Goal: Task Accomplishment & Management: Complete application form

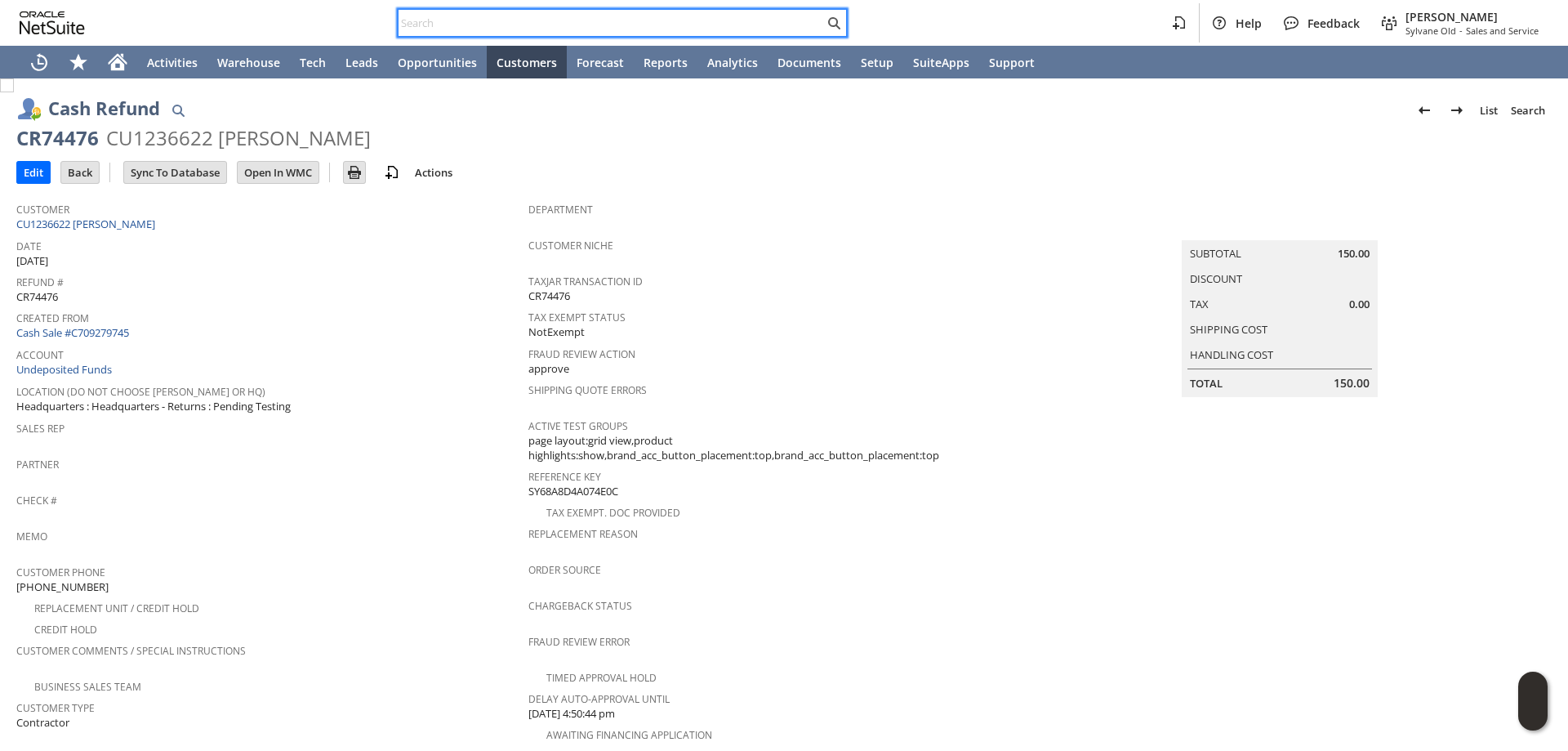
click at [603, 22] on input "text" at bounding box center [611, 22] width 425 height 20
paste input "CU1236622 [PERSON_NAME]"
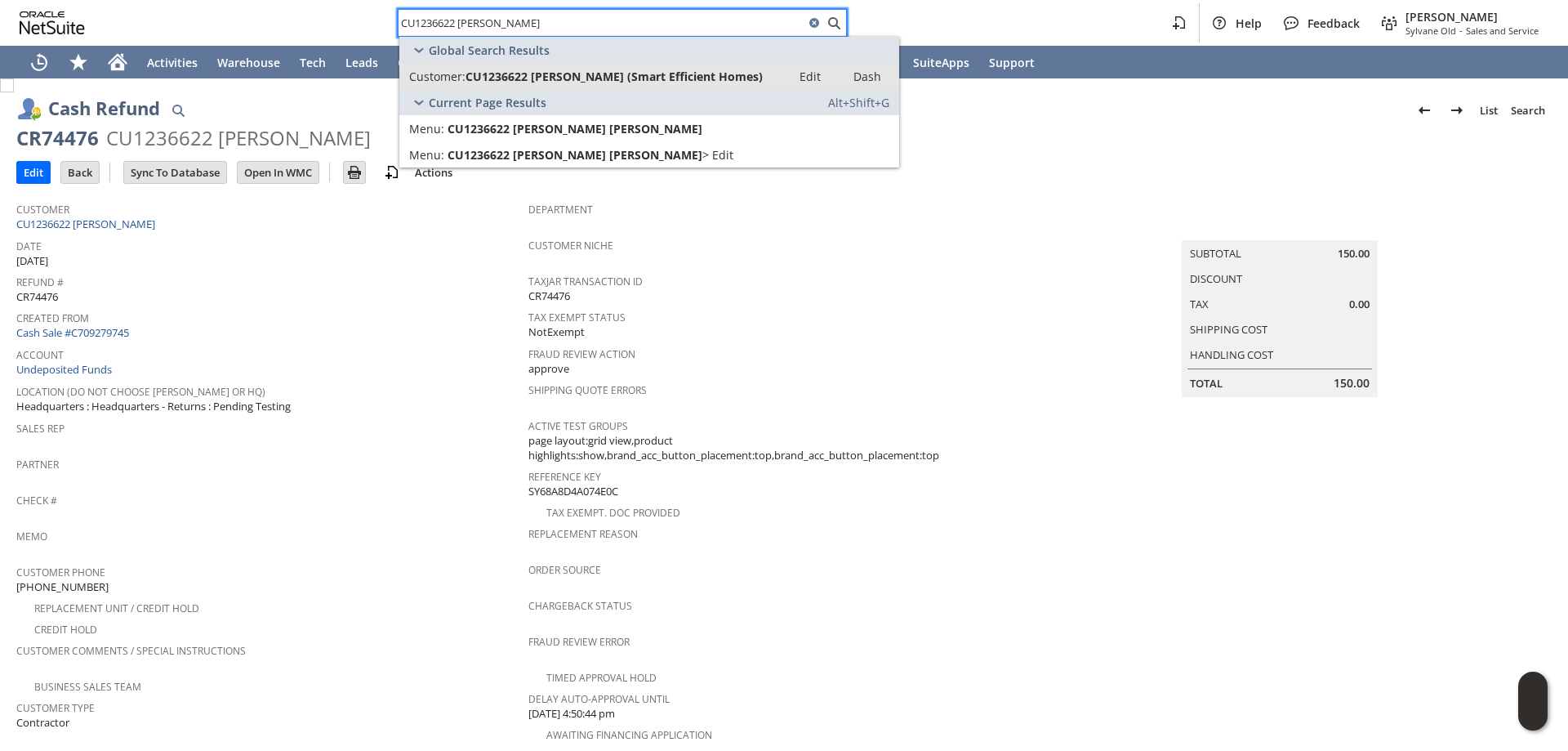
type input "CU1236622 [PERSON_NAME]"
click at [652, 74] on span "CU1236622 Michael McNamara (Smart Efficient Homes)" at bounding box center [614, 76] width 297 height 15
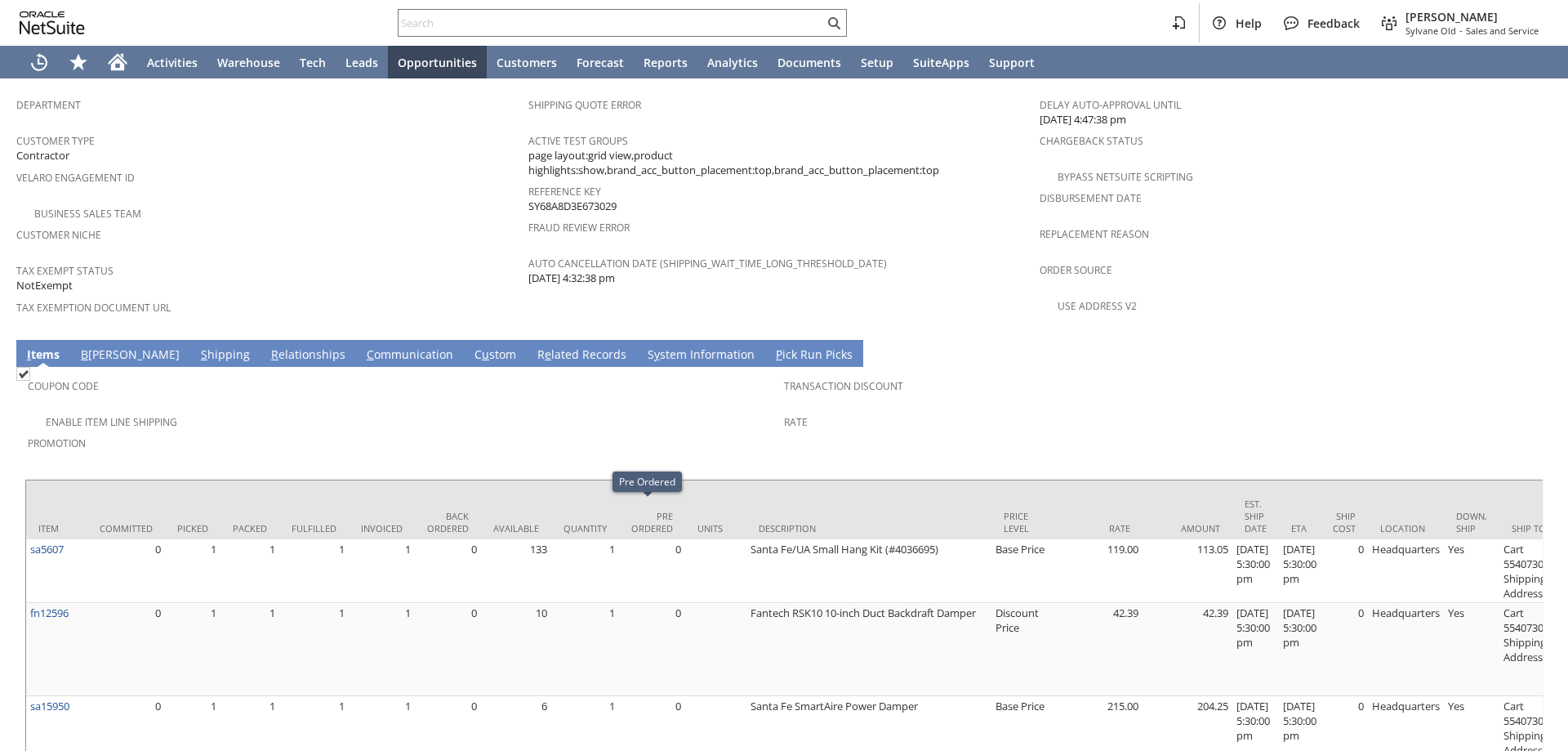
scroll to position [700, 0]
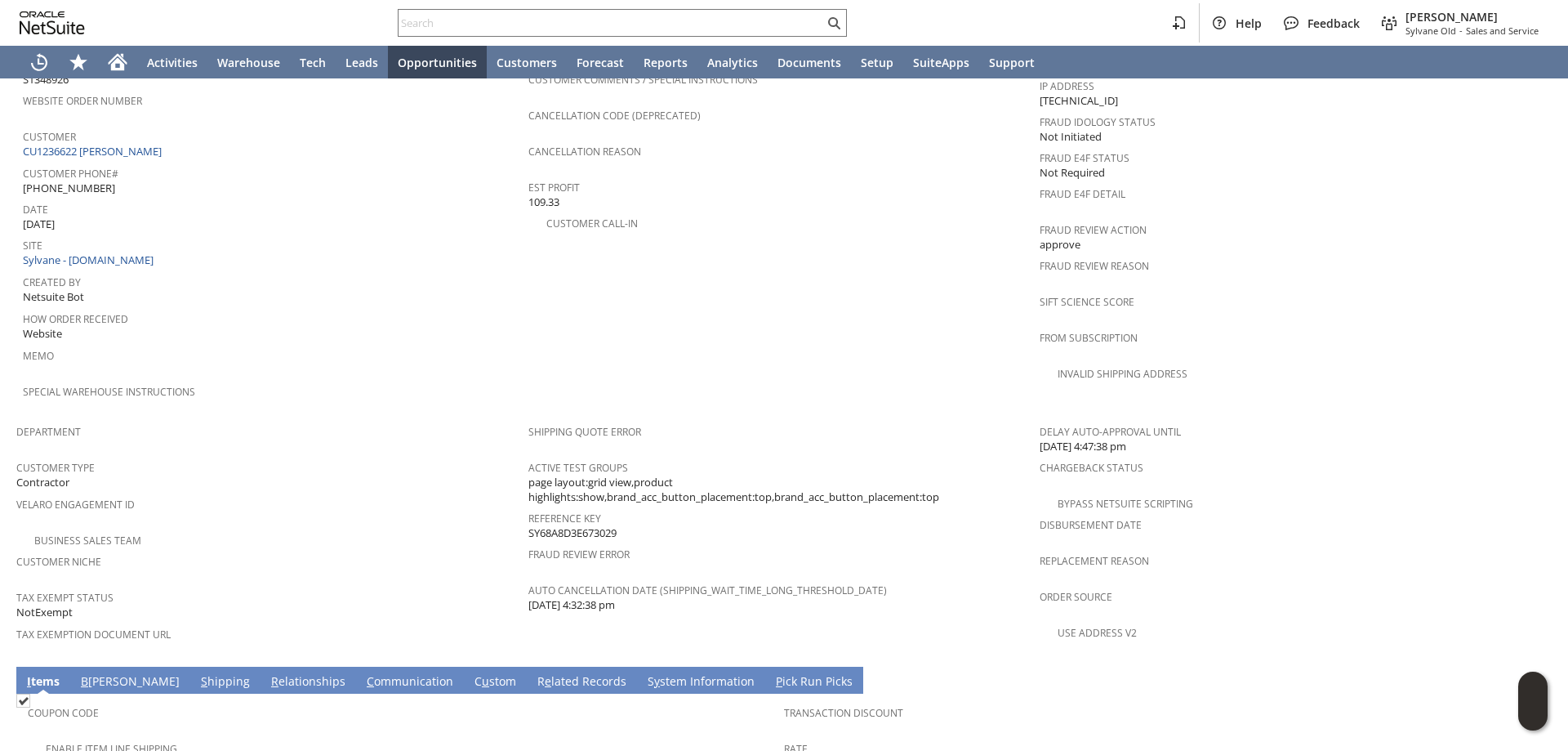
drag, startPoint x: 613, startPoint y: 502, endPoint x: 832, endPoint y: 315, distance: 288.0
click at [528, 507] on div "Reference Key SY68A8D3E673029" at bounding box center [780, 524] width 504 height 34
copy span "SY68A8D3E673029"
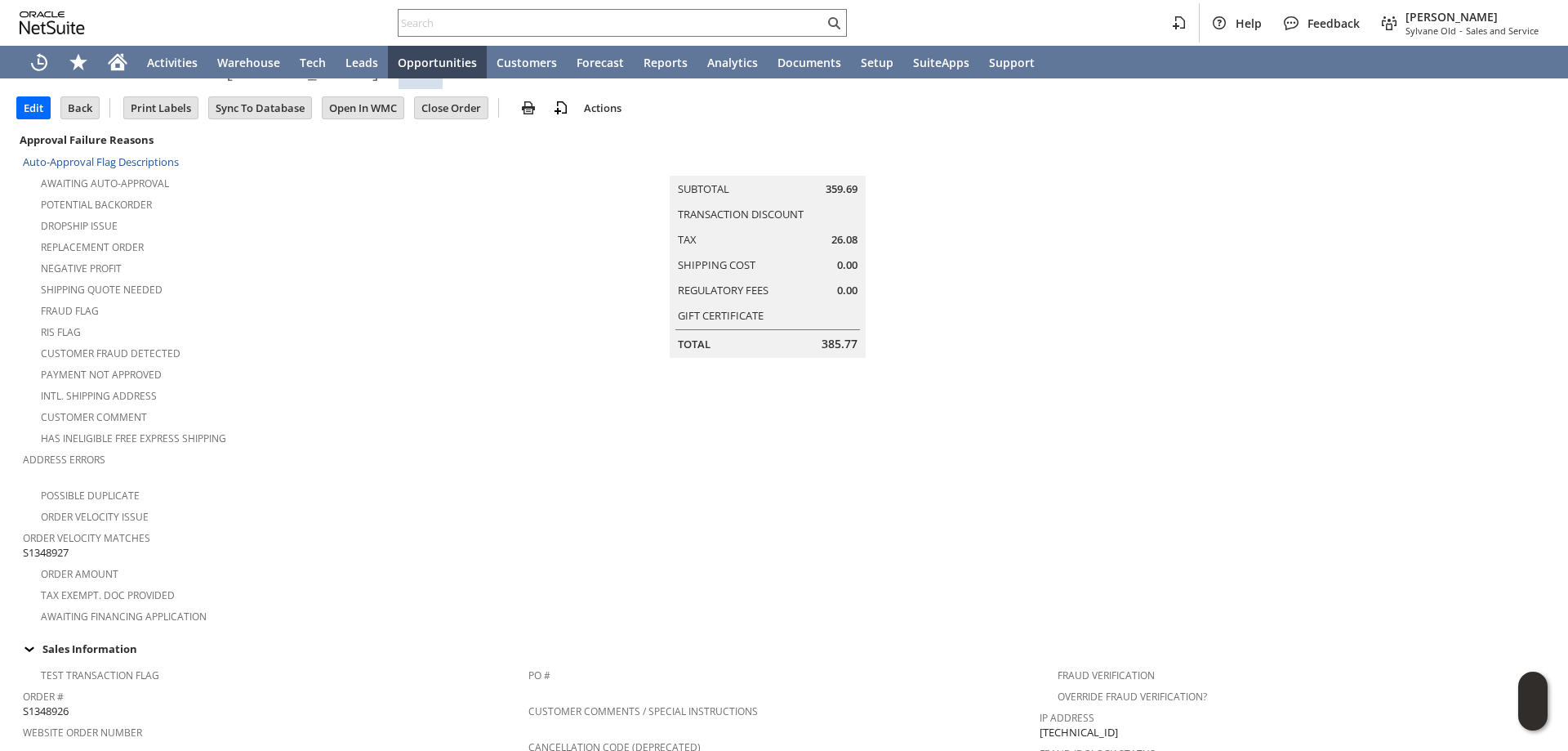
scroll to position [0, 0]
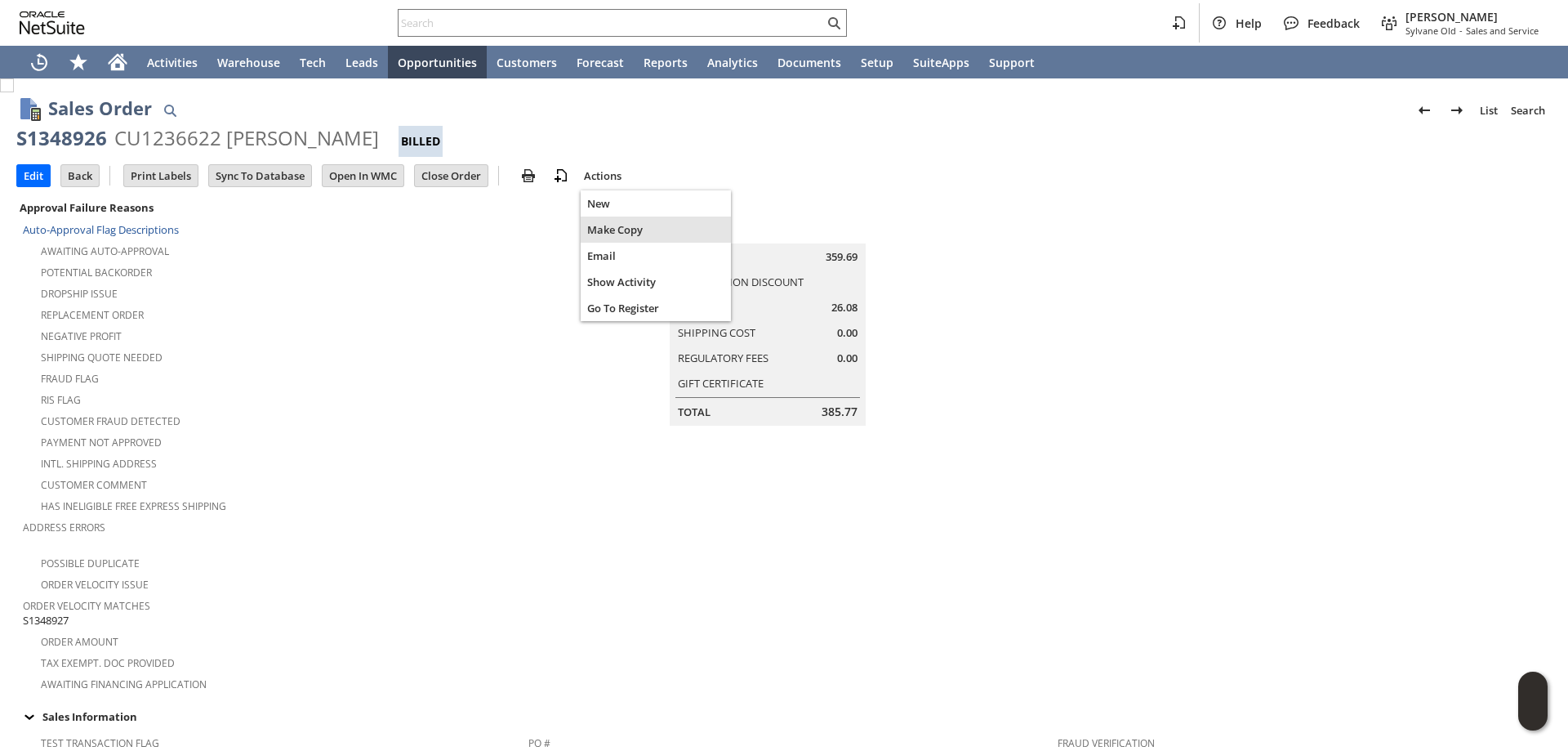
click at [618, 225] on span "Make Copy" at bounding box center [656, 229] width 137 height 15
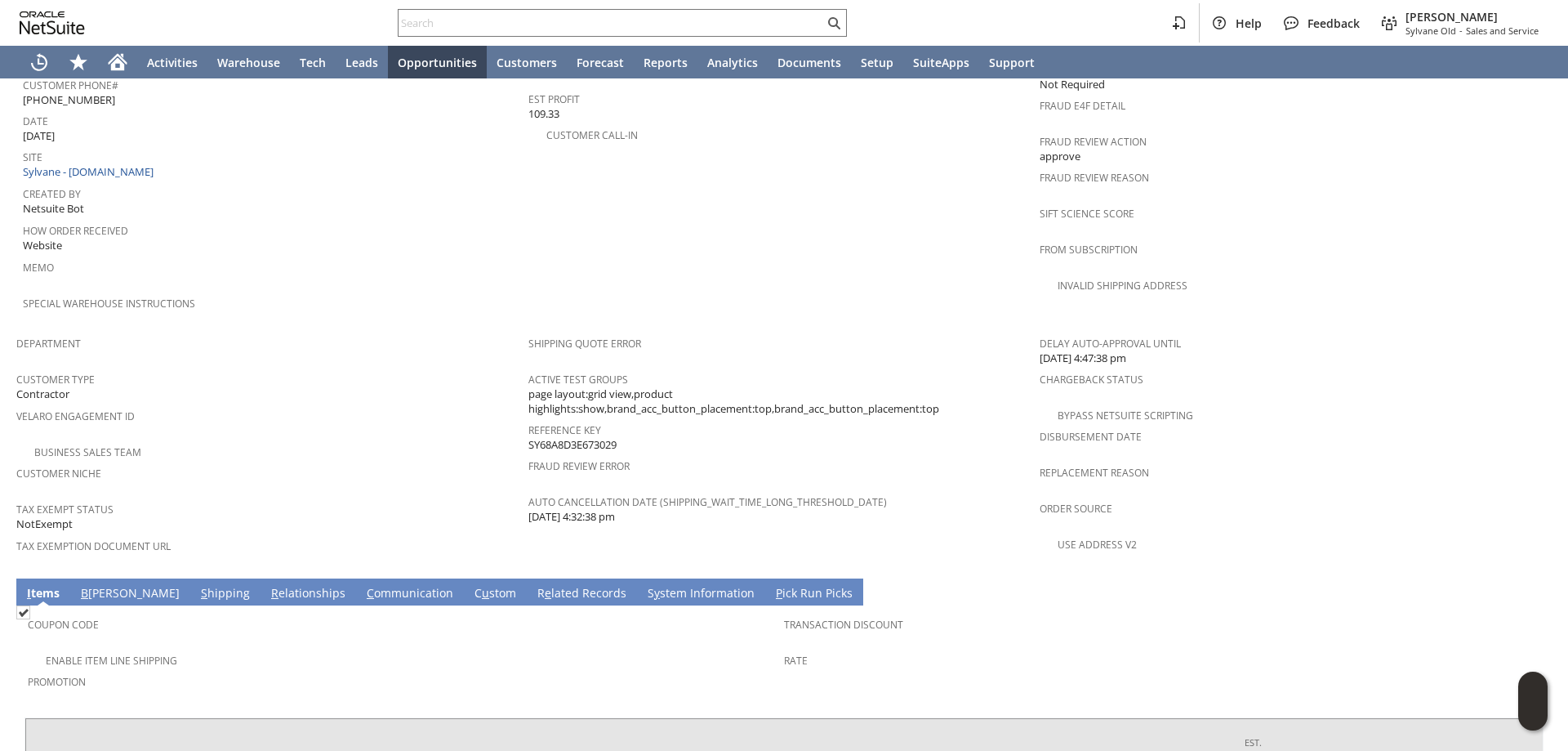
scroll to position [735, 0]
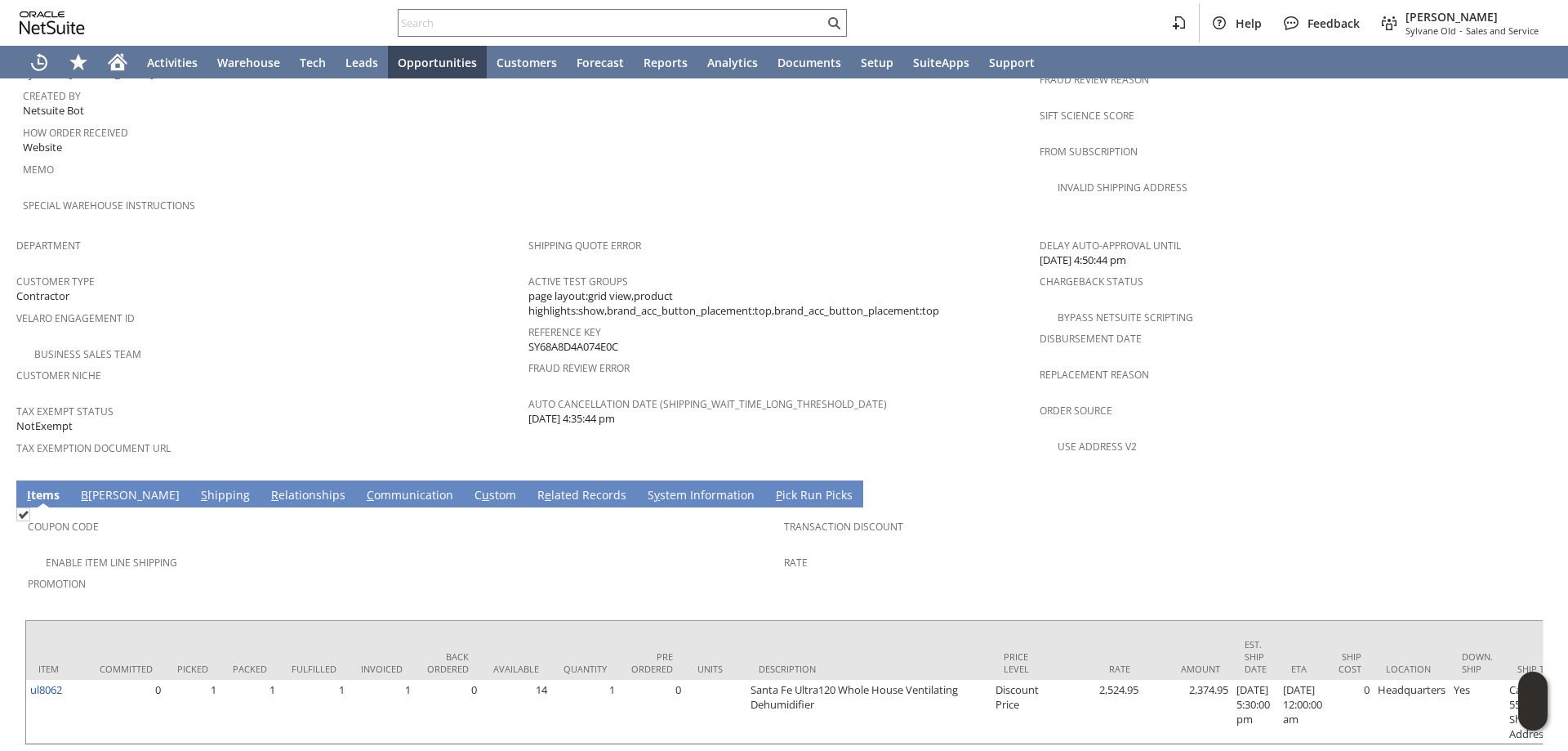
scroll to position [912, 0]
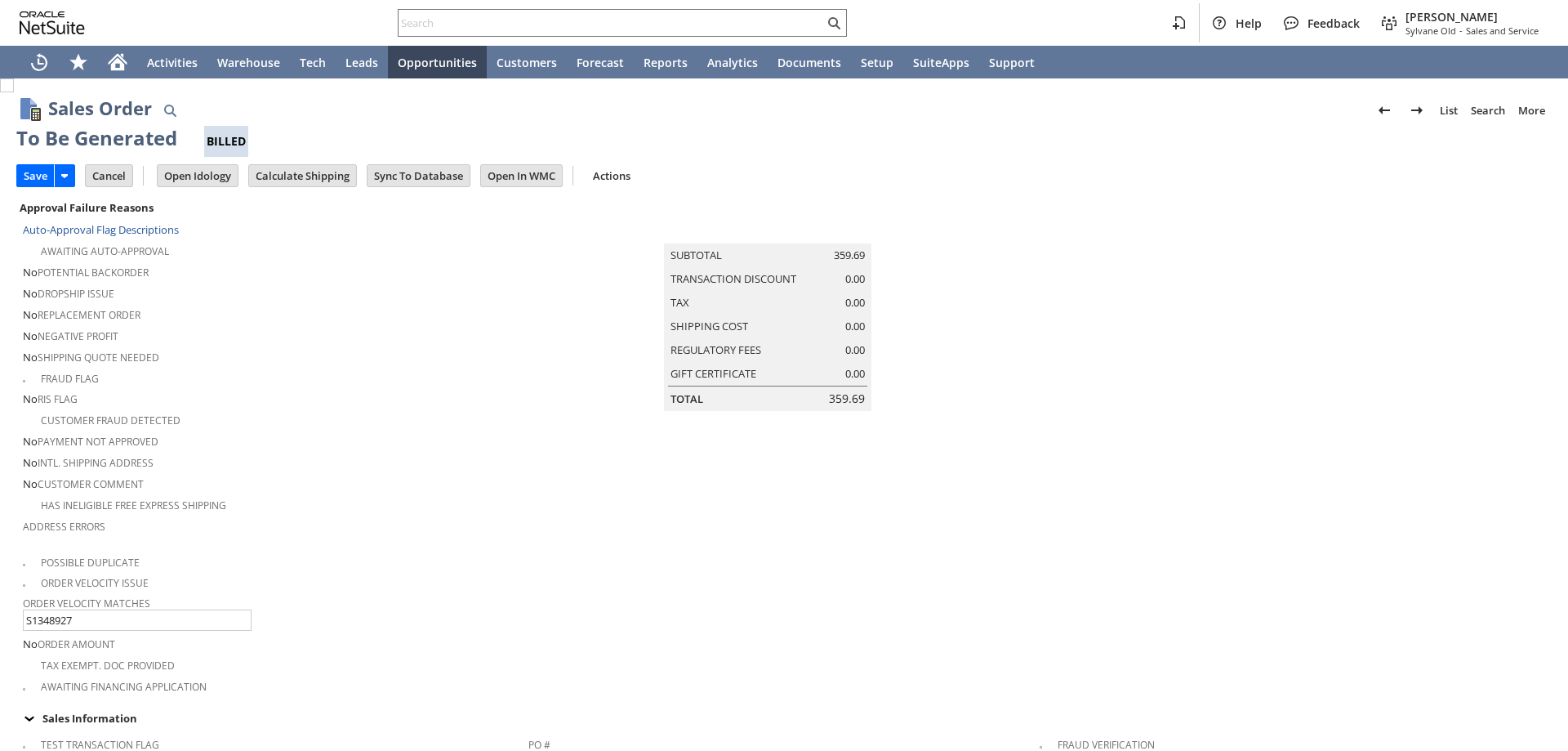
checkbox input "false"
type input "Headquarters - Phone/Fax"
type input "Make Copy"
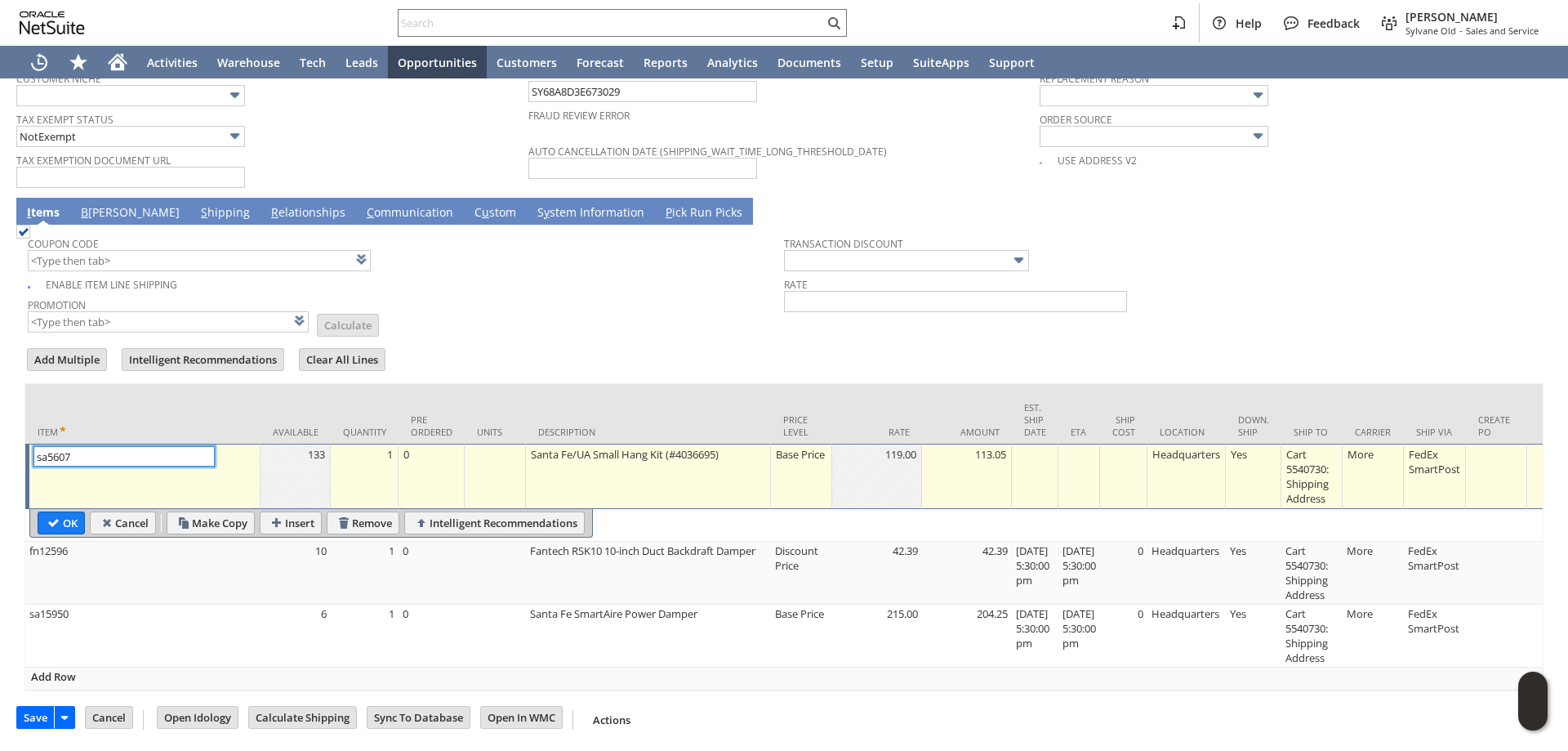
type input "Intelligent Recommendations¹⁰"
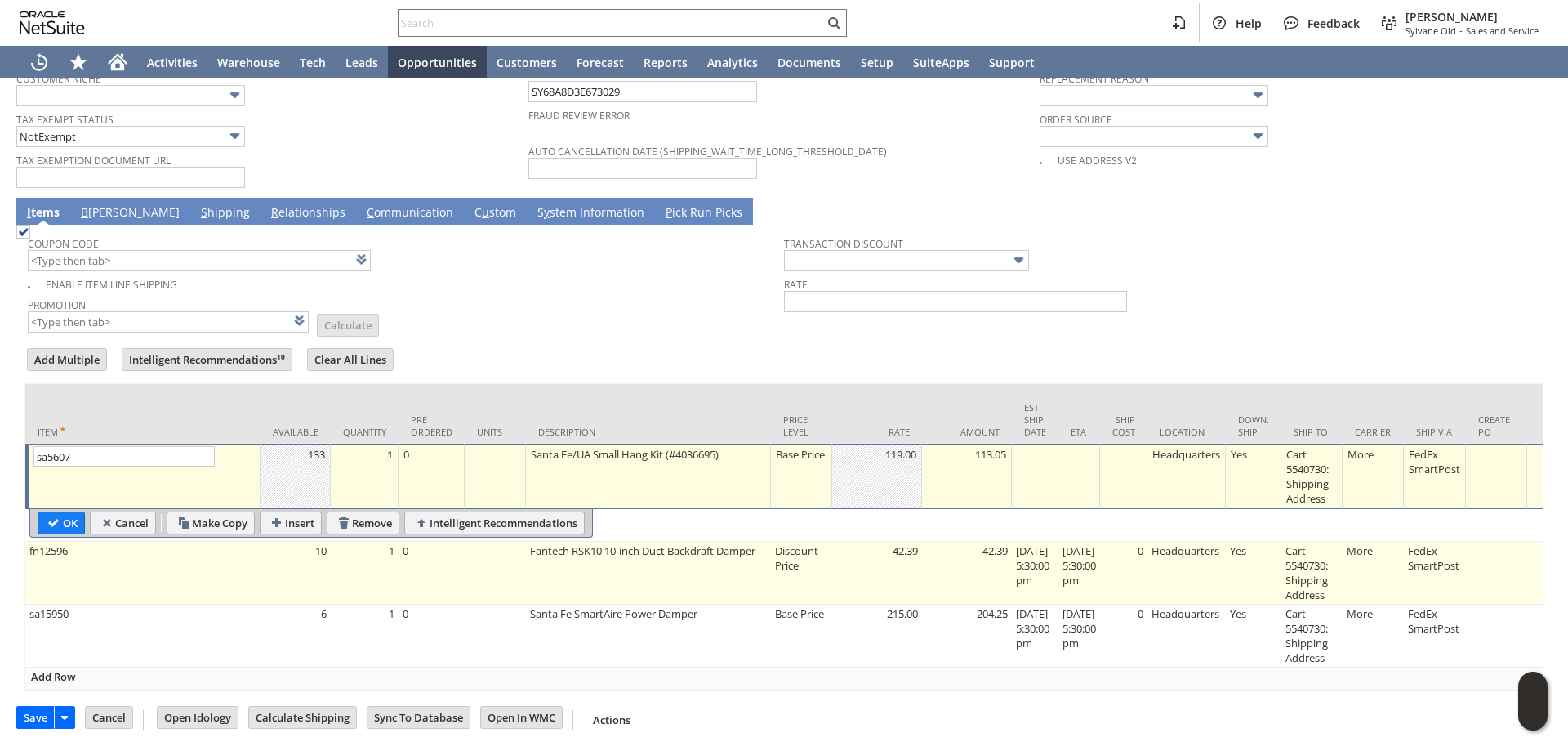
click at [177, 562] on td "fn12596" at bounding box center [143, 573] width 235 height 63
type input "fn12596"
type input "OK"
type input "Make Copy"
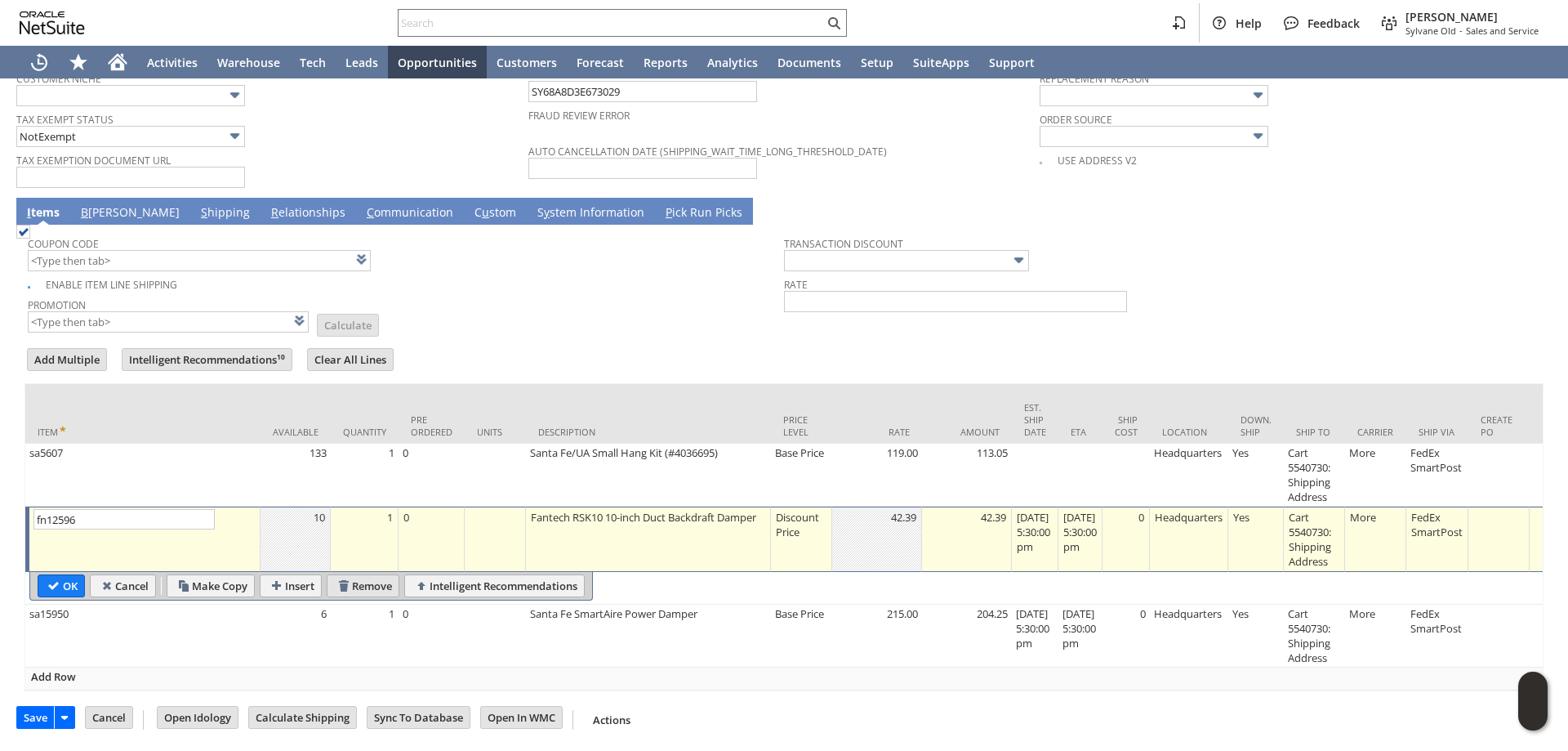
click at [369, 589] on input "Remove" at bounding box center [363, 586] width 71 height 21
type input "sa15950"
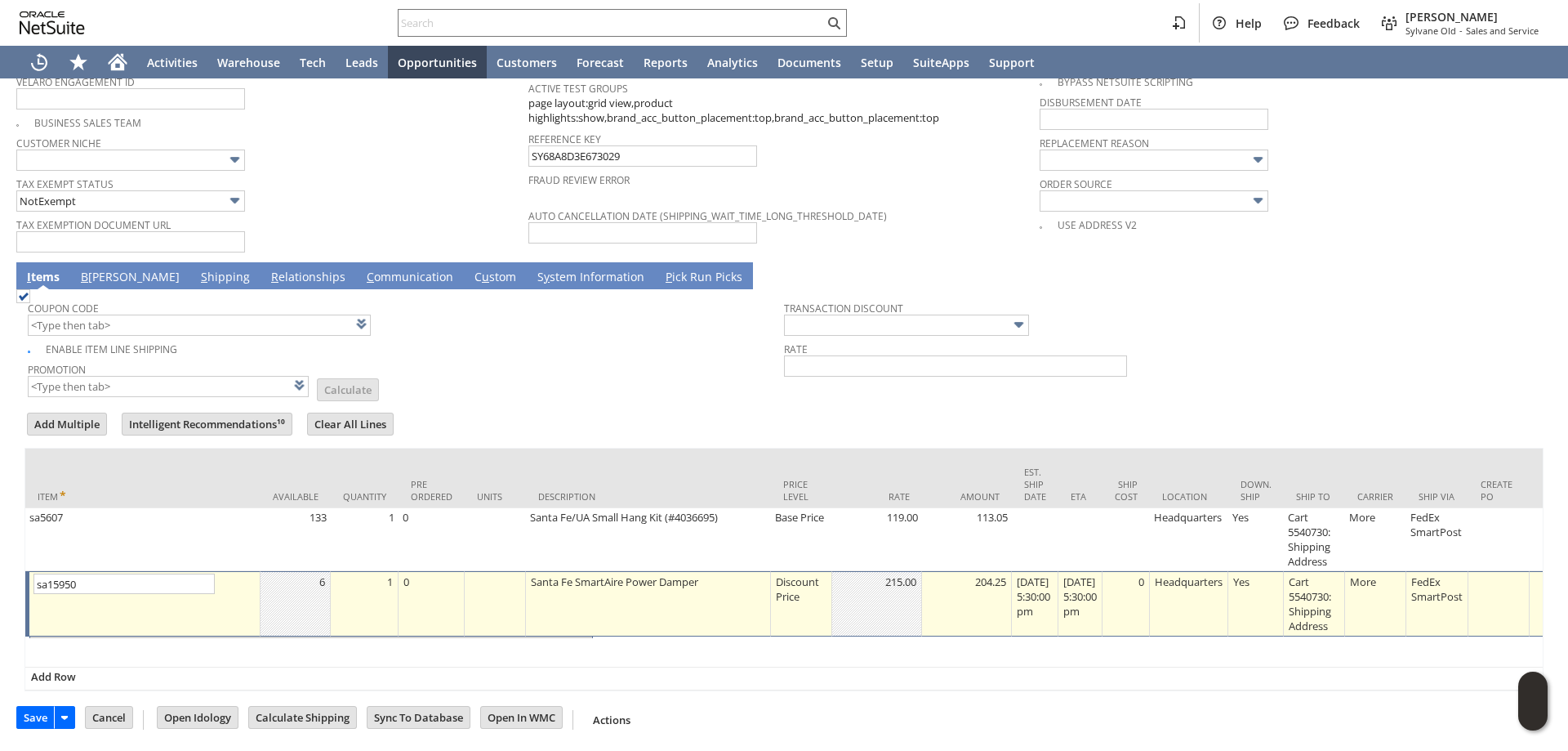
scroll to position [1263, 0]
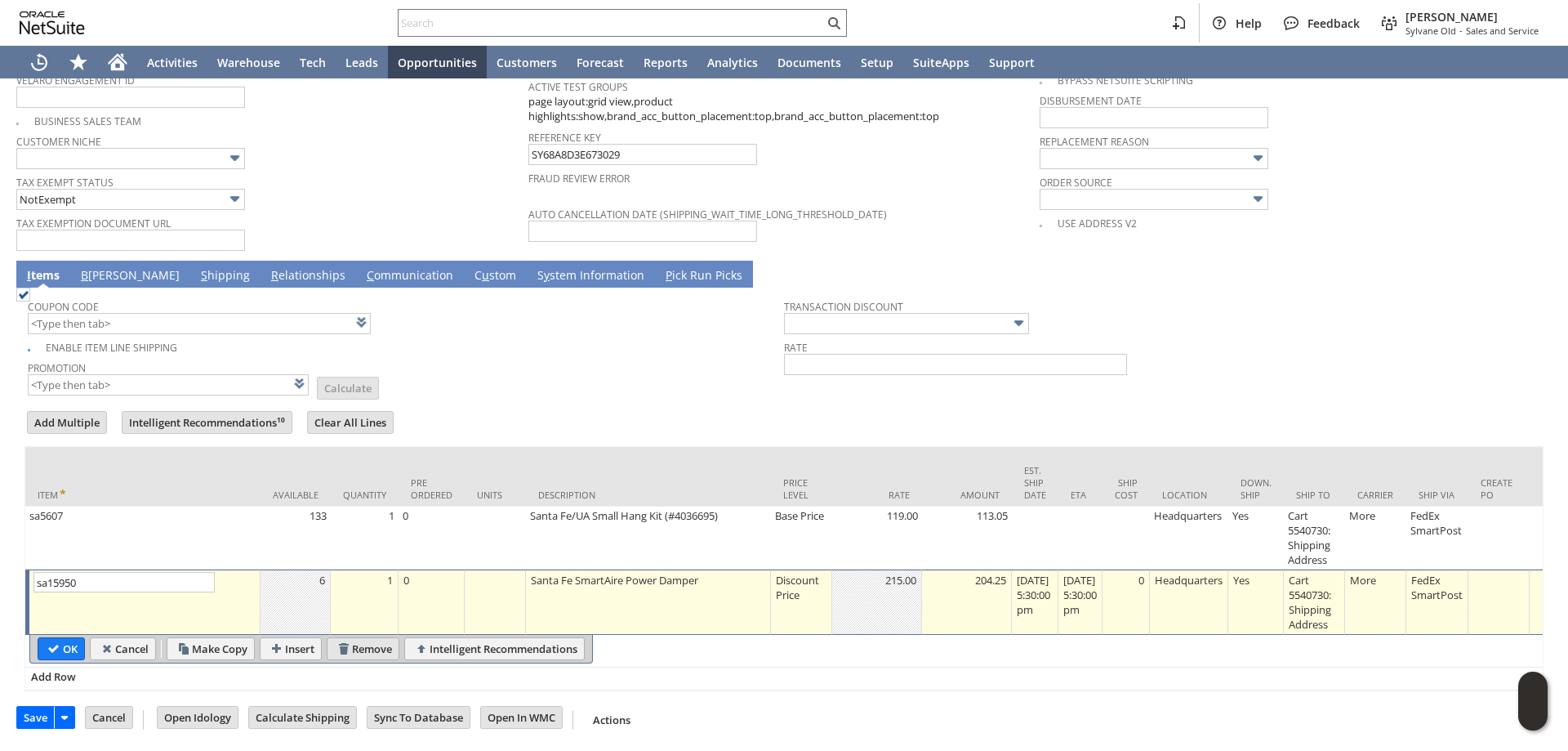
type input "Base Price"
click at [369, 639] on input "Remove" at bounding box center [363, 648] width 71 height 21
type input "Intelligent Recommendations ⁰"
type input "Add"
type input "Copy Previous"
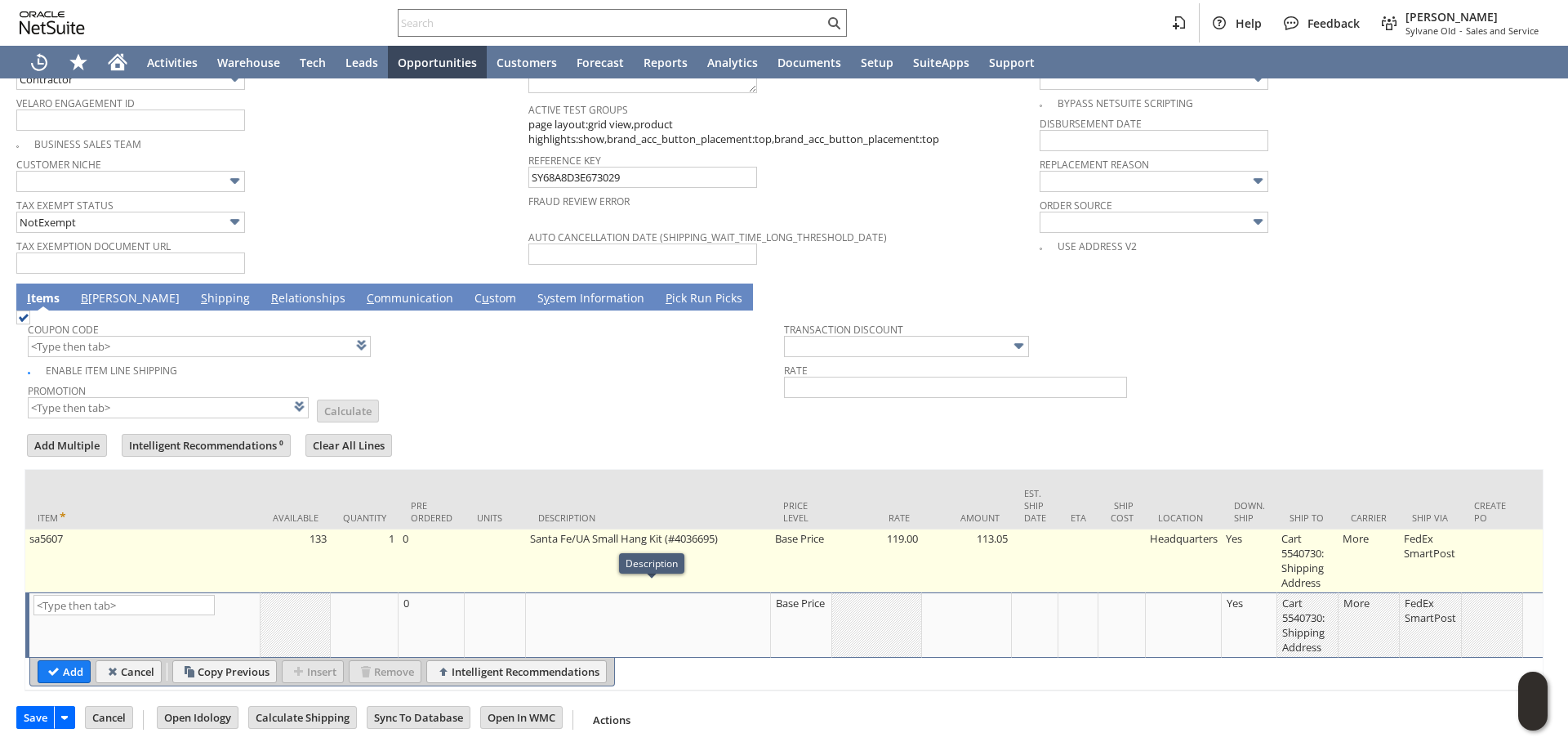
click at [813, 555] on td "Base Price" at bounding box center [801, 560] width 61 height 63
type input "Base Price"
type input "sa5607"
type input "OK"
type input "Make Copy"
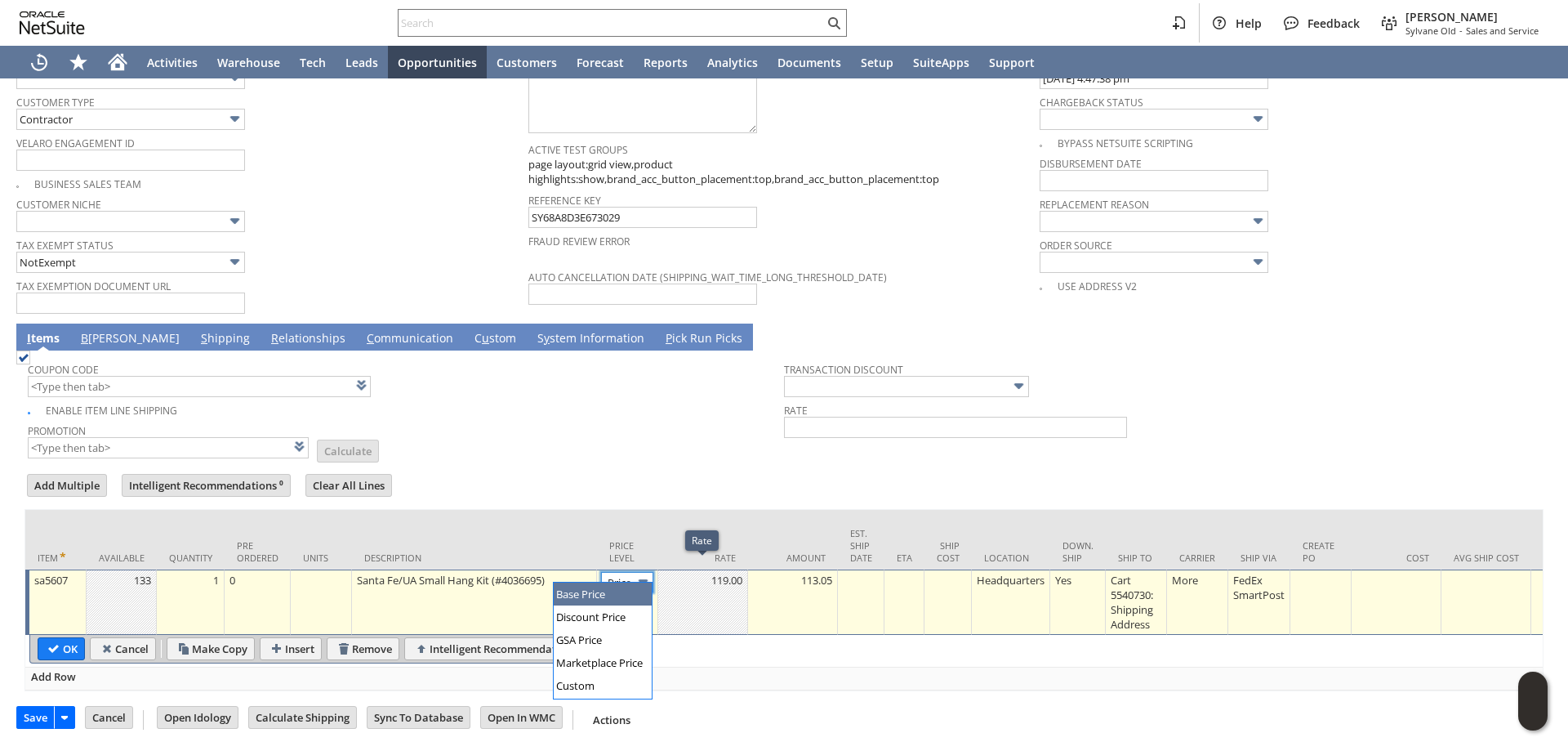
scroll to position [0, 0]
click at [644, 574] on img at bounding box center [643, 582] width 19 height 19
click at [638, 573] on img at bounding box center [643, 582] width 19 height 19
click at [631, 575] on input "Base Price" at bounding box center [627, 582] width 52 height 21
drag, startPoint x: 594, startPoint y: 682, endPoint x: 690, endPoint y: 637, distance: 106.0
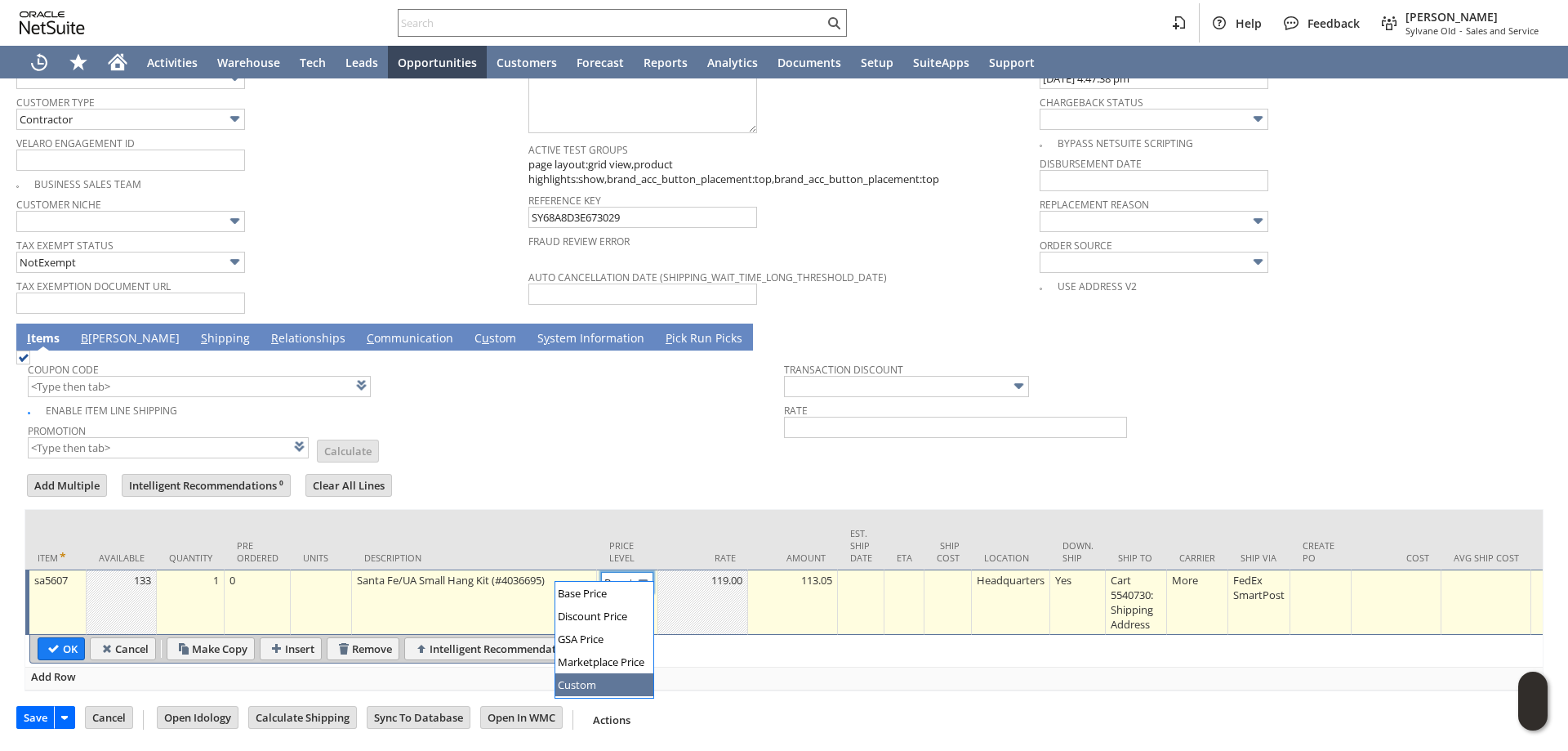
type input "Custom"
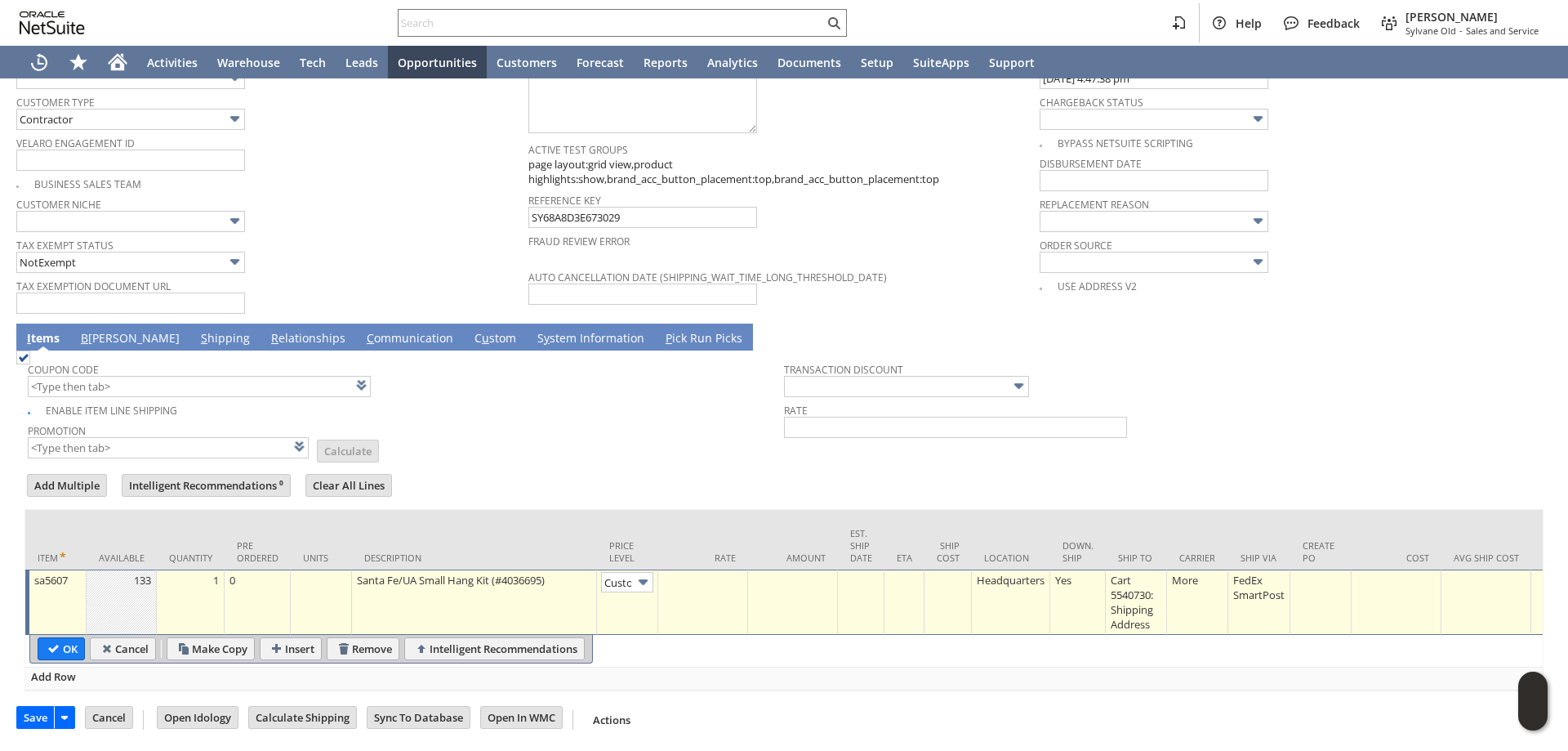
click at [718, 592] on td at bounding box center [703, 602] width 90 height 65
type input "0.00"
click at [814, 579] on td "0.00" at bounding box center [793, 602] width 90 height 65
type input "0.00"
click at [64, 642] on input "OK" at bounding box center [61, 648] width 45 height 21
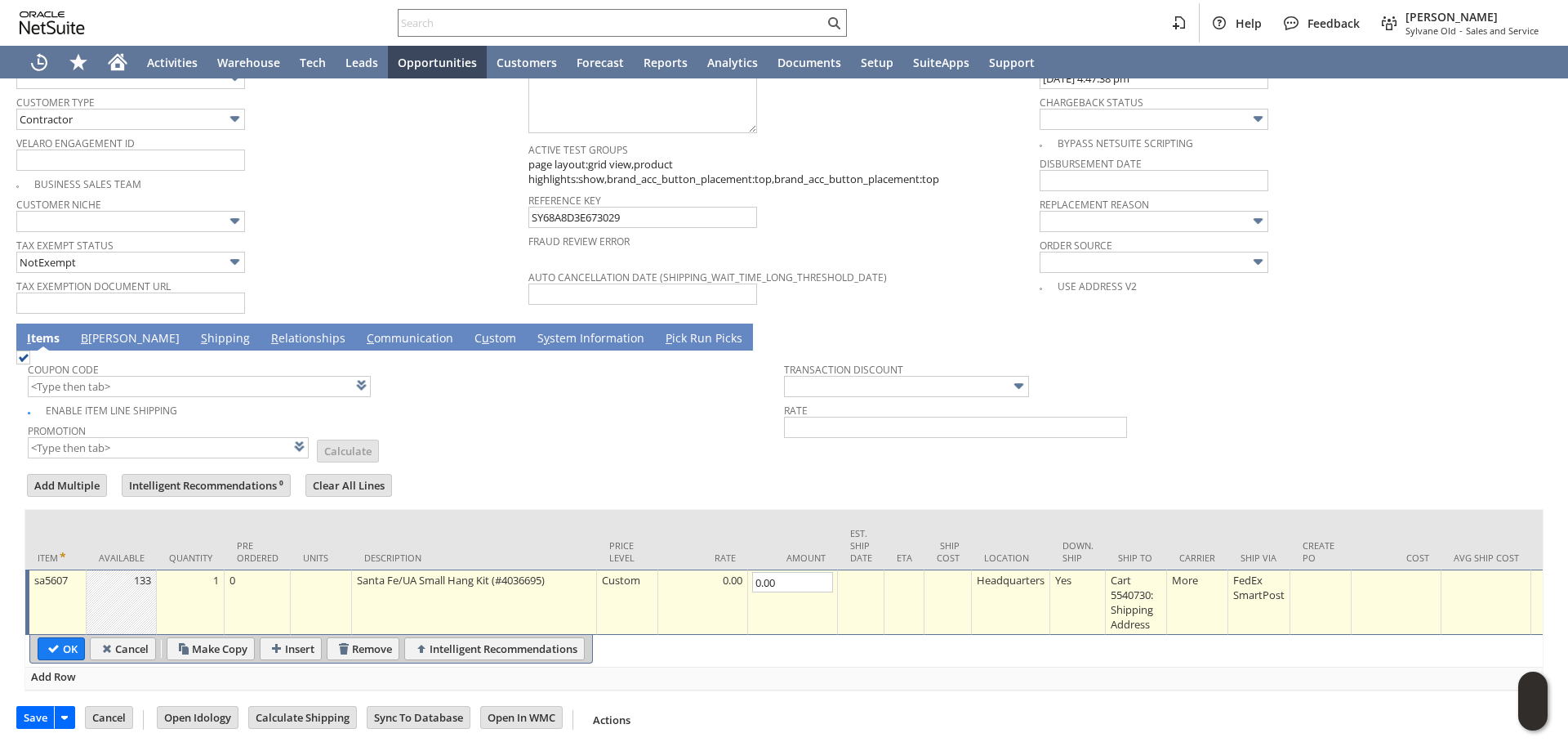
type input "Add"
type input "Copy Previous"
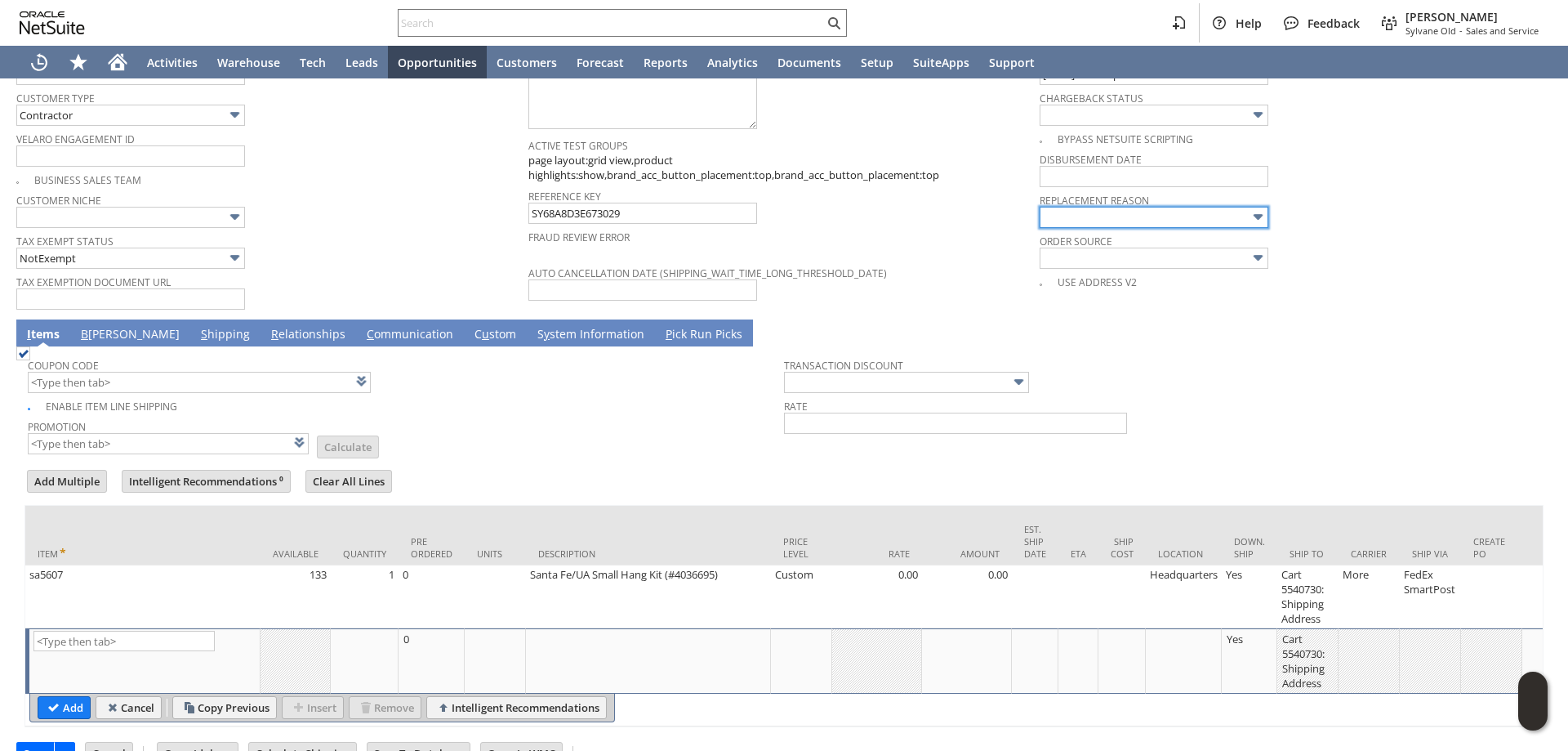
click at [1132, 210] on input "text" at bounding box center [1154, 217] width 229 height 21
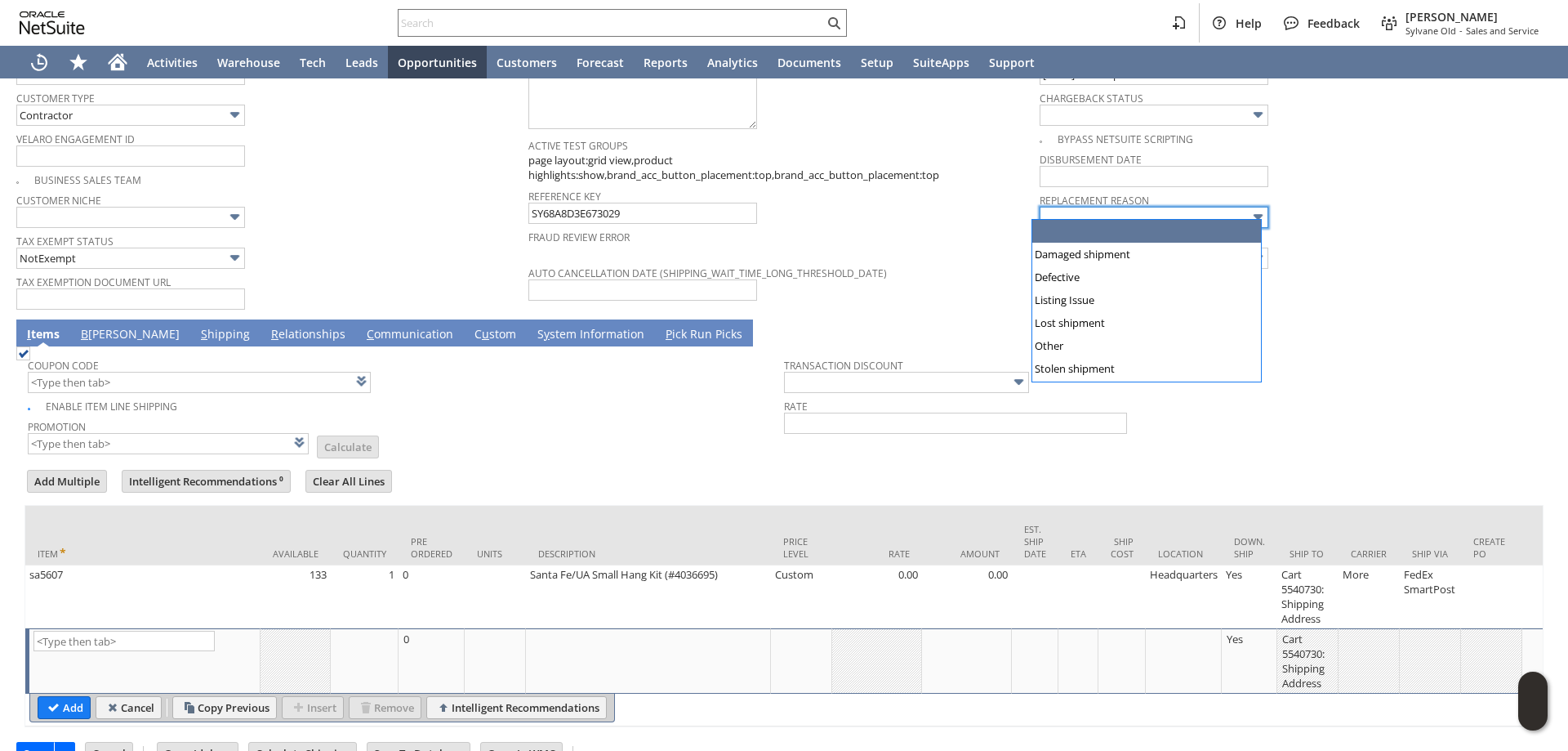
type input "Intelligent Recommendations¹⁰"
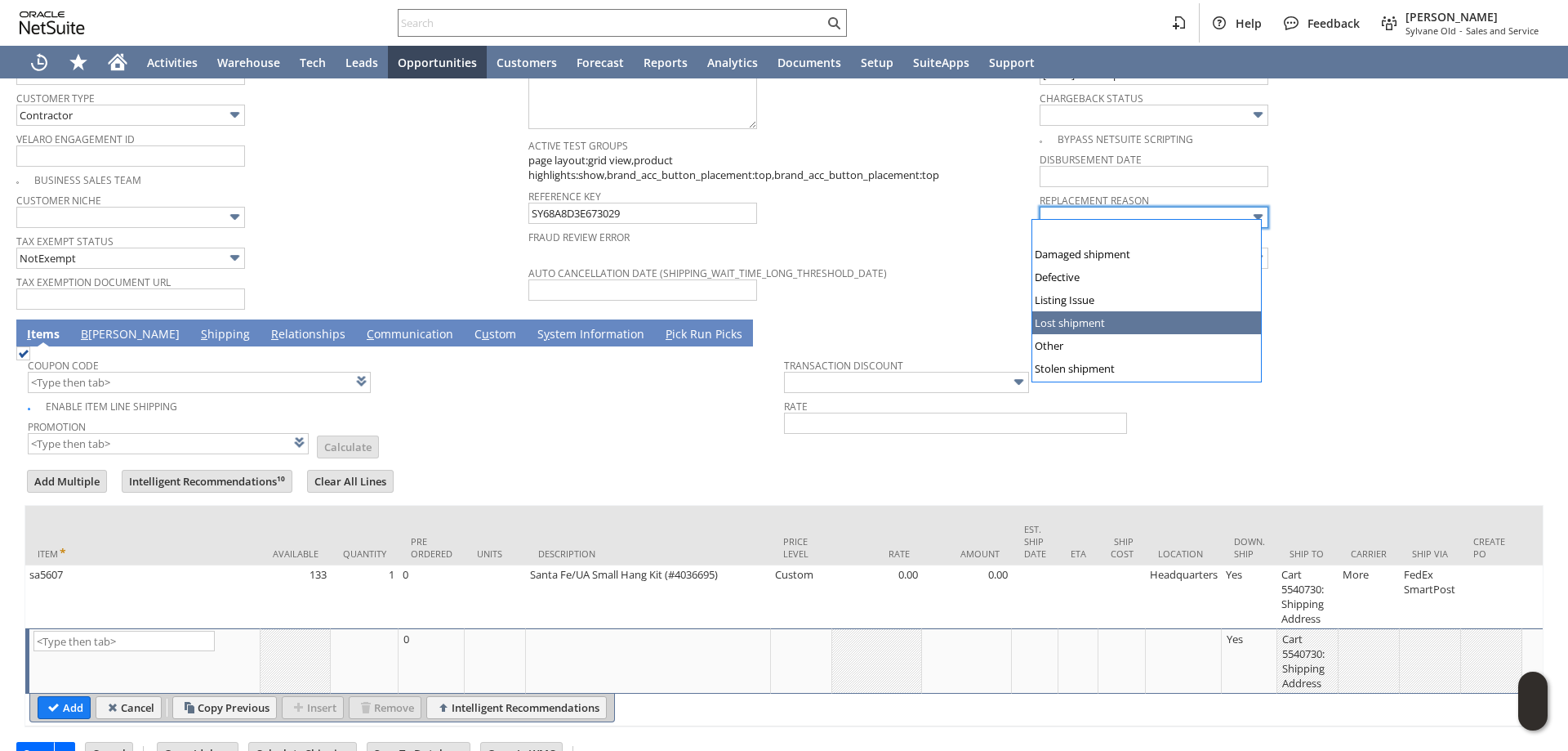
type input "Lost shipment"
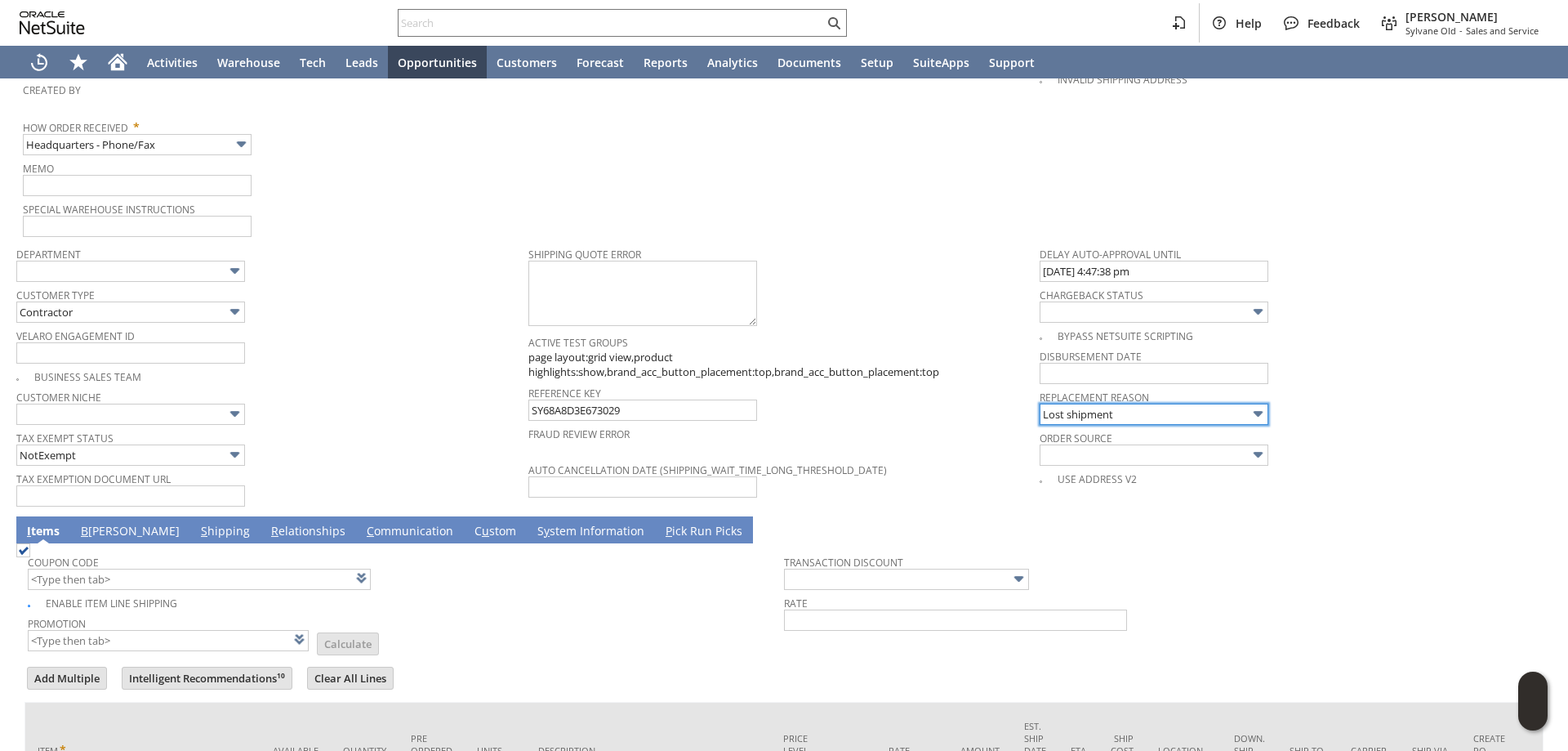
scroll to position [955, 0]
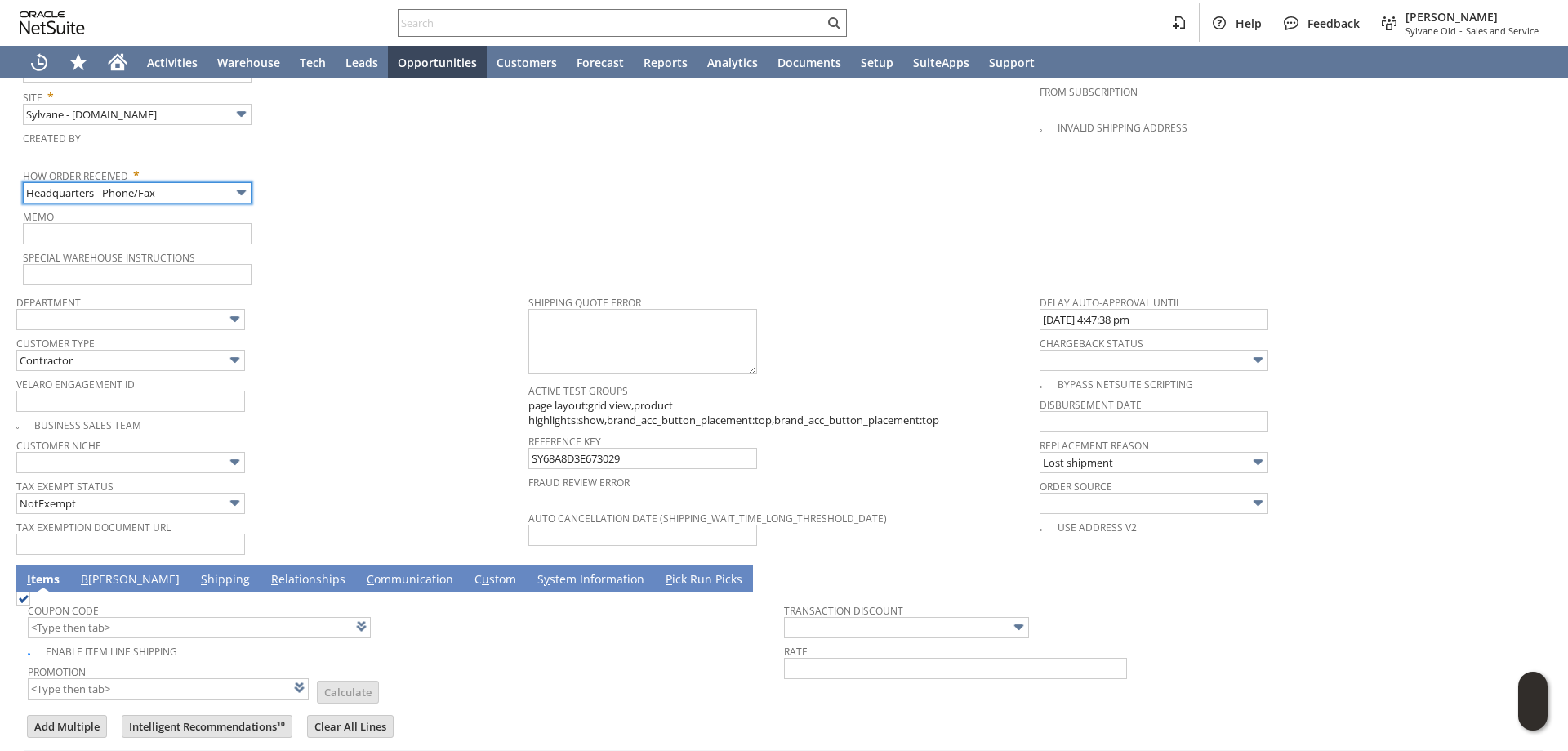
click at [203, 182] on input "Headquarters - Phone/Fax" at bounding box center [137, 192] width 229 height 21
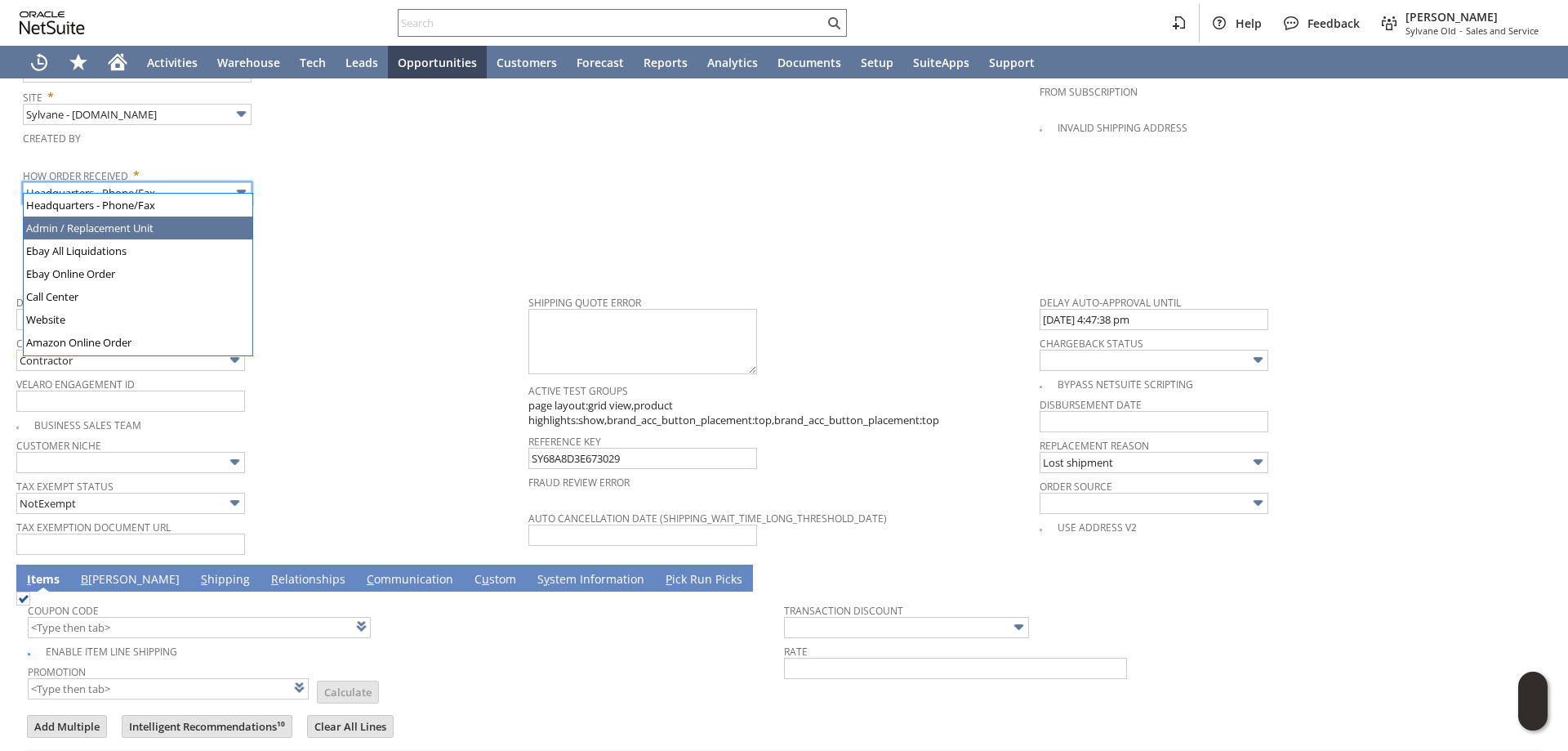
type input "Admin / Replacement Unit"
type input "sa5607"
type input "OK"
type input "Make Copy"
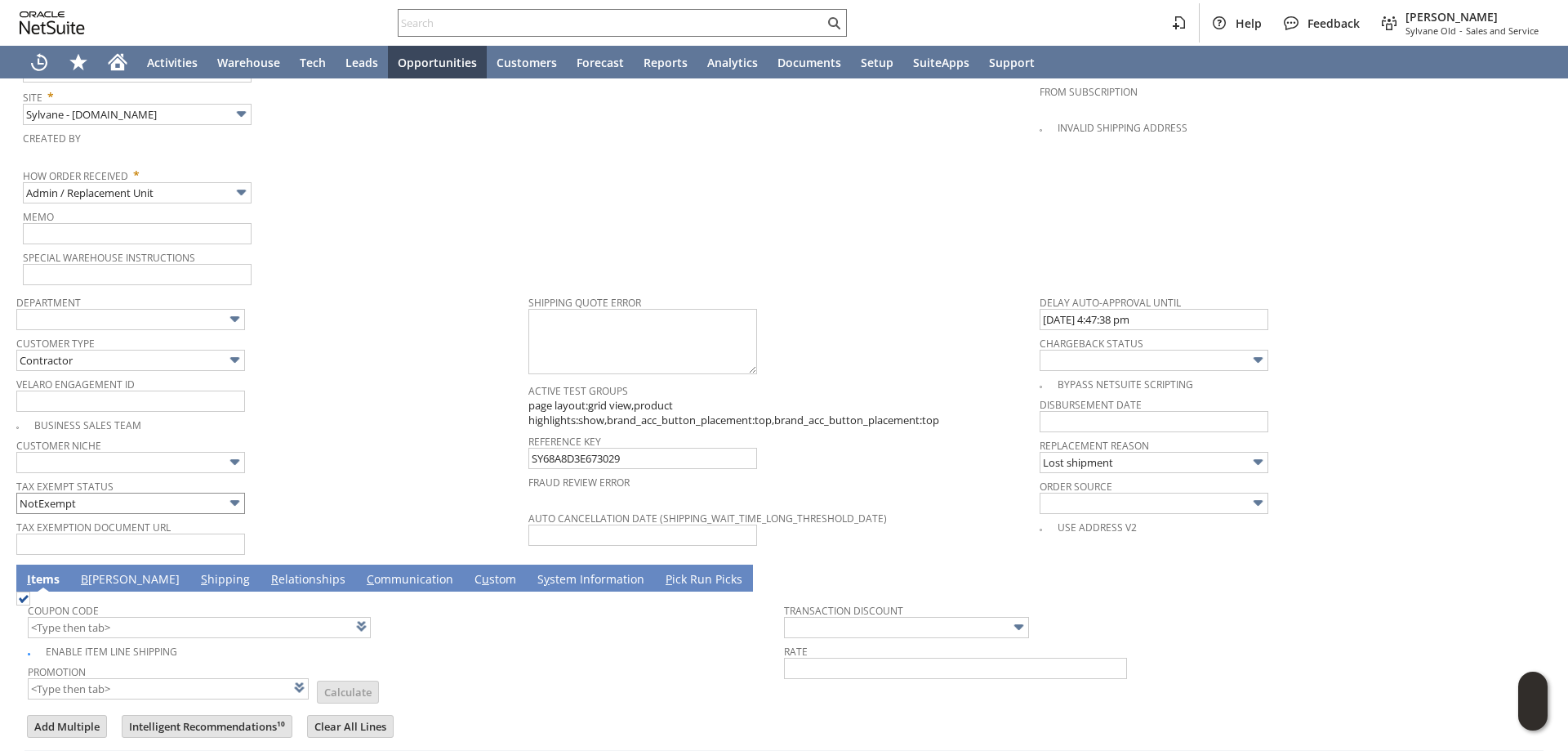
scroll to position [1201, 0]
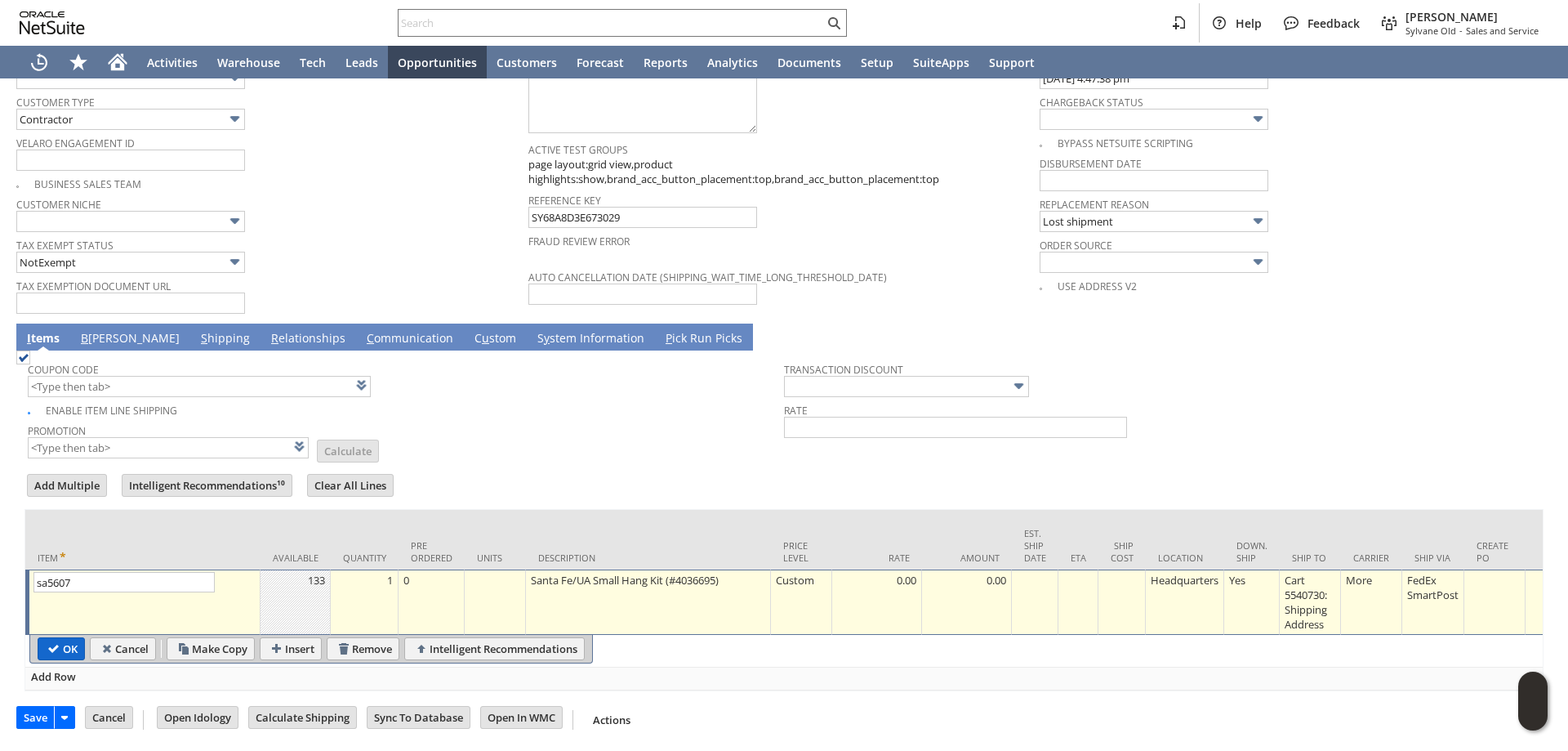
click at [63, 638] on input "OK" at bounding box center [61, 648] width 45 height 21
type input "Add"
type input "Copy Previous"
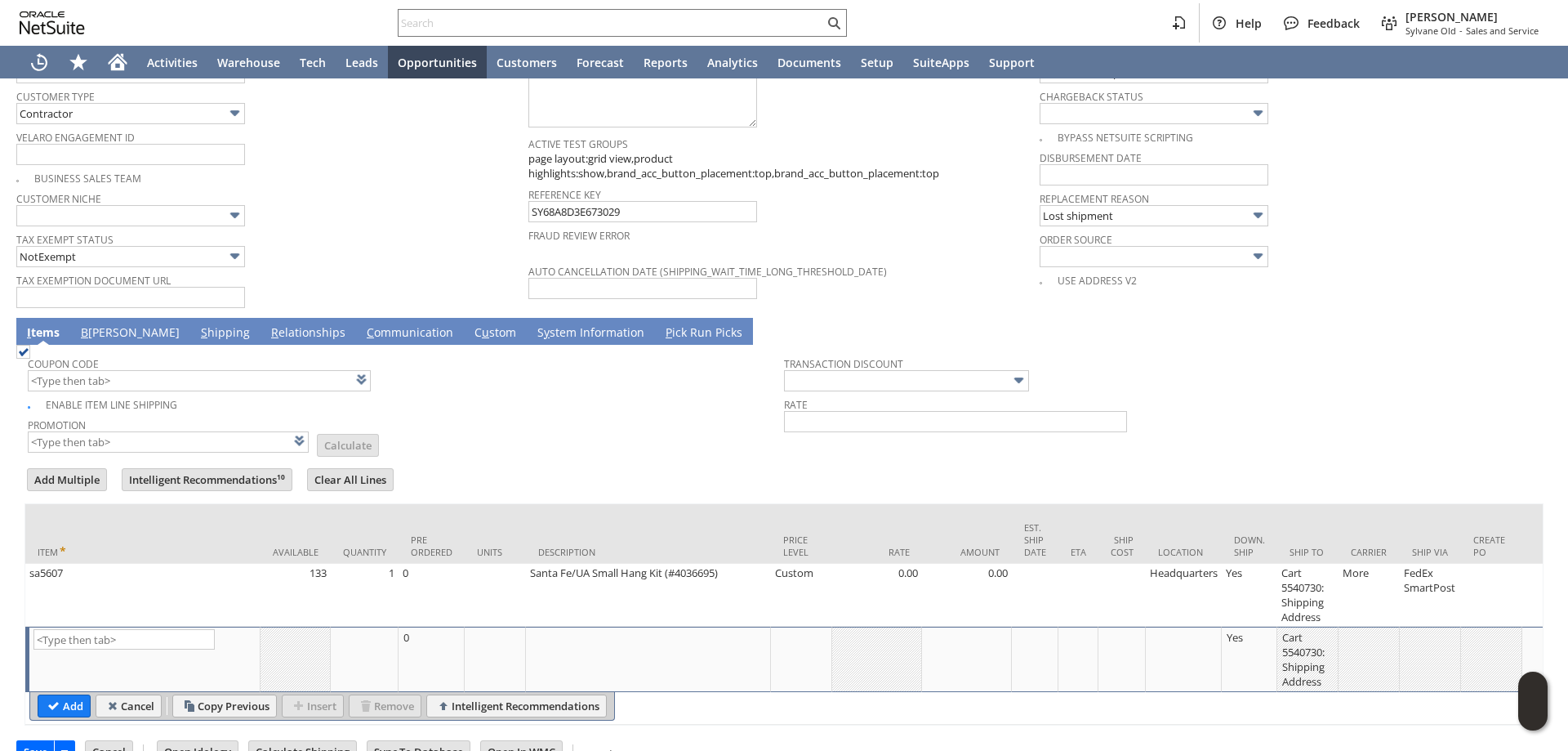
click at [96, 326] on link "B illing" at bounding box center [130, 333] width 107 height 18
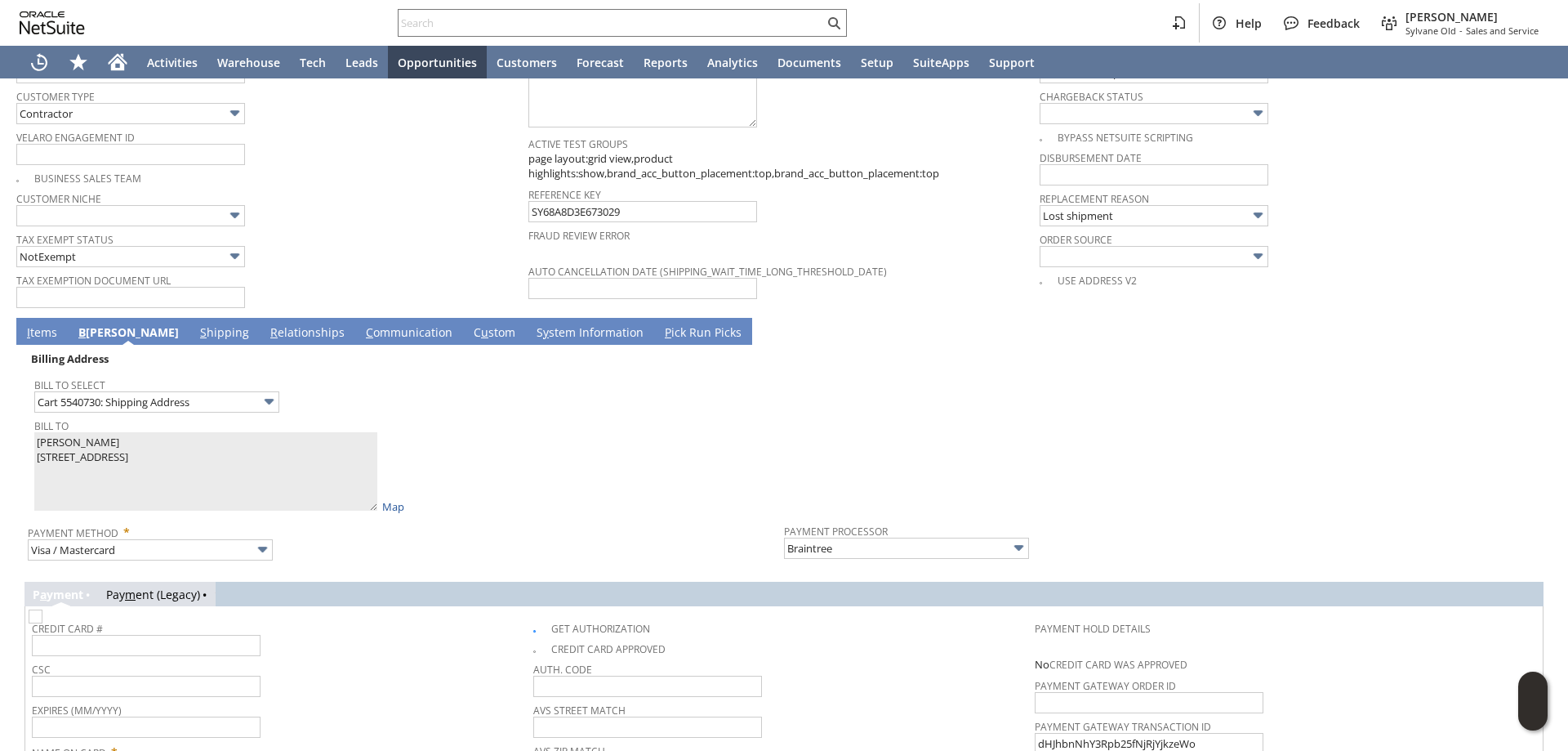
click at [43, 616] on img at bounding box center [35, 616] width 14 height 14
checkbox input "false"
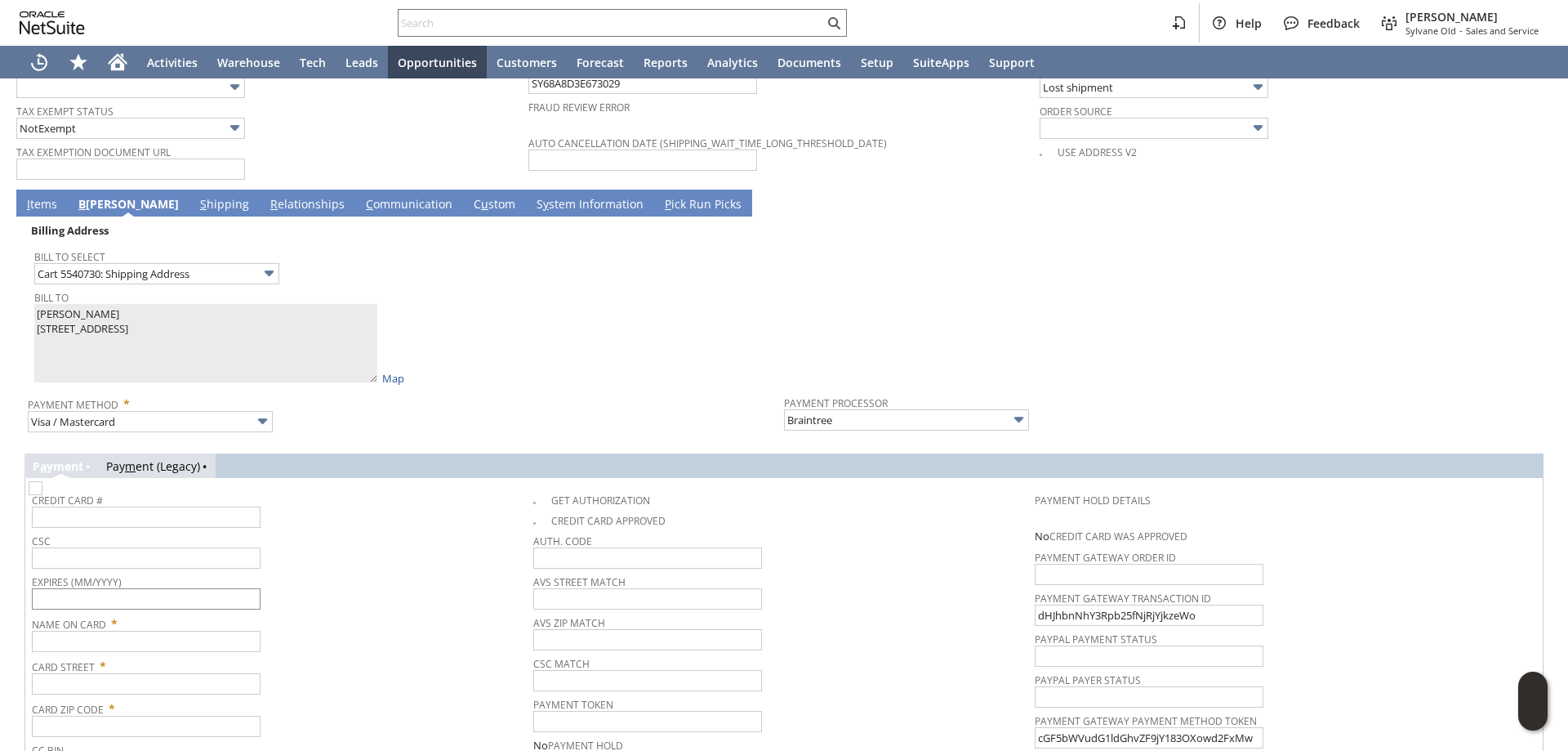
scroll to position [1365, 0]
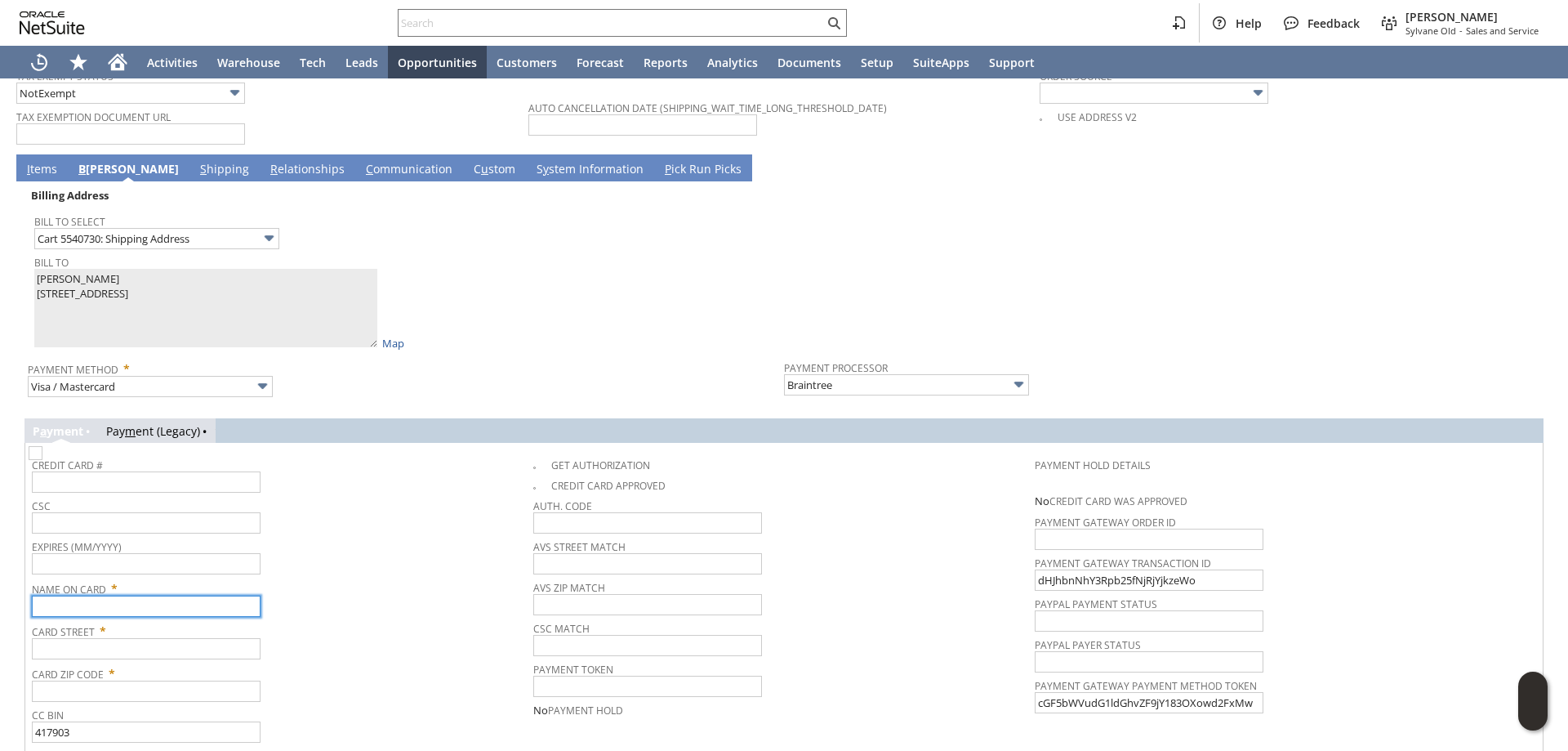
click at [101, 607] on input "text" at bounding box center [146, 606] width 229 height 21
paste input "[PERSON_NAME]"
type input "[PERSON_NAME]"
click at [18, 291] on div "Billing Address Bill To Select Cart 5540730: Shipping Address Bill To Michael M…" at bounding box center [784, 487] width 1535 height 611
click at [117, 642] on input "text" at bounding box center [146, 648] width 229 height 21
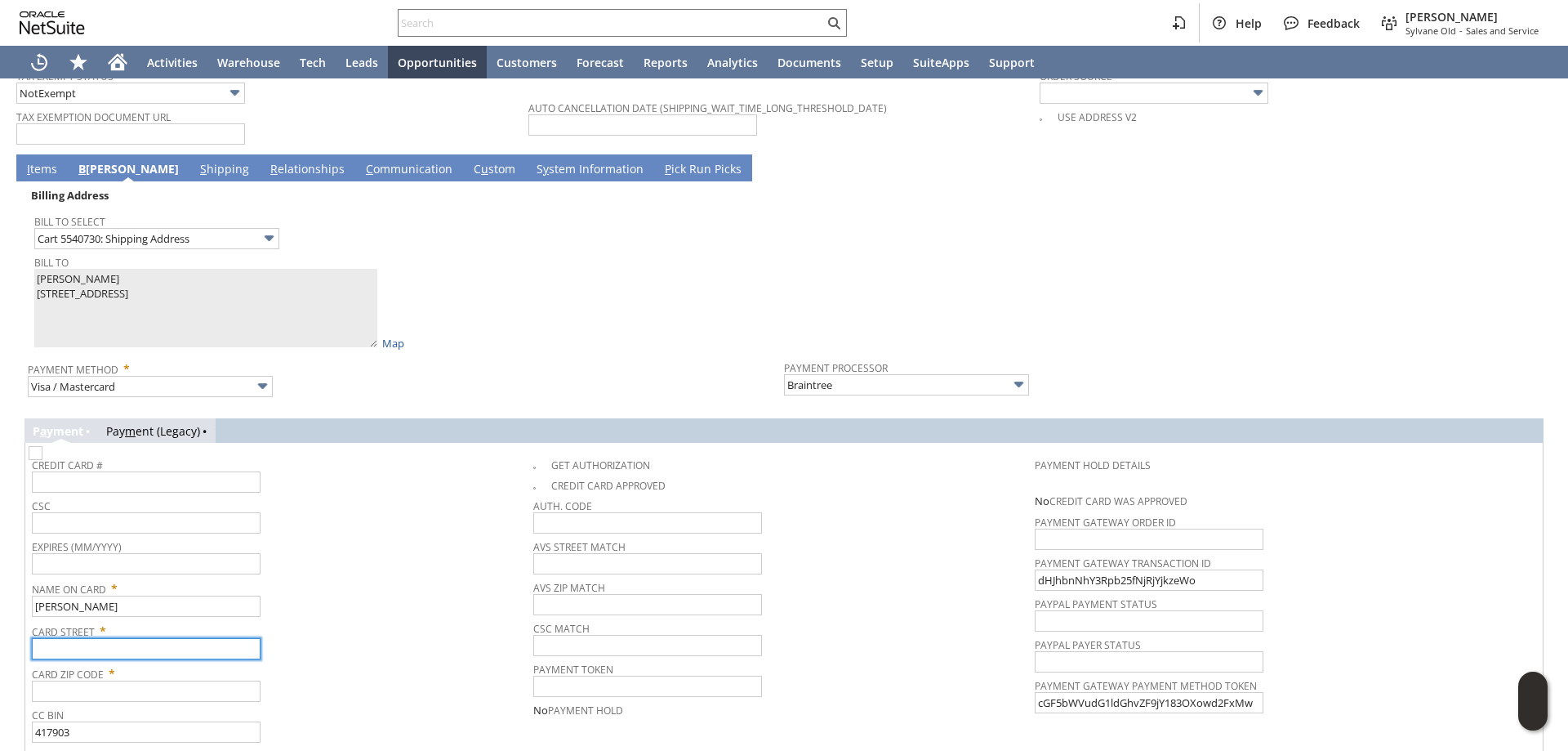
paste input "[STREET_ADDRESS]"
type input "[STREET_ADDRESS]"
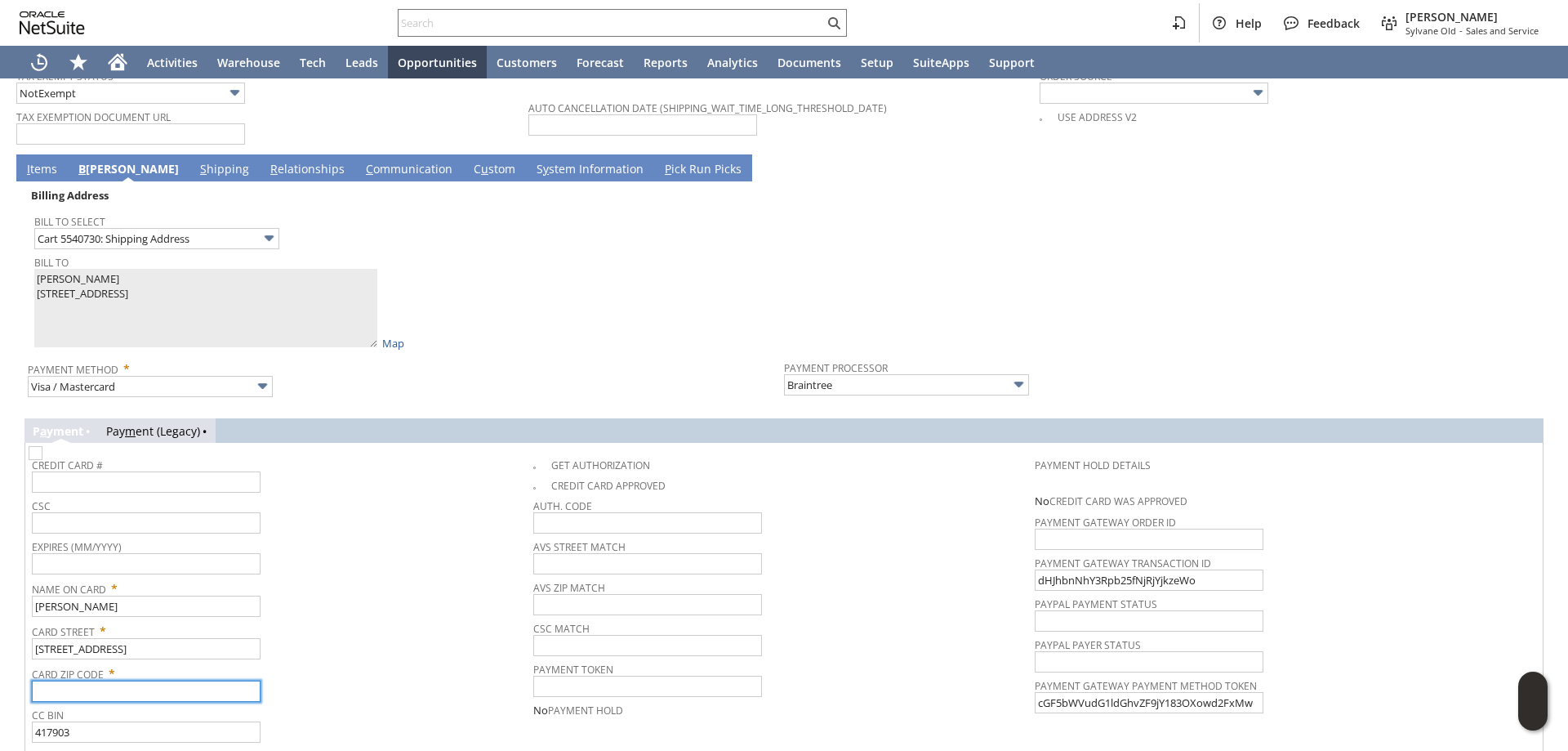
click at [93, 692] on input "text" at bounding box center [146, 691] width 229 height 21
paste input "27519"
type input "27519"
click at [389, 689] on div "Card Zip Code * 27519" at bounding box center [278, 682] width 493 height 41
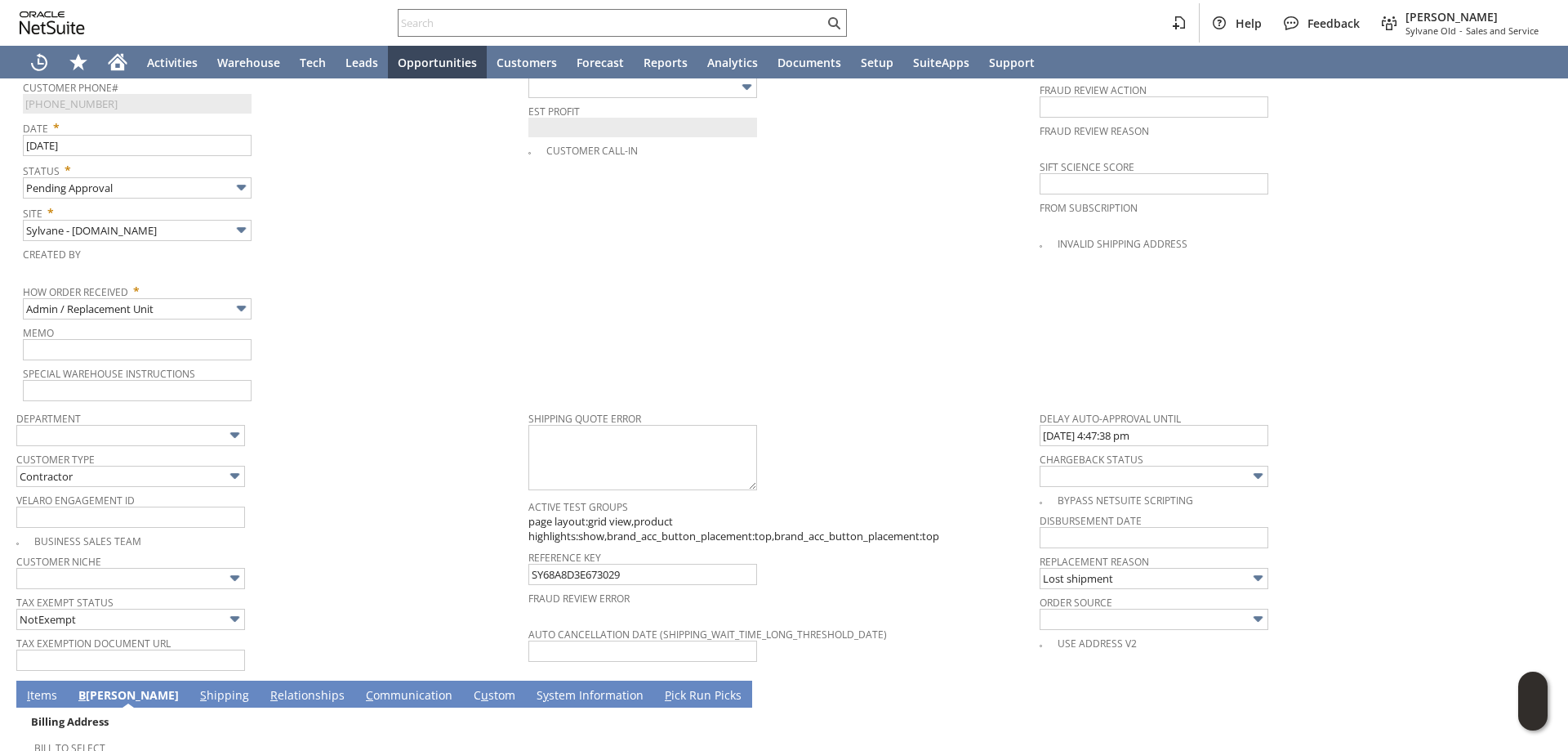
scroll to position [793, 0]
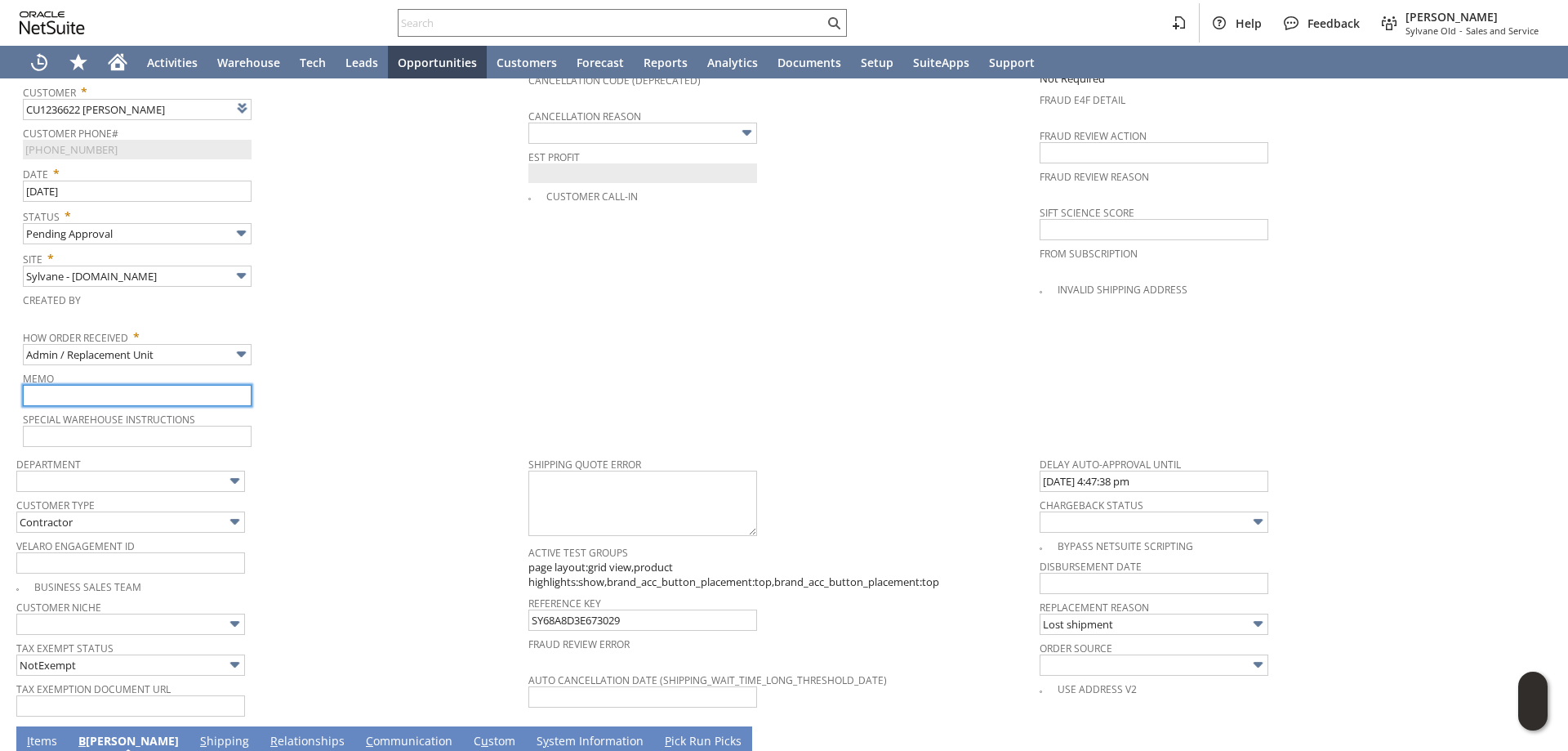
click at [102, 388] on input "text" at bounding box center [137, 395] width 229 height 21
type input "Replacement order / Lost claim filed"
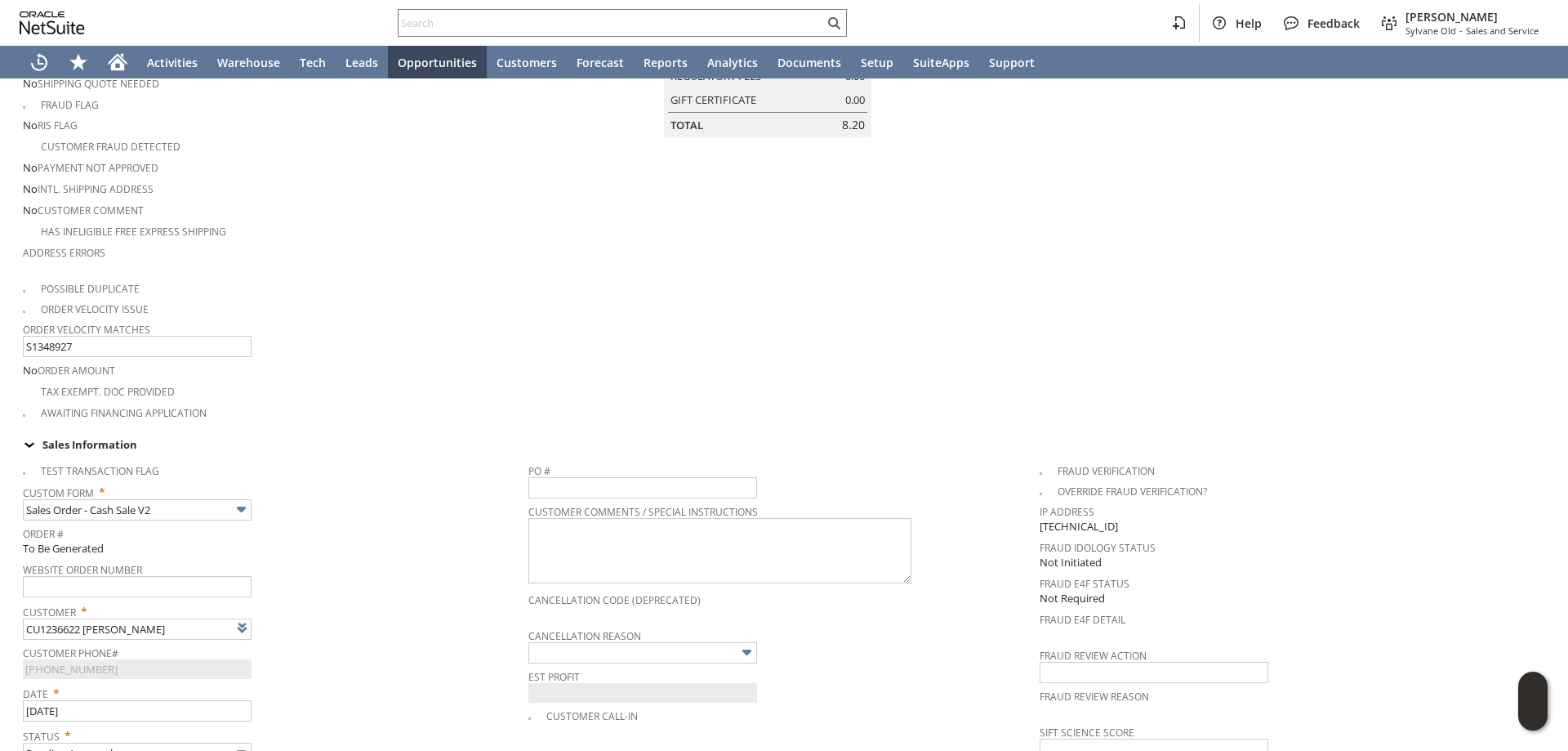
scroll to position [0, 0]
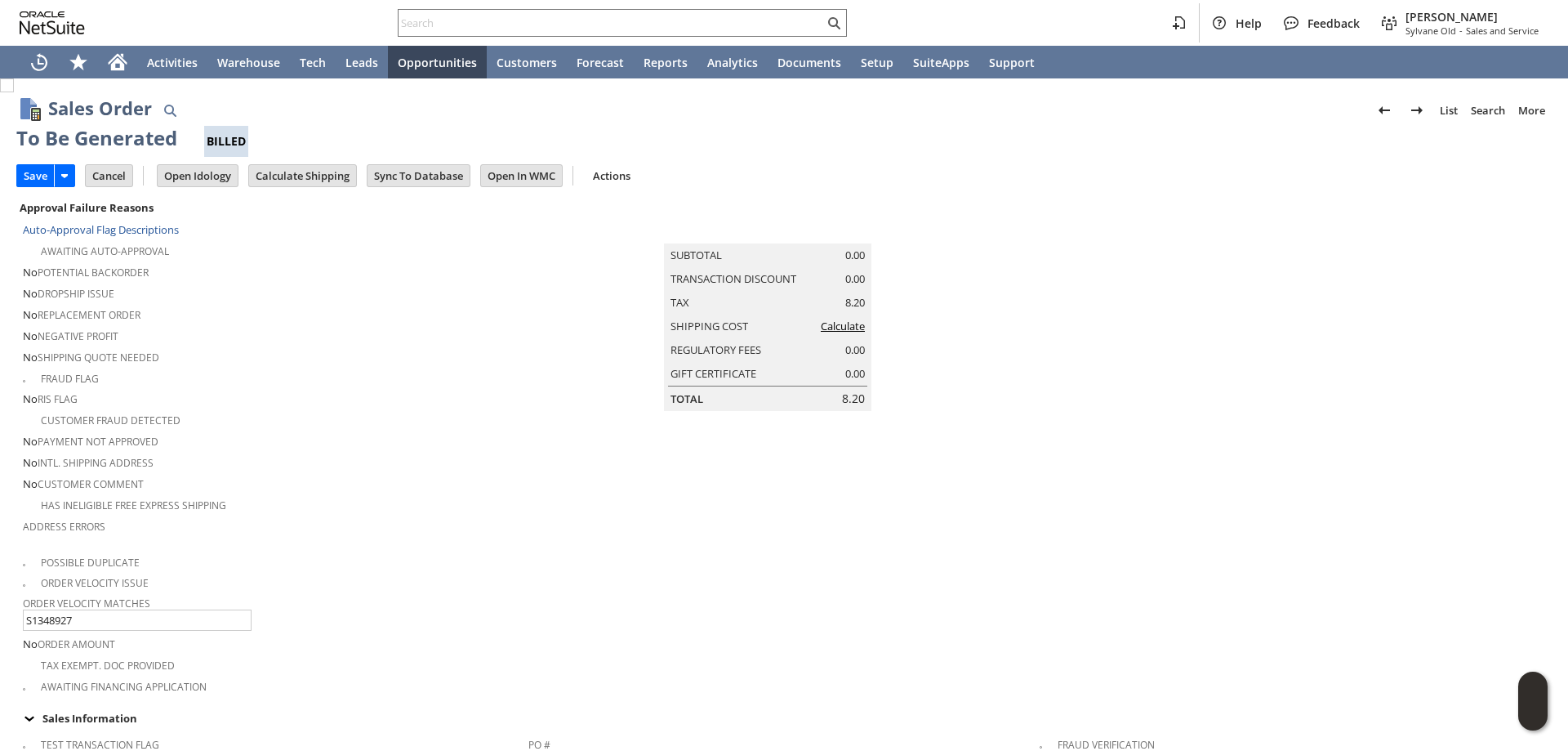
click at [850, 333] on link "Calculate" at bounding box center [842, 326] width 44 height 15
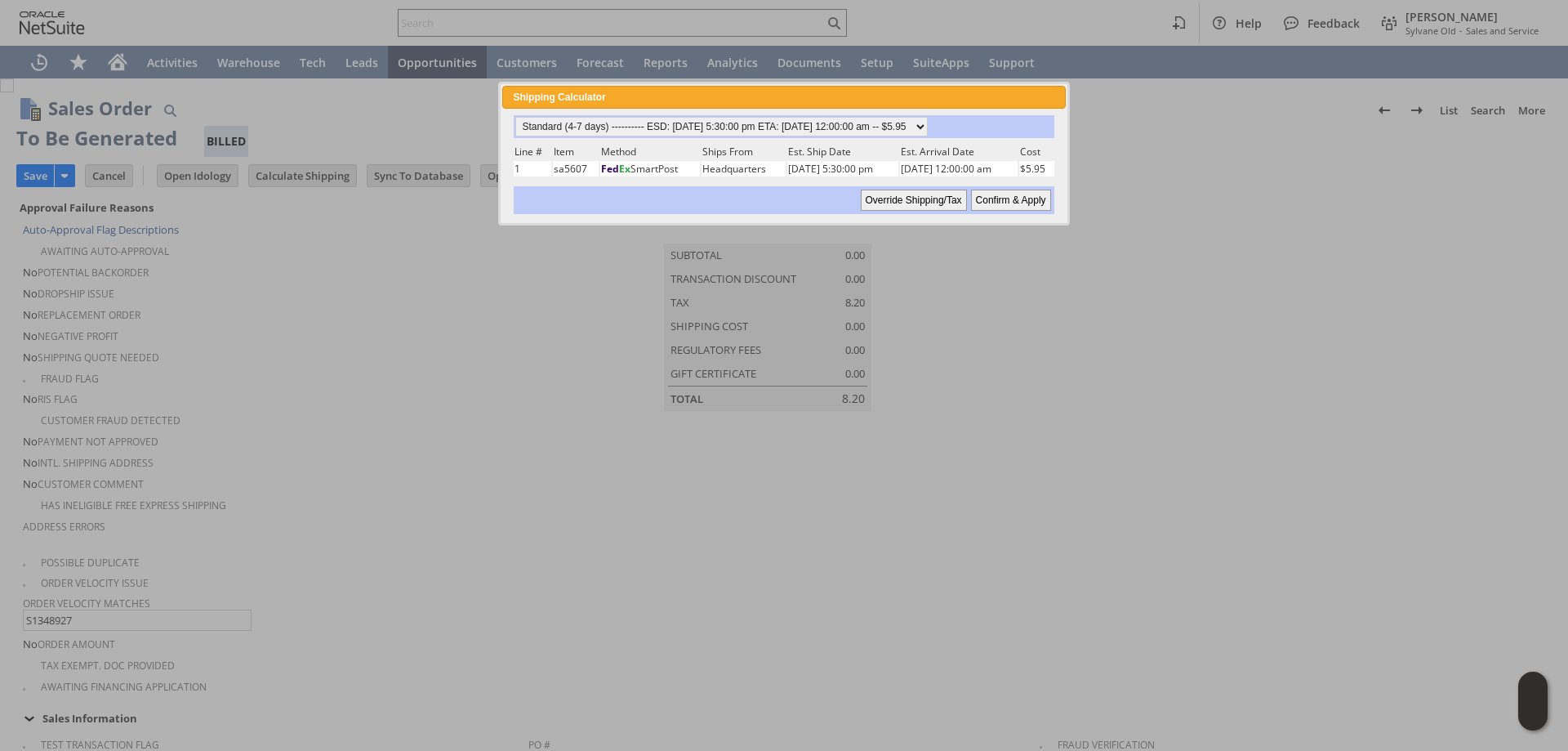
click at [909, 199] on input "Override Shipping/Tax" at bounding box center [914, 200] width 106 height 21
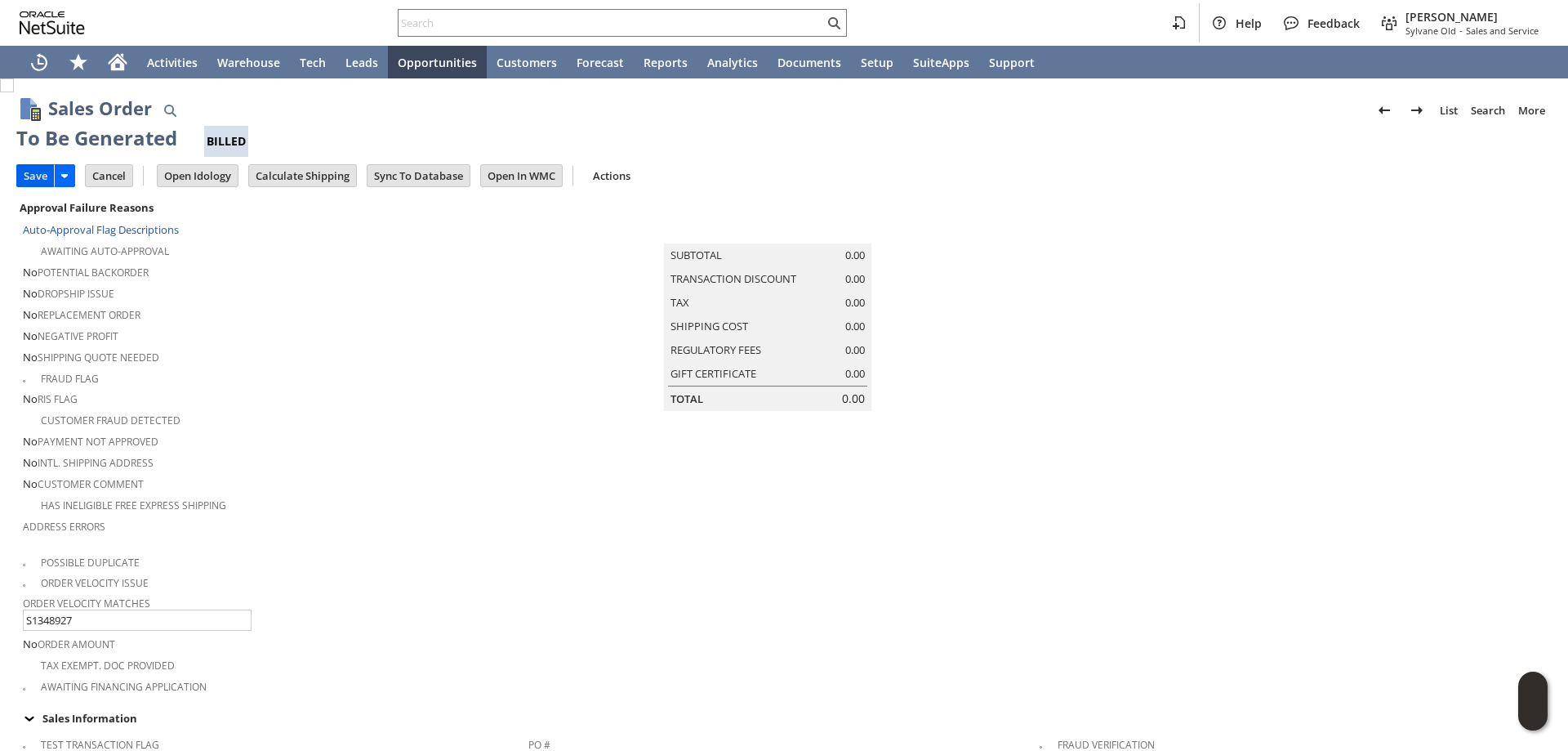
click at [33, 169] on input "Save" at bounding box center [35, 175] width 37 height 21
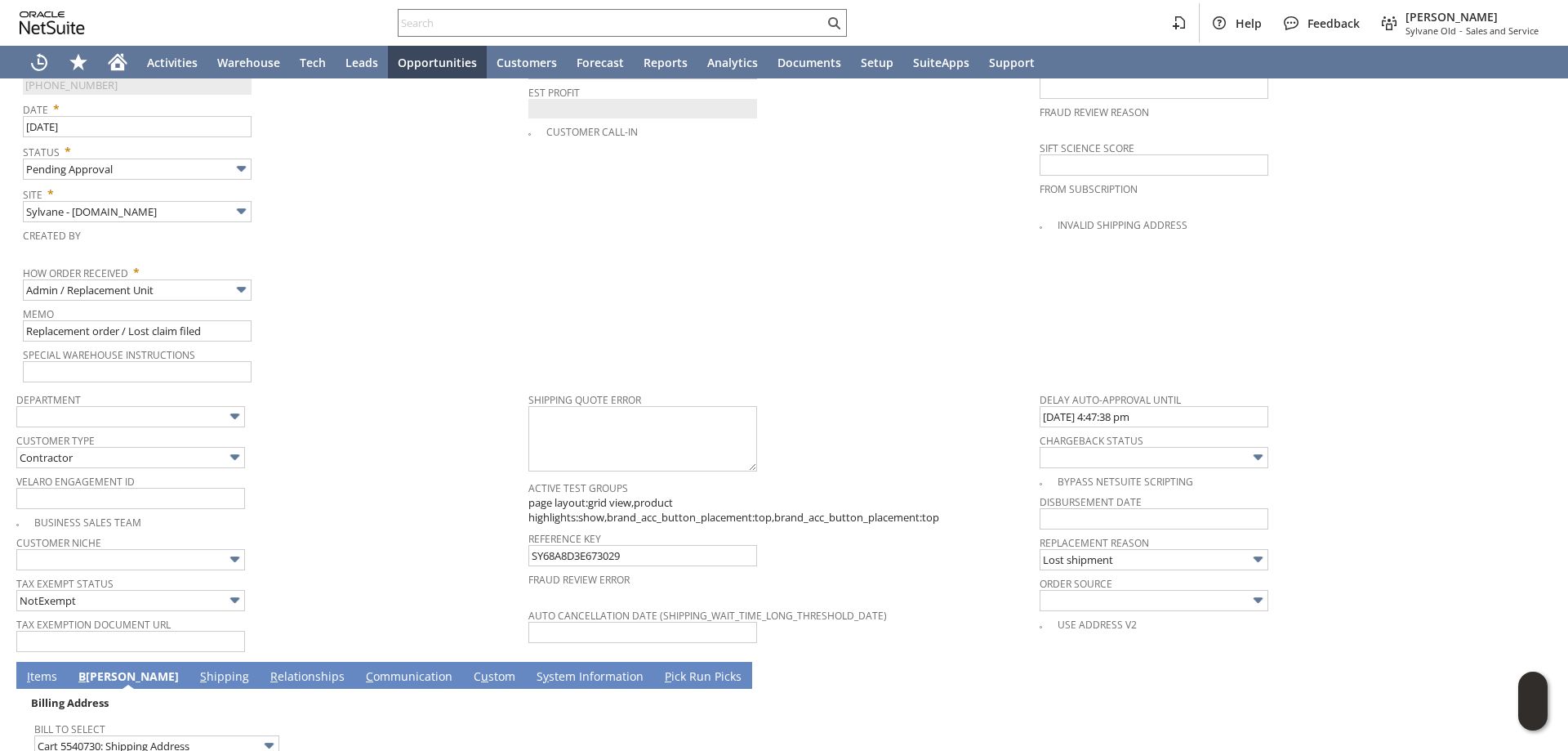
scroll to position [817, 0]
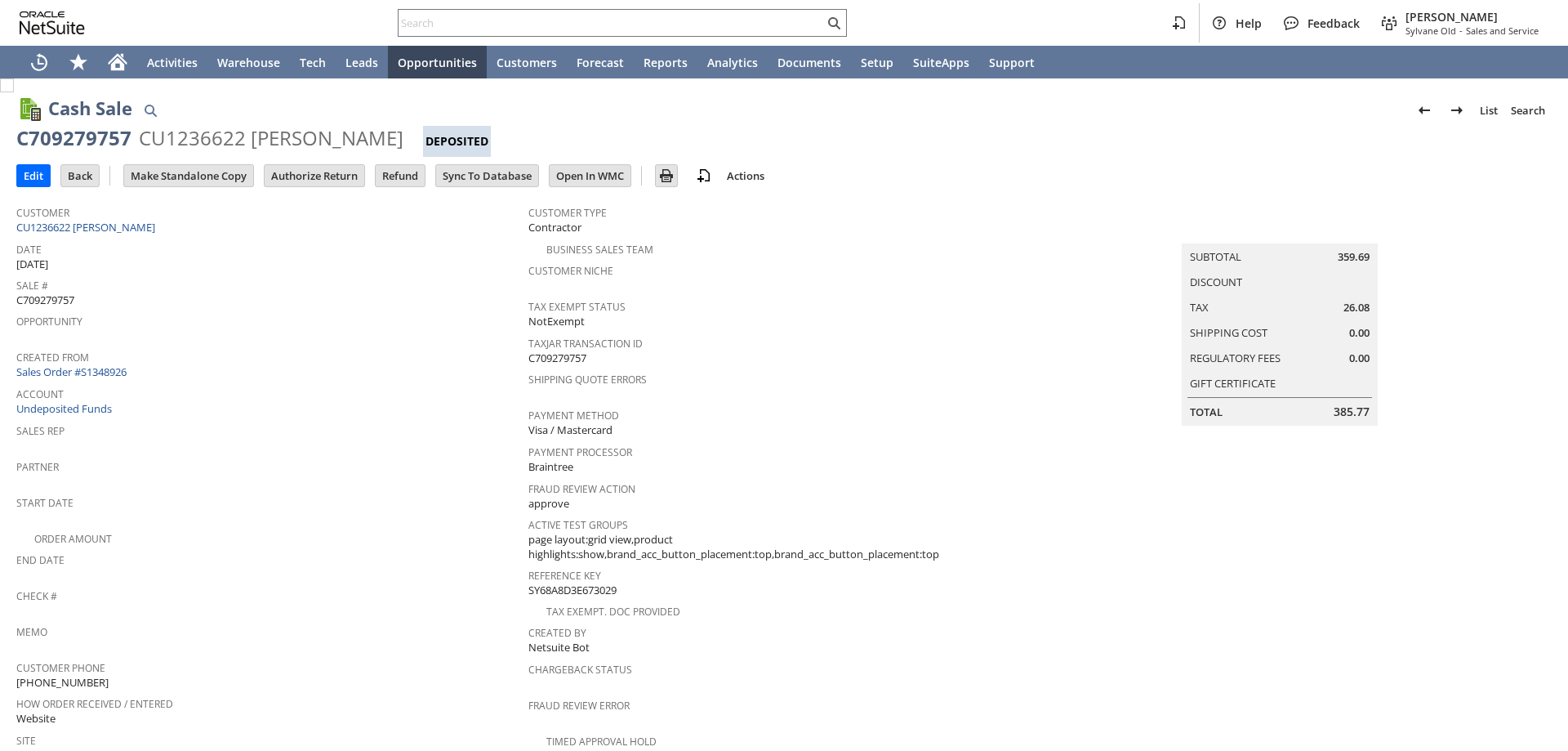
drag, startPoint x: 317, startPoint y: 177, endPoint x: 497, endPoint y: 146, distance: 182.6
click at [318, 177] on input "Authorize Return" at bounding box center [315, 175] width 99 height 21
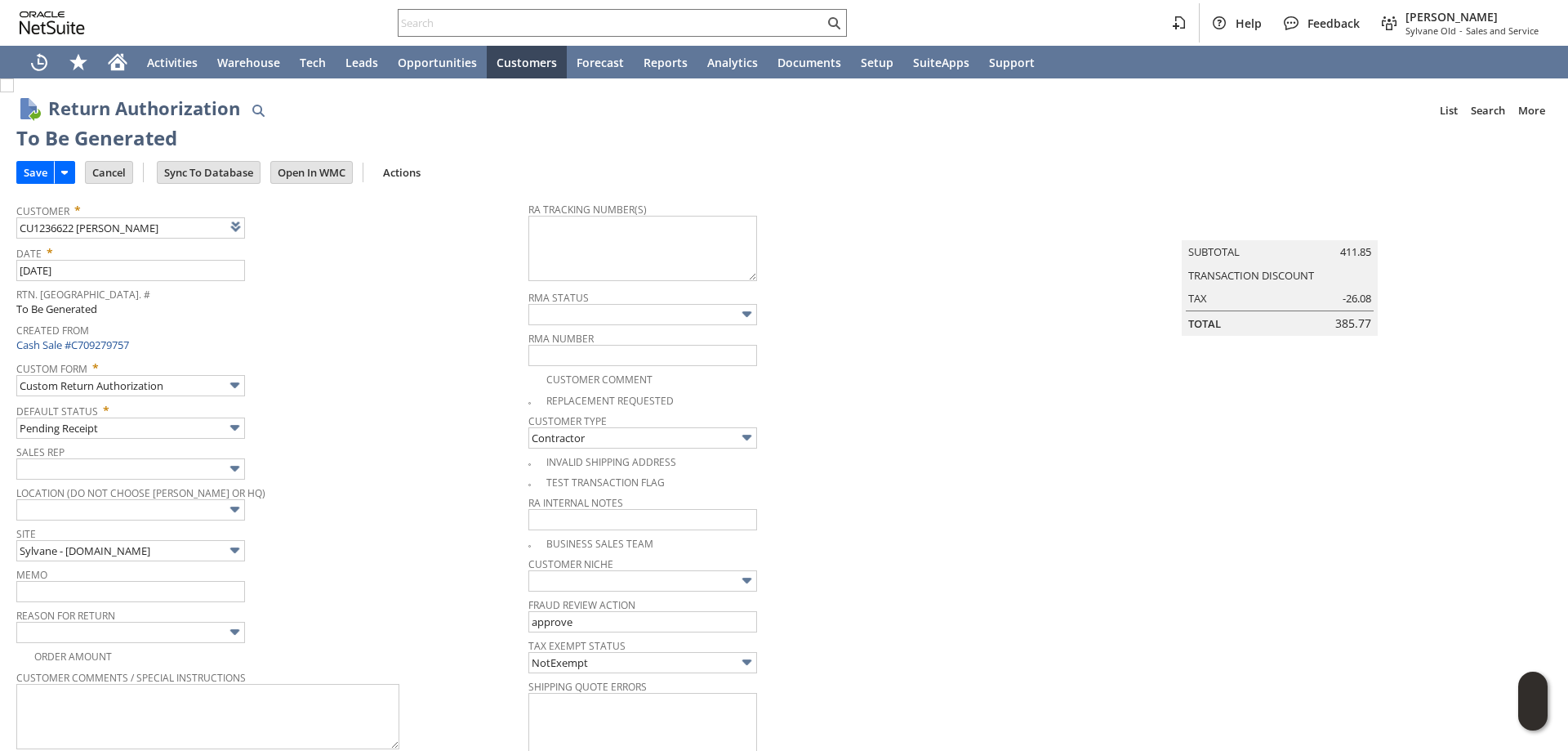
type input "Add"
type input "Copy Previous"
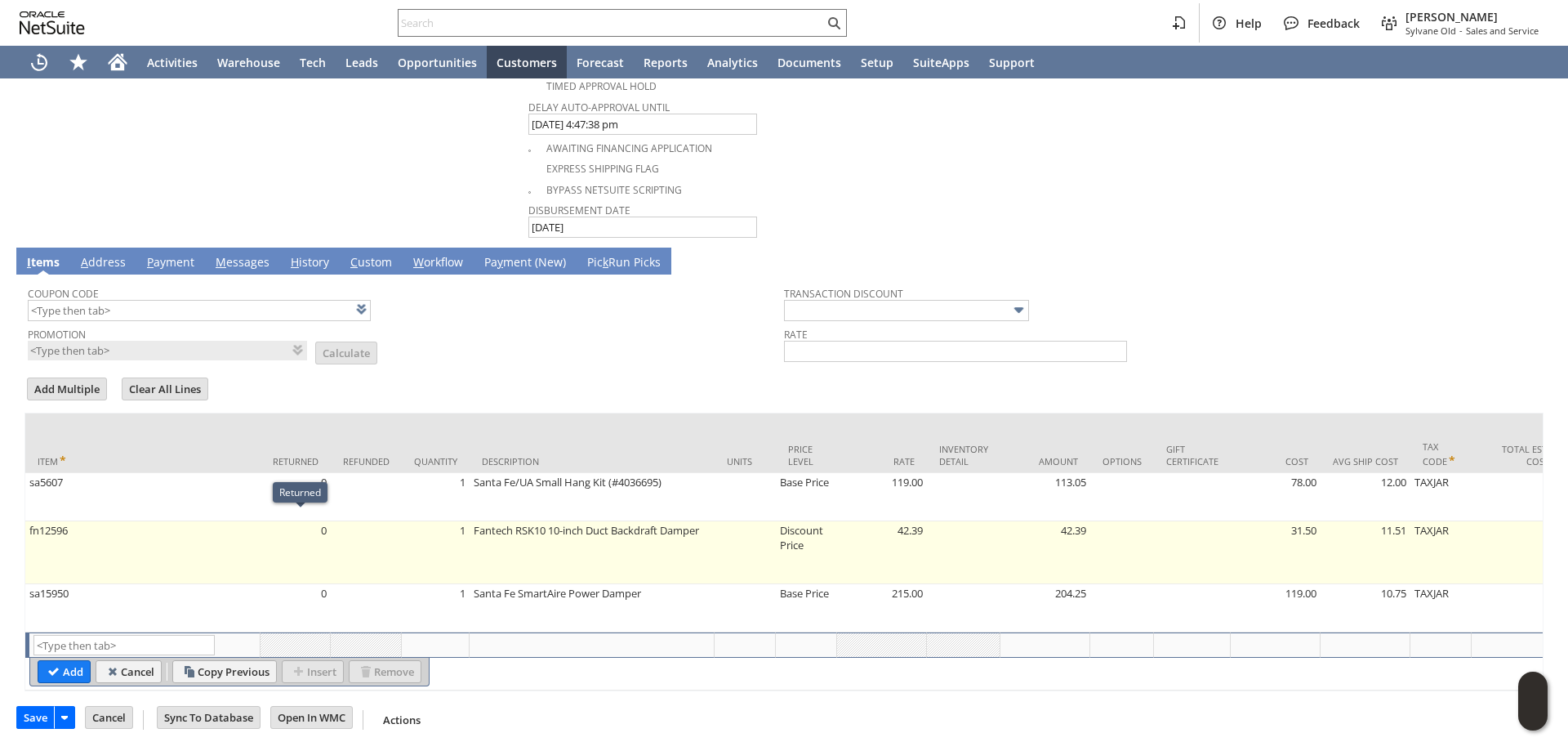
click at [236, 546] on td "fn12596" at bounding box center [143, 552] width 235 height 63
type input "Disco...rice"
type input "fn12596"
type input "OK"
type input "Make Copy"
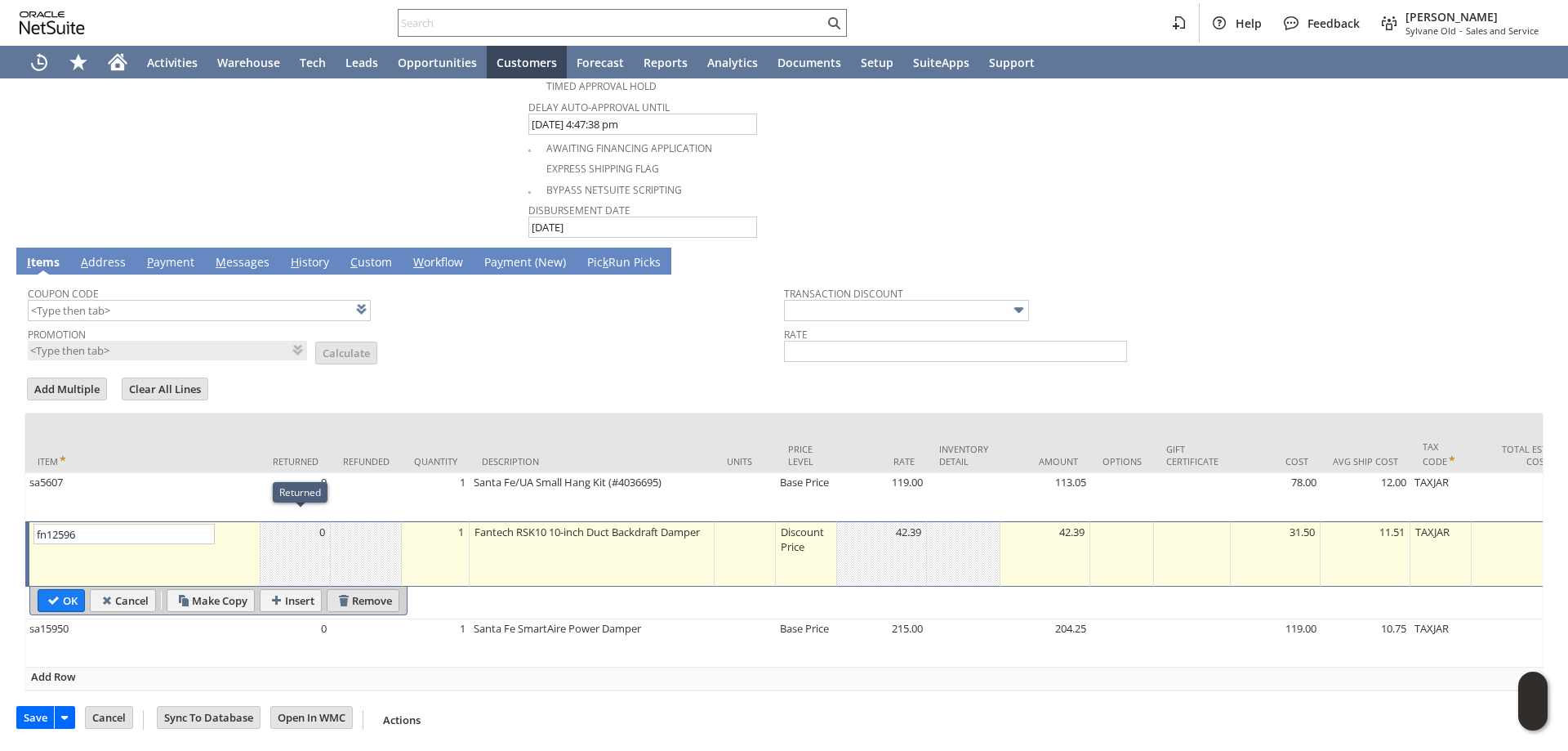
click at [362, 604] on input "Remove" at bounding box center [363, 600] width 71 height 21
type input "sa15950"
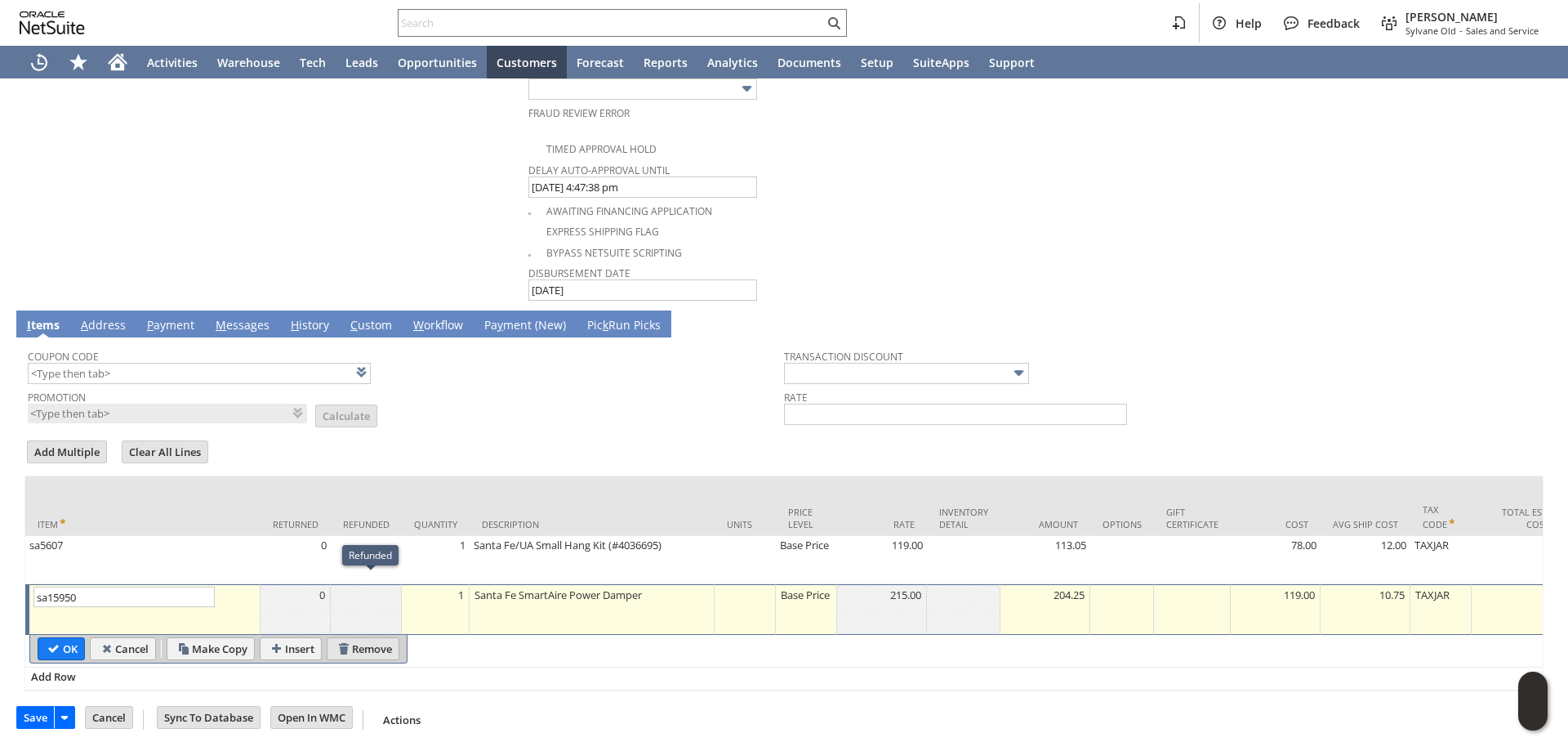
click at [371, 645] on input "Remove" at bounding box center [363, 648] width 71 height 21
type input "Add"
type input "Copy Previous"
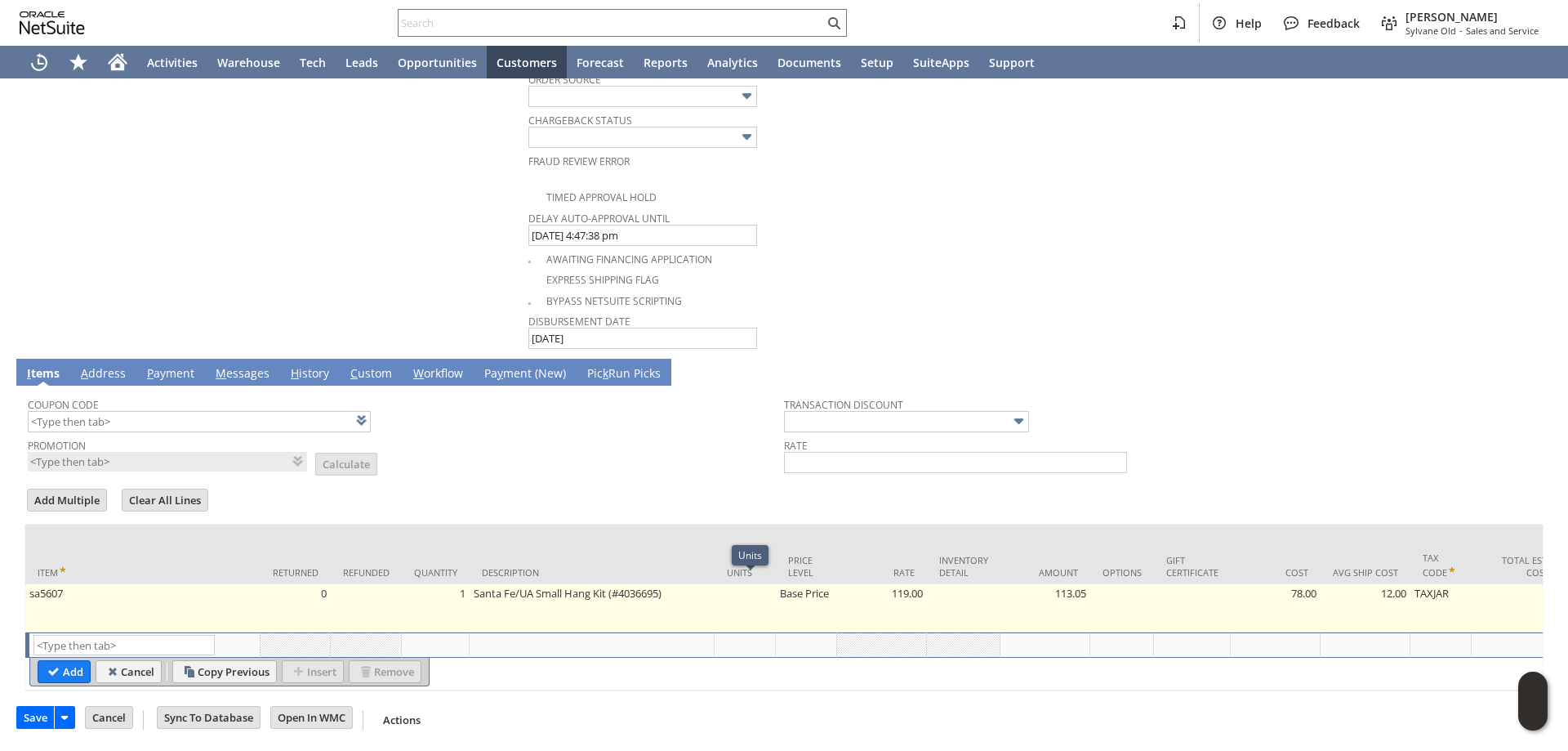
click at [807, 596] on td "Base Price" at bounding box center [806, 608] width 61 height 48
type input "Base Price"
type input "sa5607"
type input "OK"
type input "Make Copy"
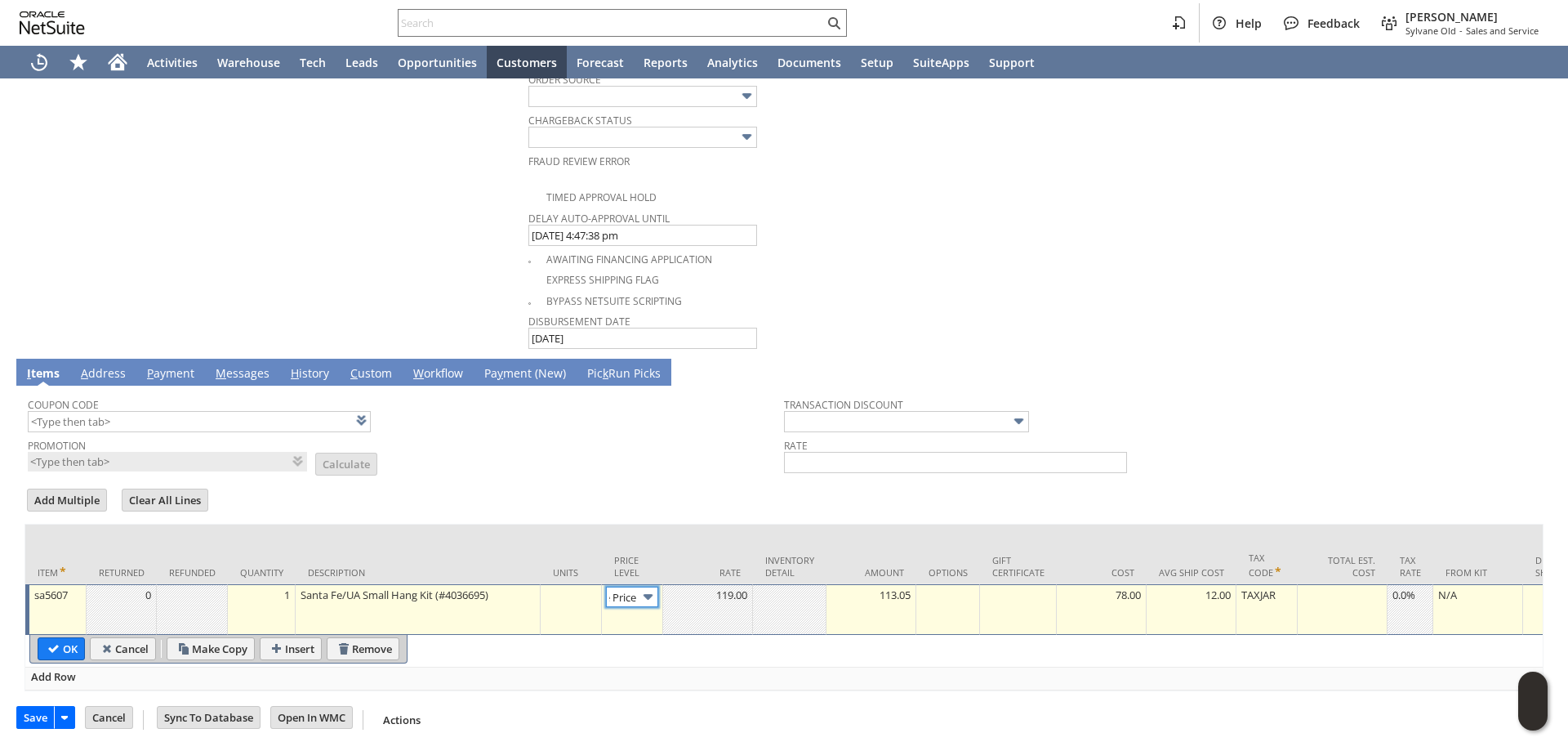
scroll to position [0, 0]
click at [646, 587] on img at bounding box center [648, 597] width 19 height 19
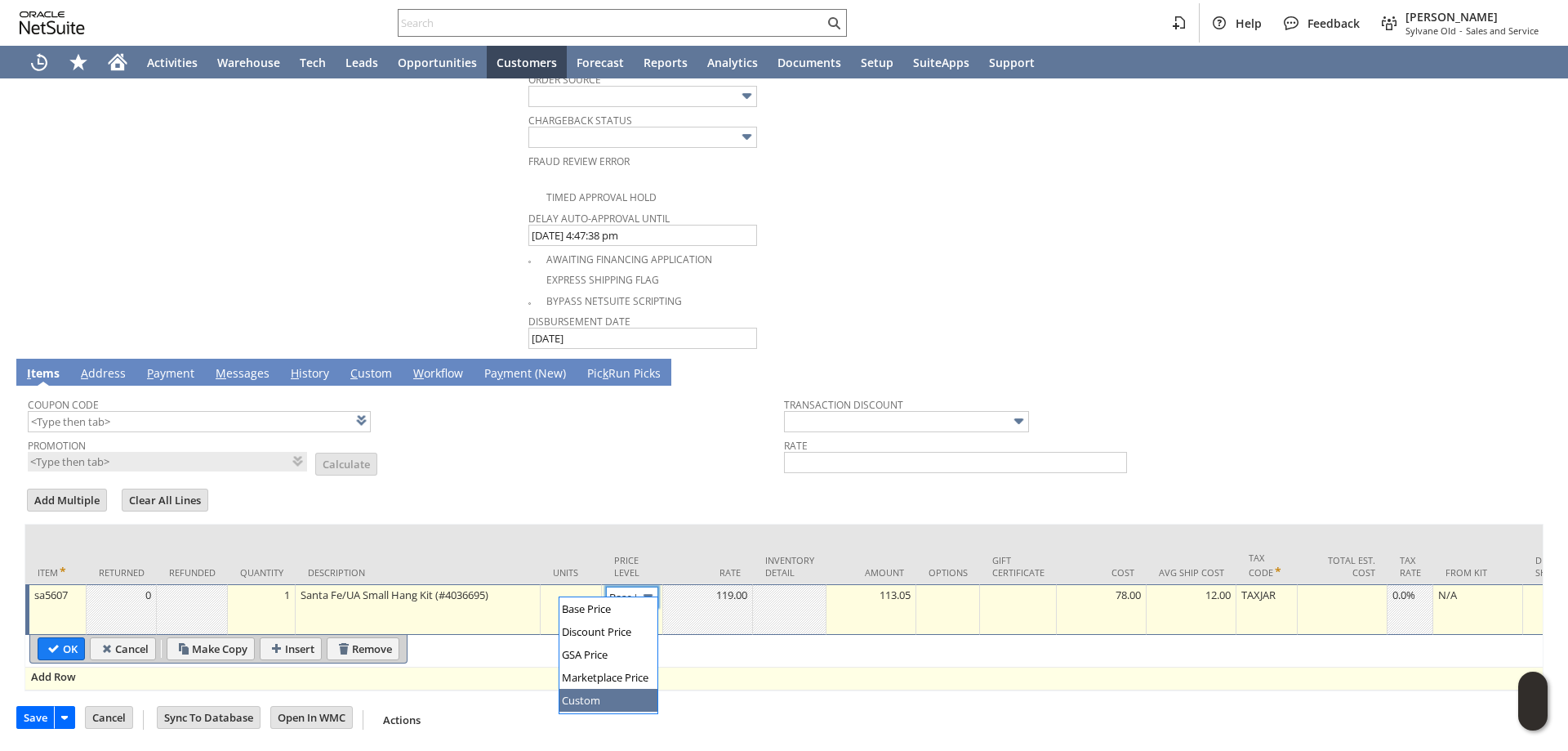
drag, startPoint x: 586, startPoint y: 700, endPoint x: 660, endPoint y: 665, distance: 81.9
type input "Custom"
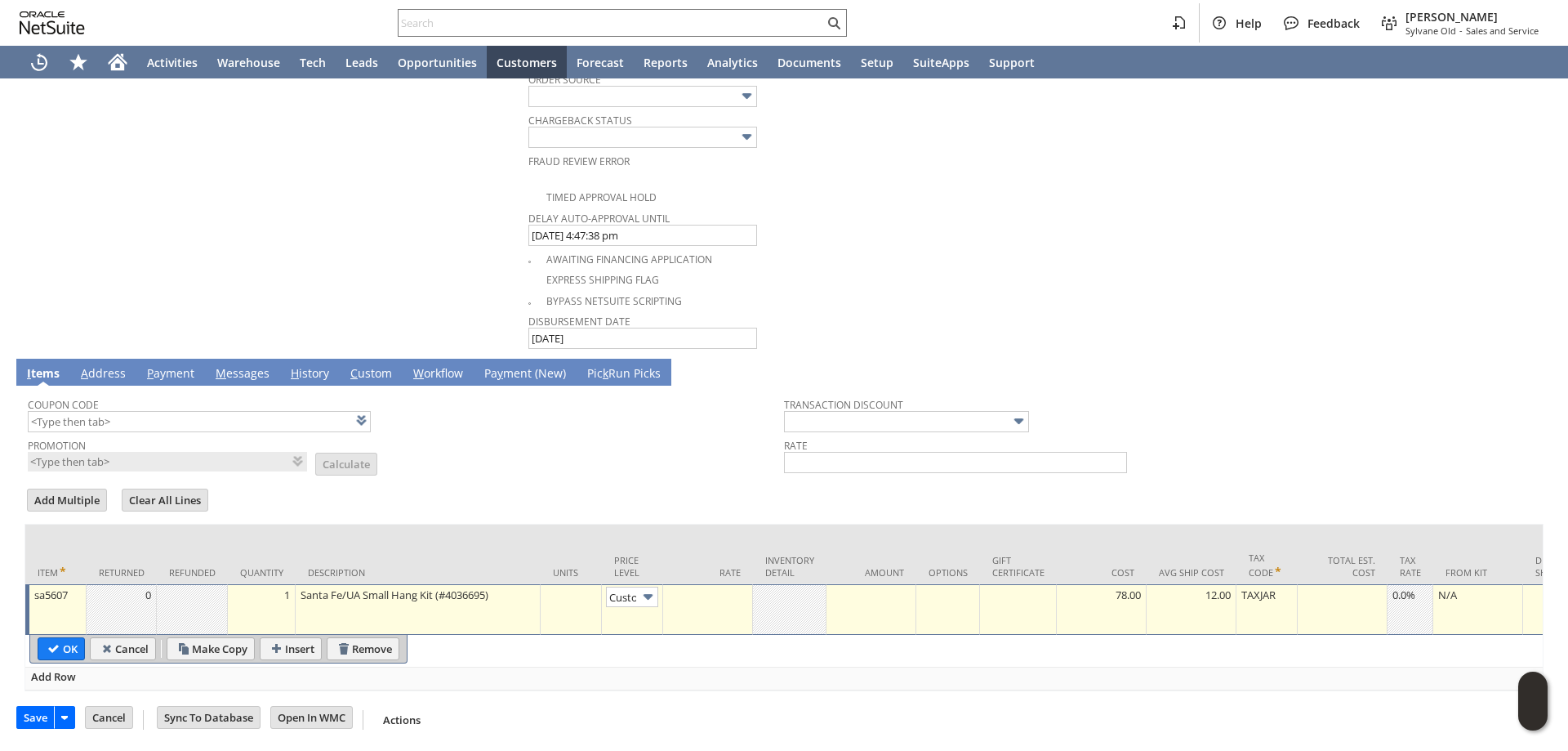
click at [730, 598] on td at bounding box center [708, 609] width 90 height 51
type input "0.00"
click at [896, 594] on td "0.00" at bounding box center [871, 609] width 90 height 51
type input "0.00"
click at [66, 638] on input "OK" at bounding box center [61, 648] width 45 height 21
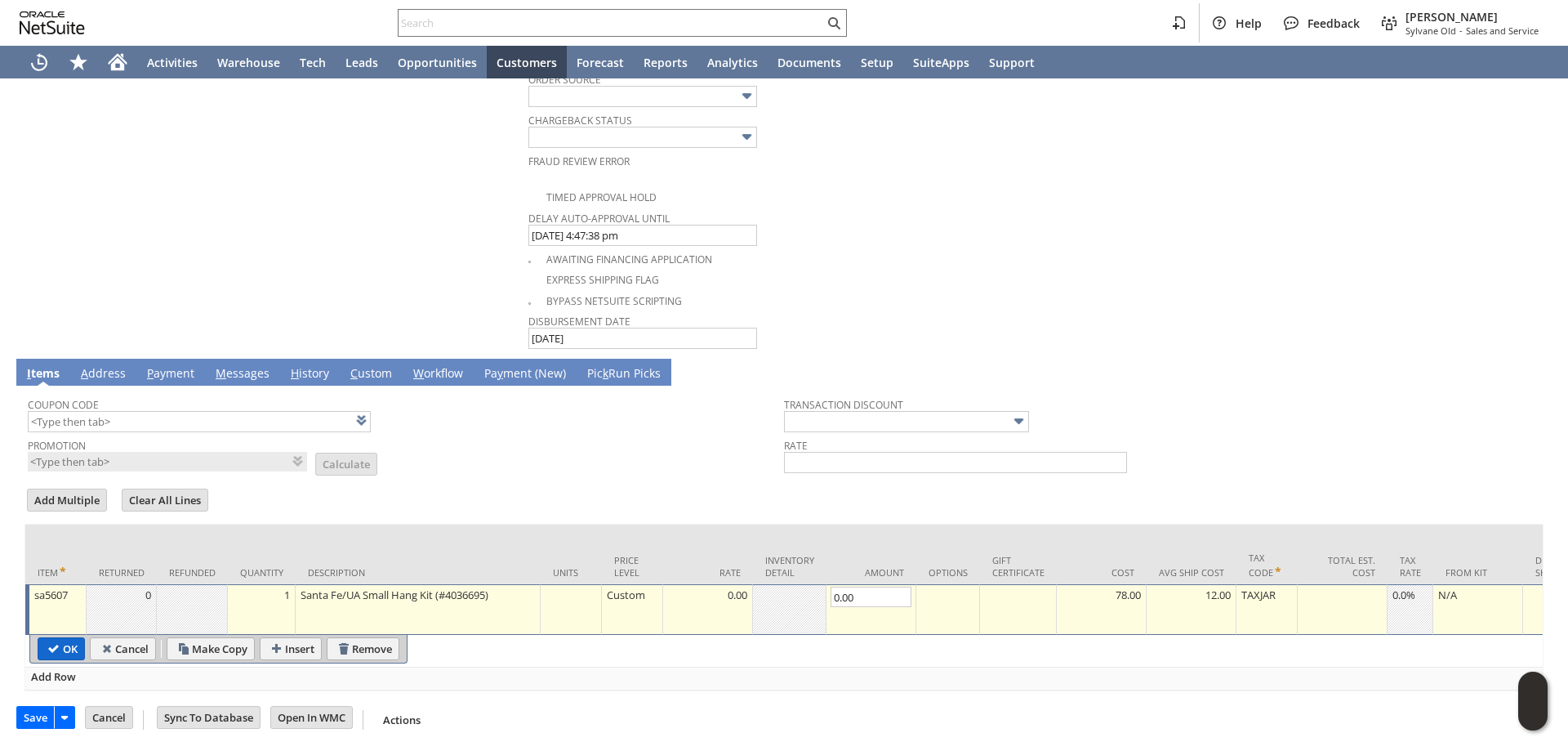
type input "Add"
type input "Copy Previous"
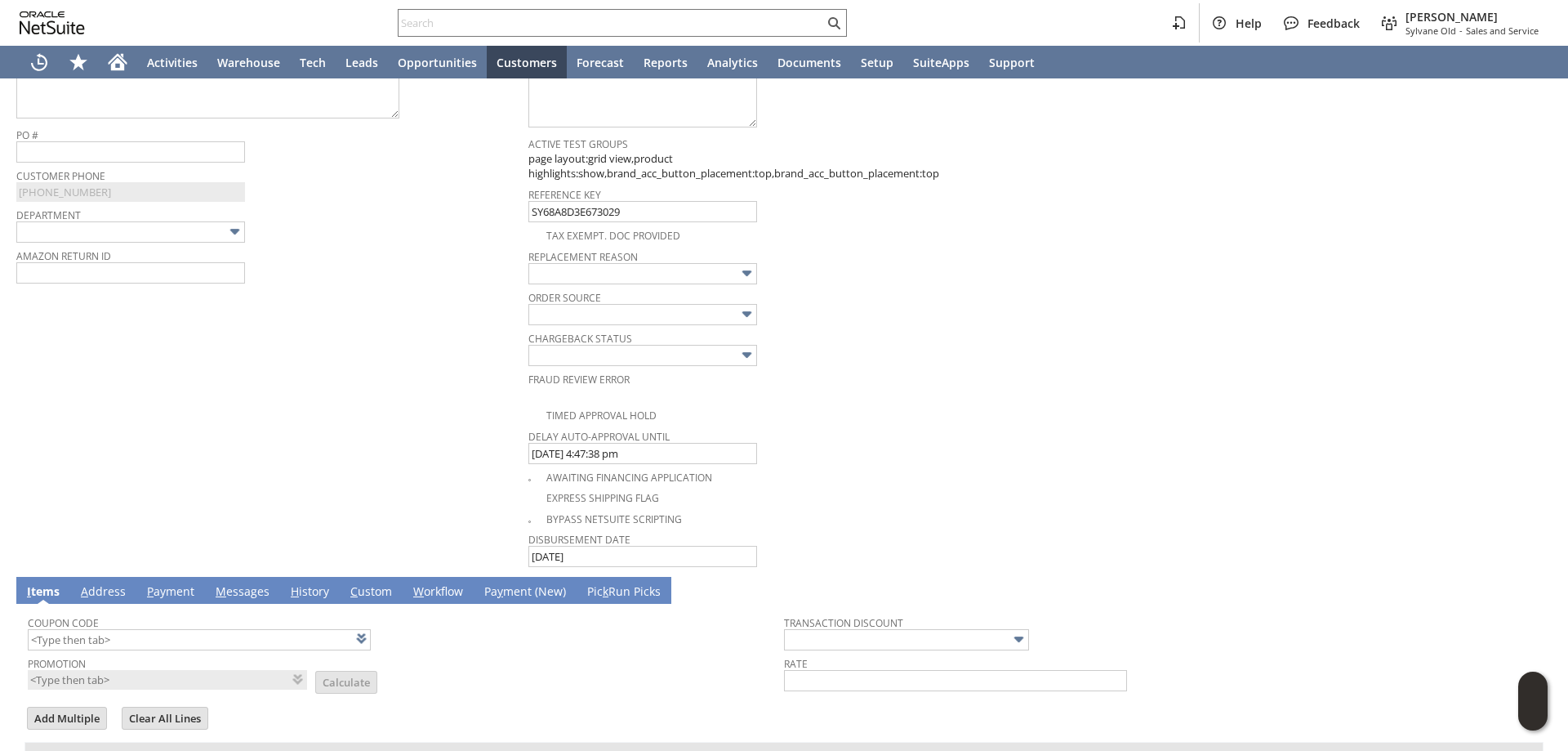
scroll to position [617, 0]
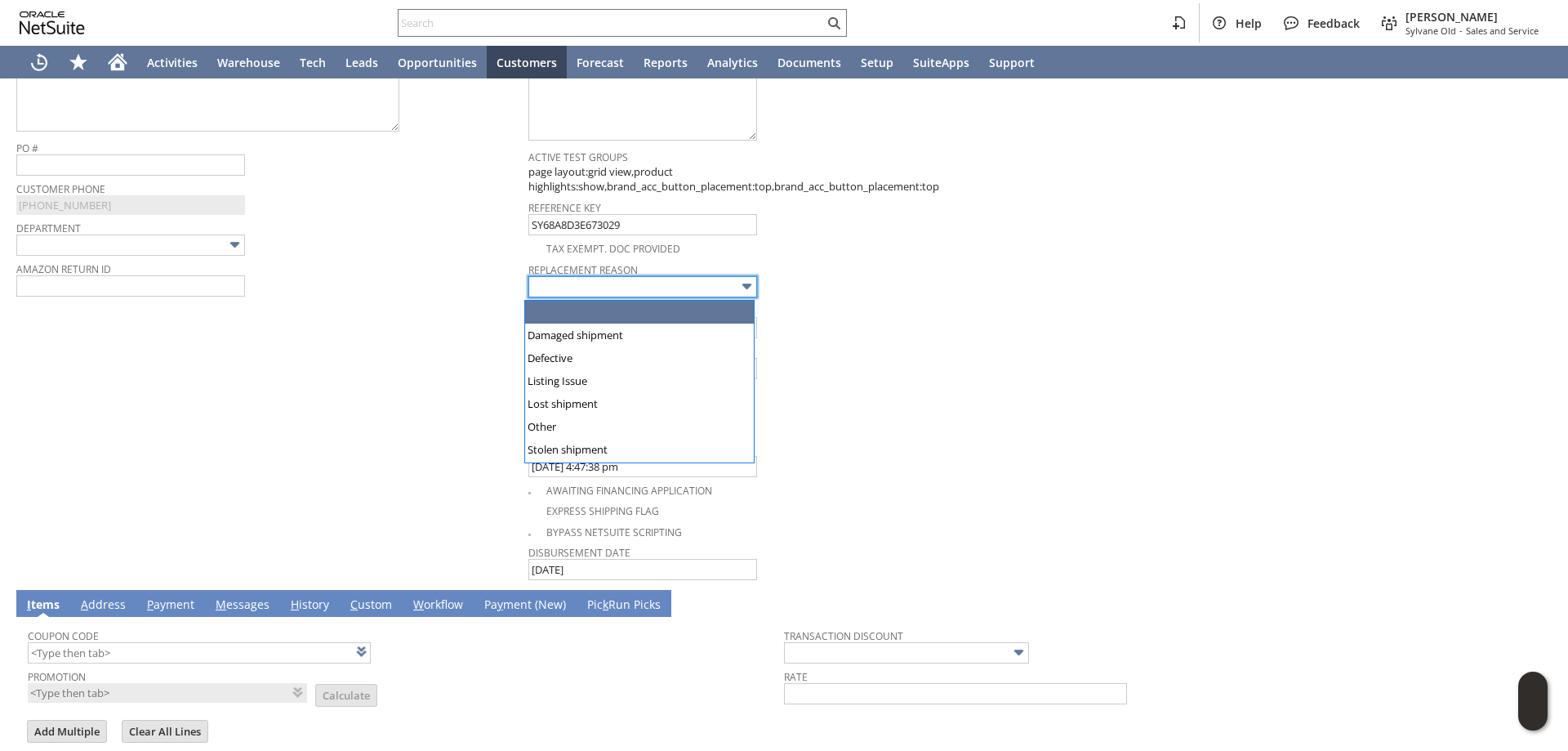
click at [650, 288] on input "text" at bounding box center [642, 286] width 229 height 21
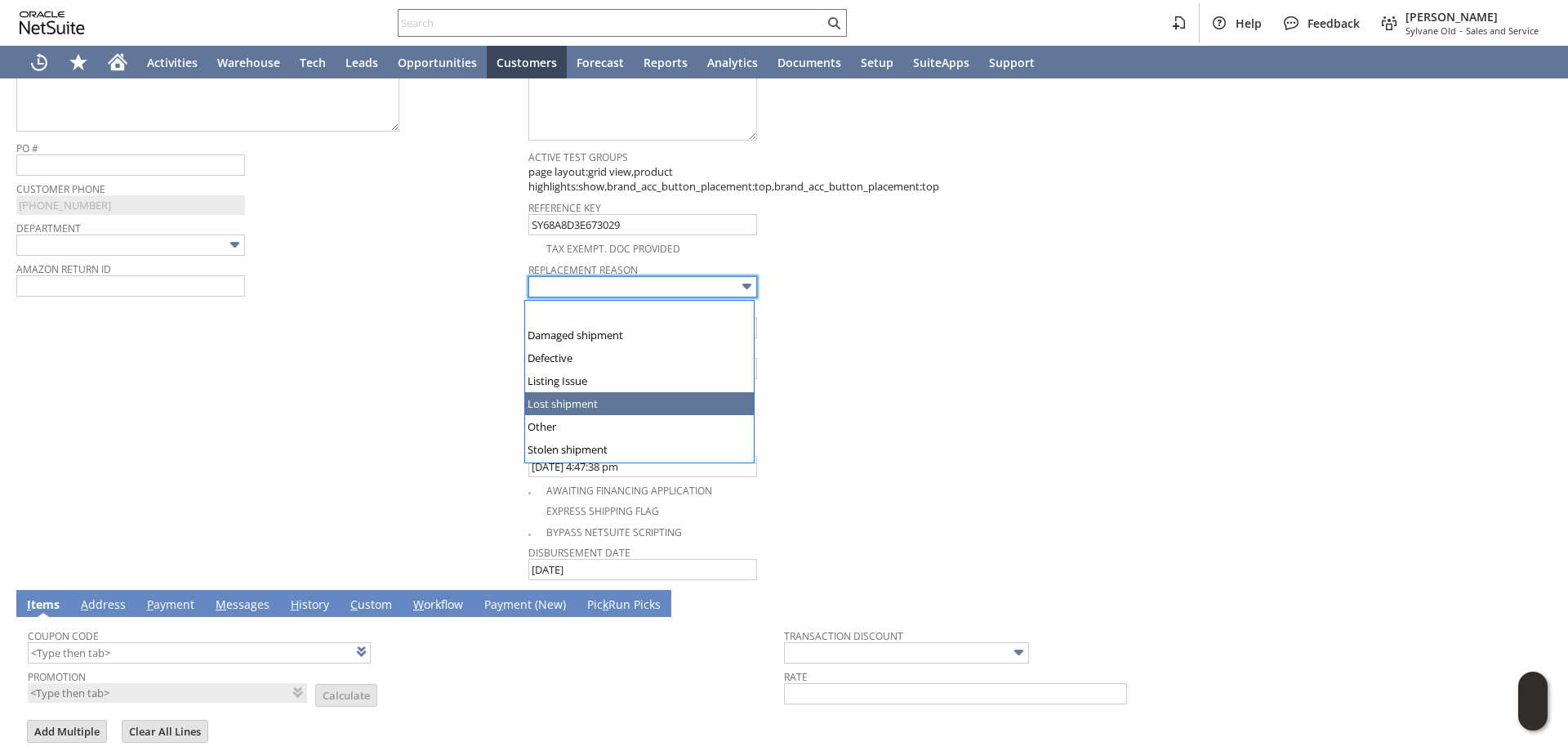
type input "Lost shipment"
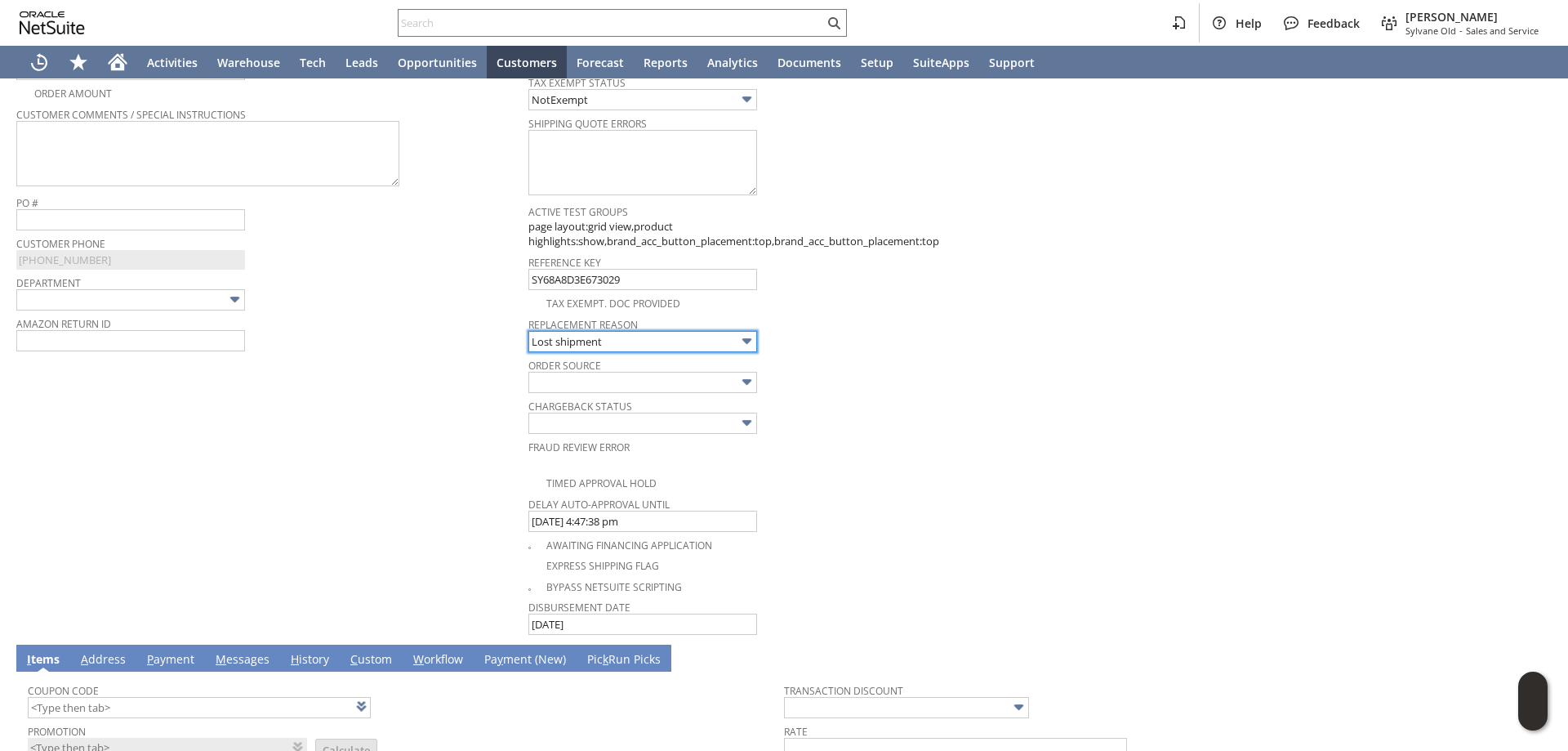
scroll to position [291, 0]
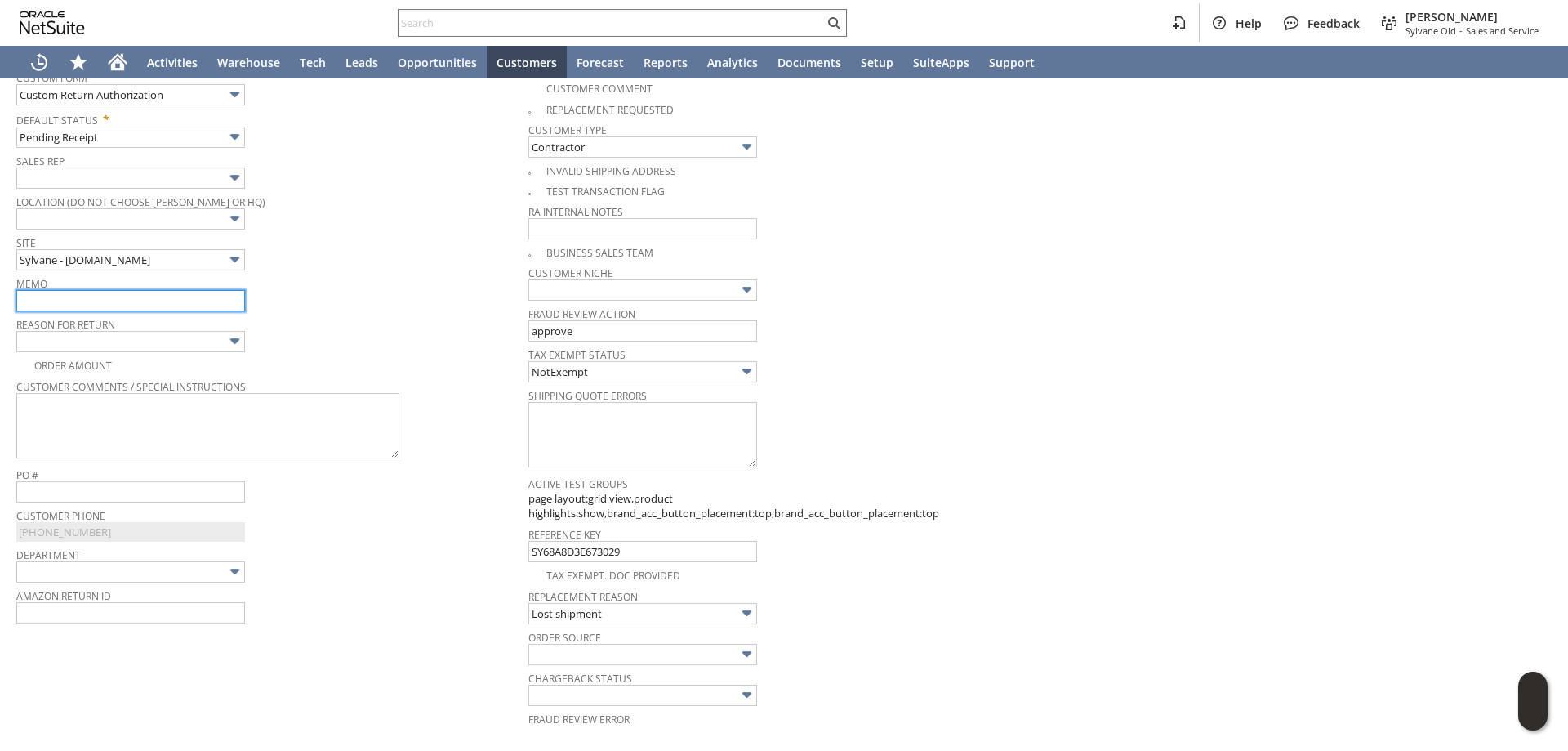
click at [111, 300] on input "text" at bounding box center [130, 300] width 229 height 21
type input "?"
type input "Replacement processed / Lost claim filed"
click at [137, 340] on input "text" at bounding box center [130, 341] width 229 height 21
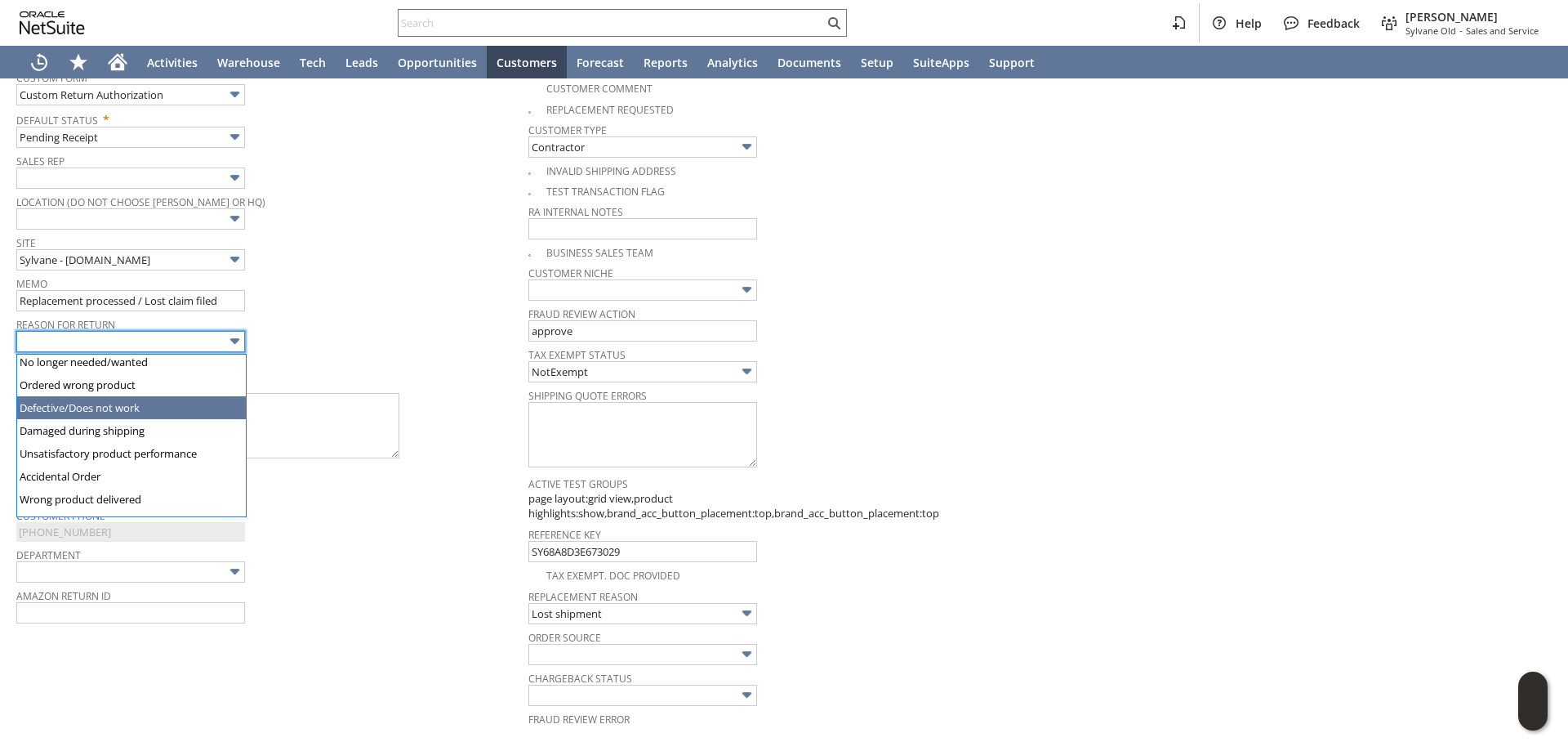
scroll to position [81, 0]
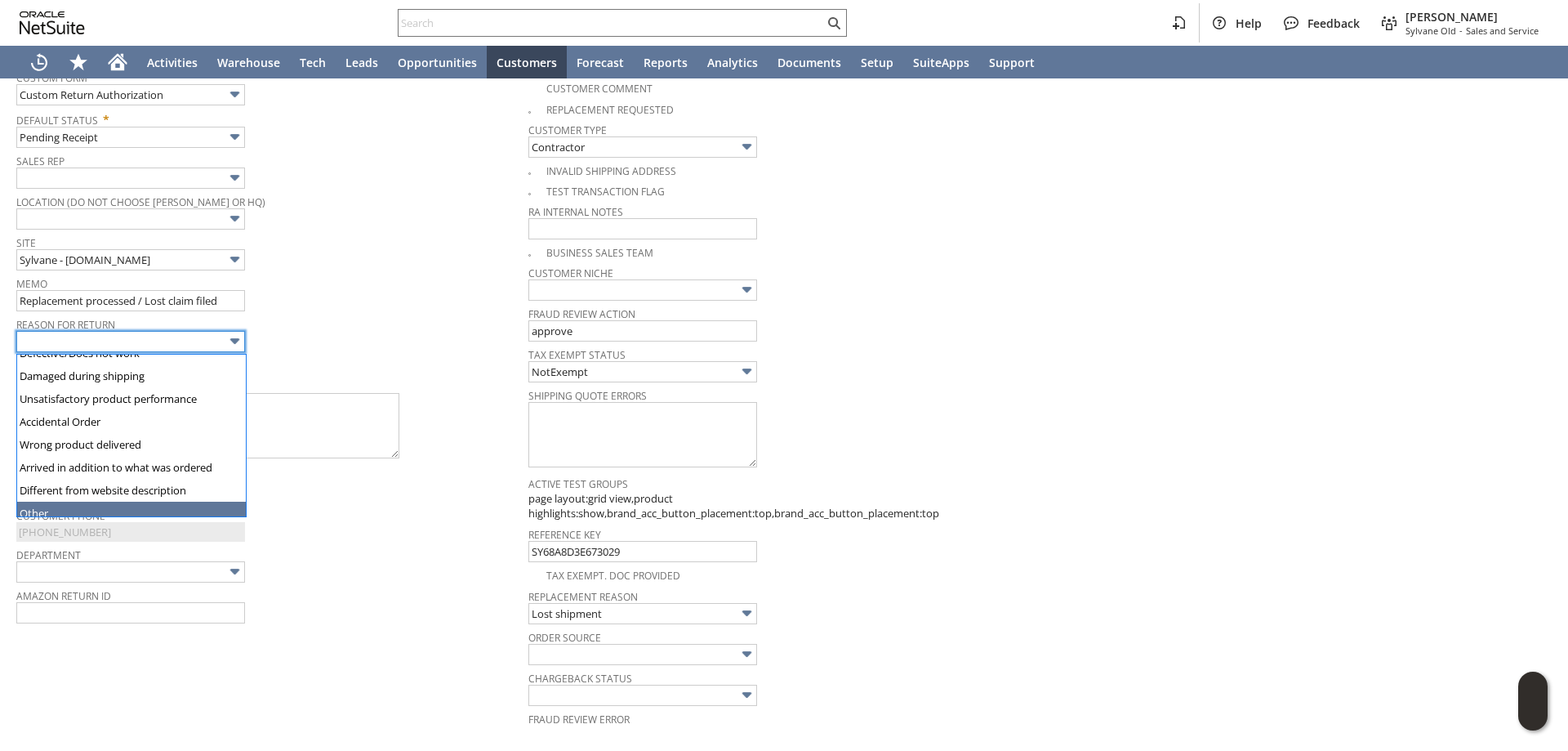
drag, startPoint x: 74, startPoint y: 508, endPoint x: 119, endPoint y: 476, distance: 55.2
type input "Other"
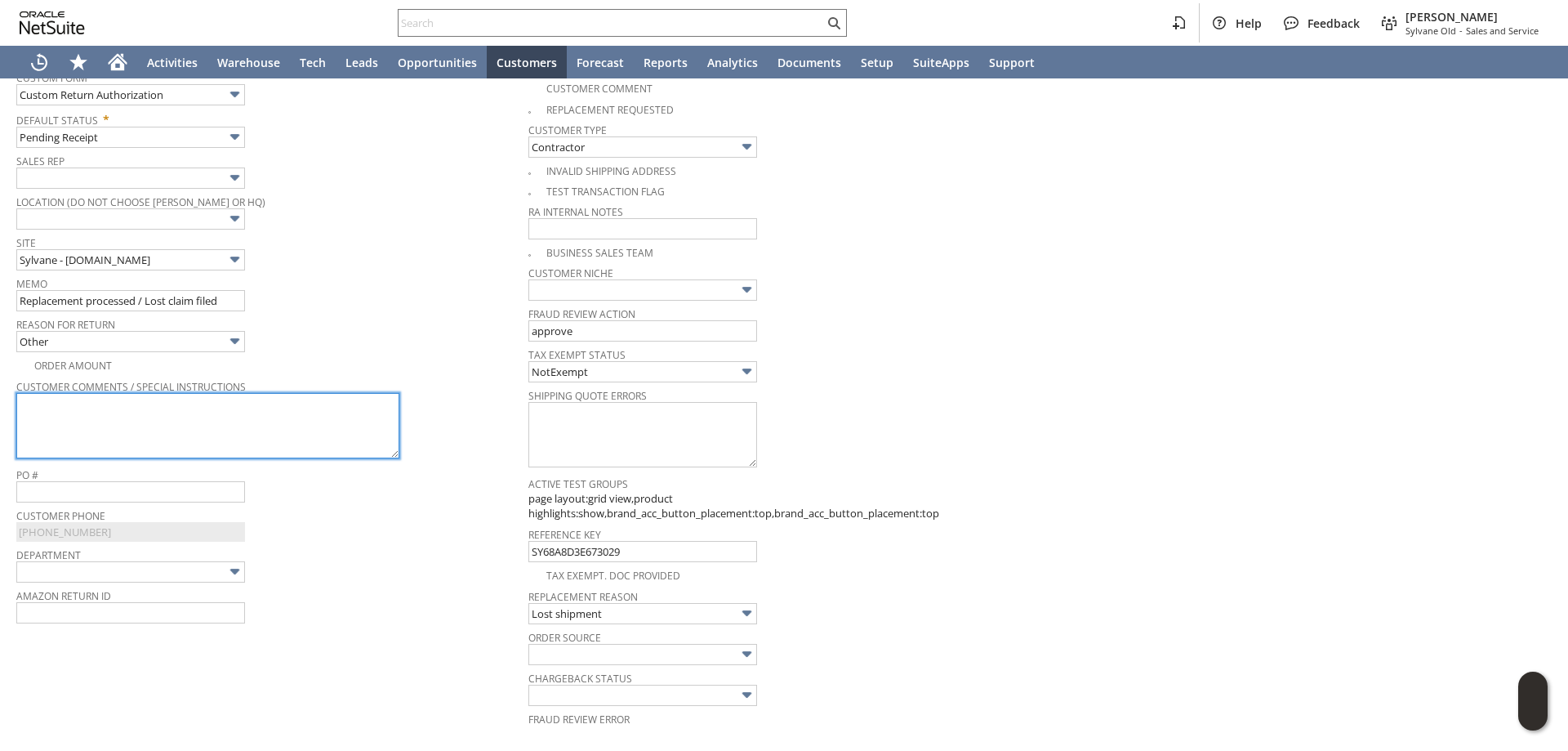
click at [159, 449] on textarea at bounding box center [207, 425] width 383 height 65
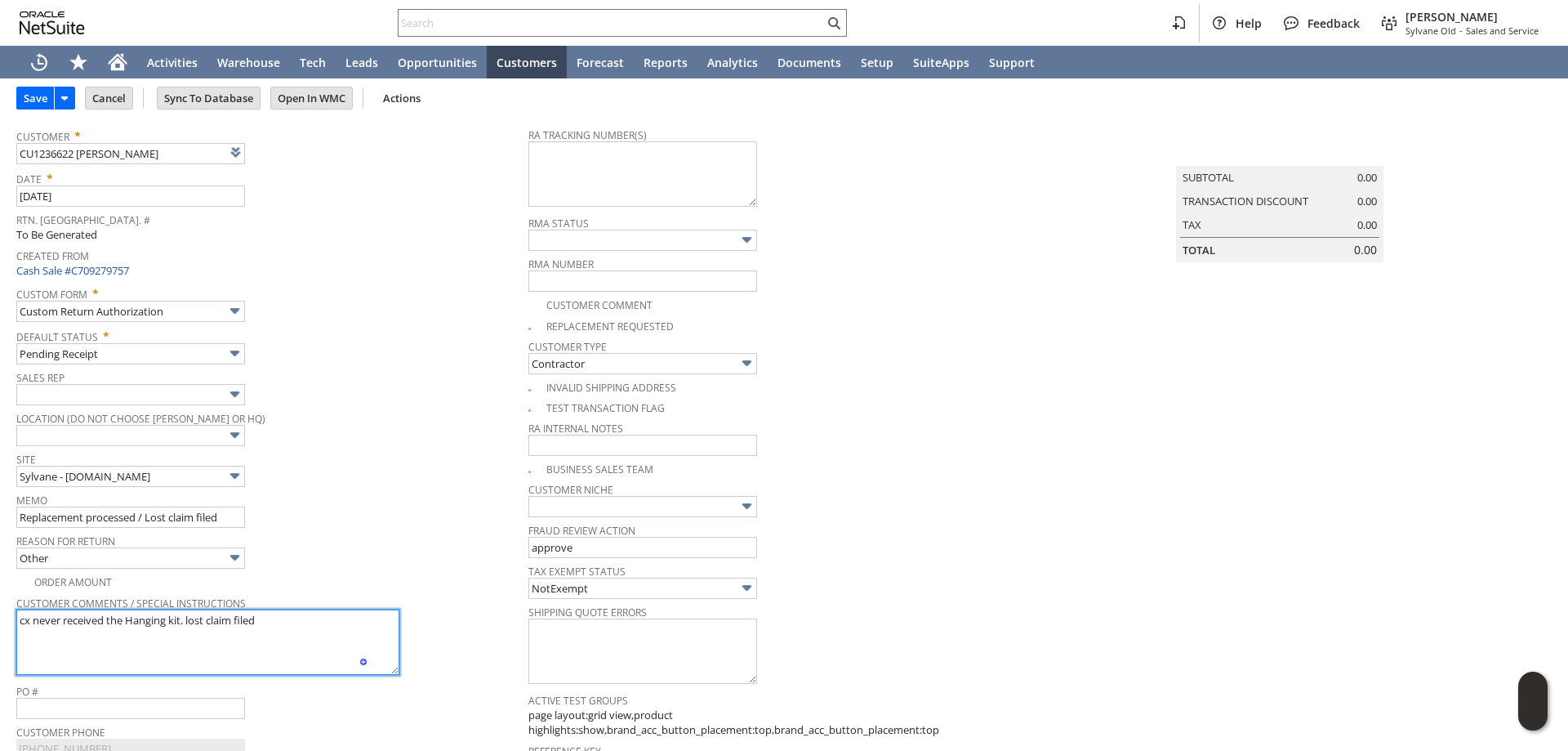
scroll to position [0, 0]
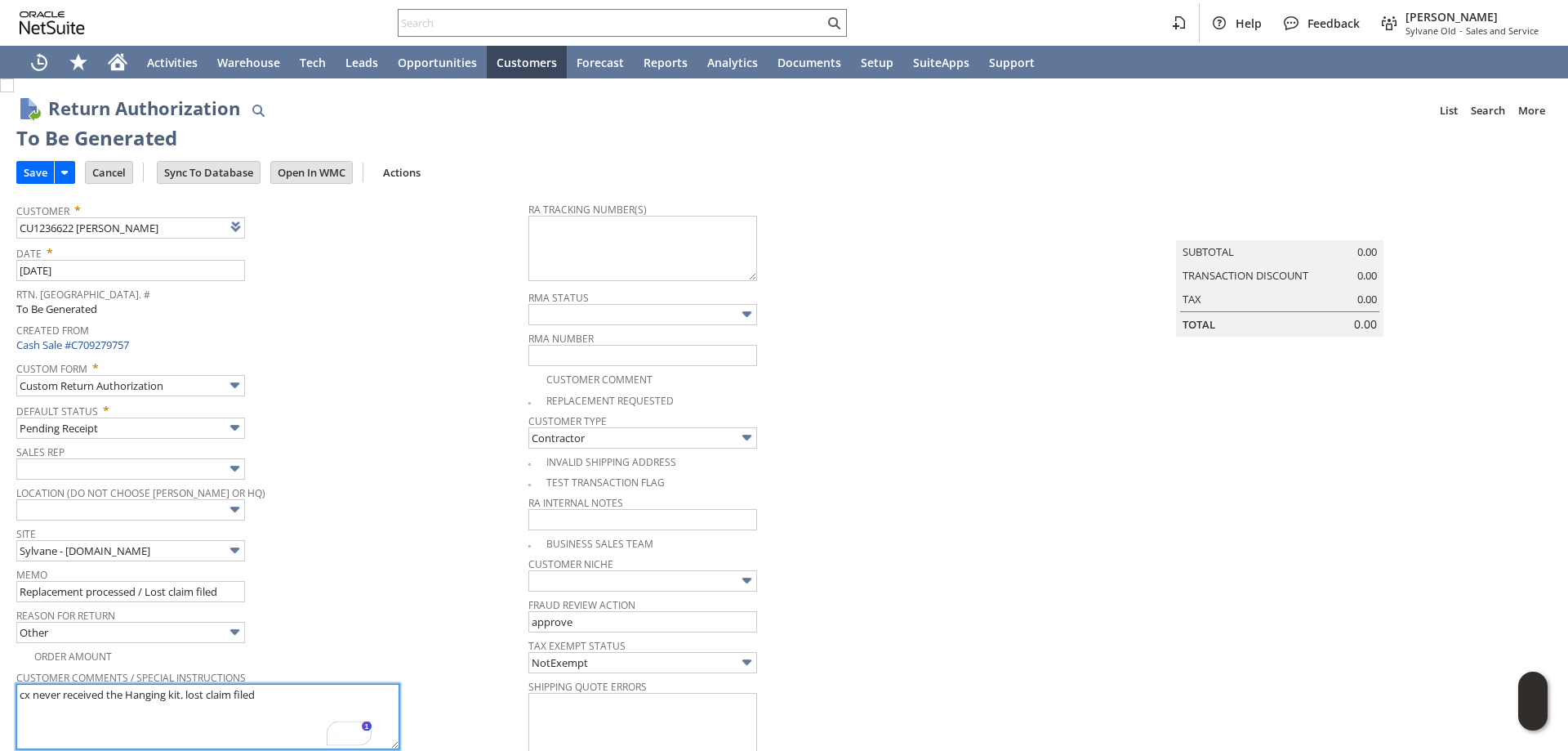
type textarea "cx never received the Hanging kit. lost claim filed"
click at [14, 93] on img at bounding box center [7, 85] width 14 height 14
checkbox input "true"
click at [42, 167] on input "Save" at bounding box center [35, 172] width 37 height 21
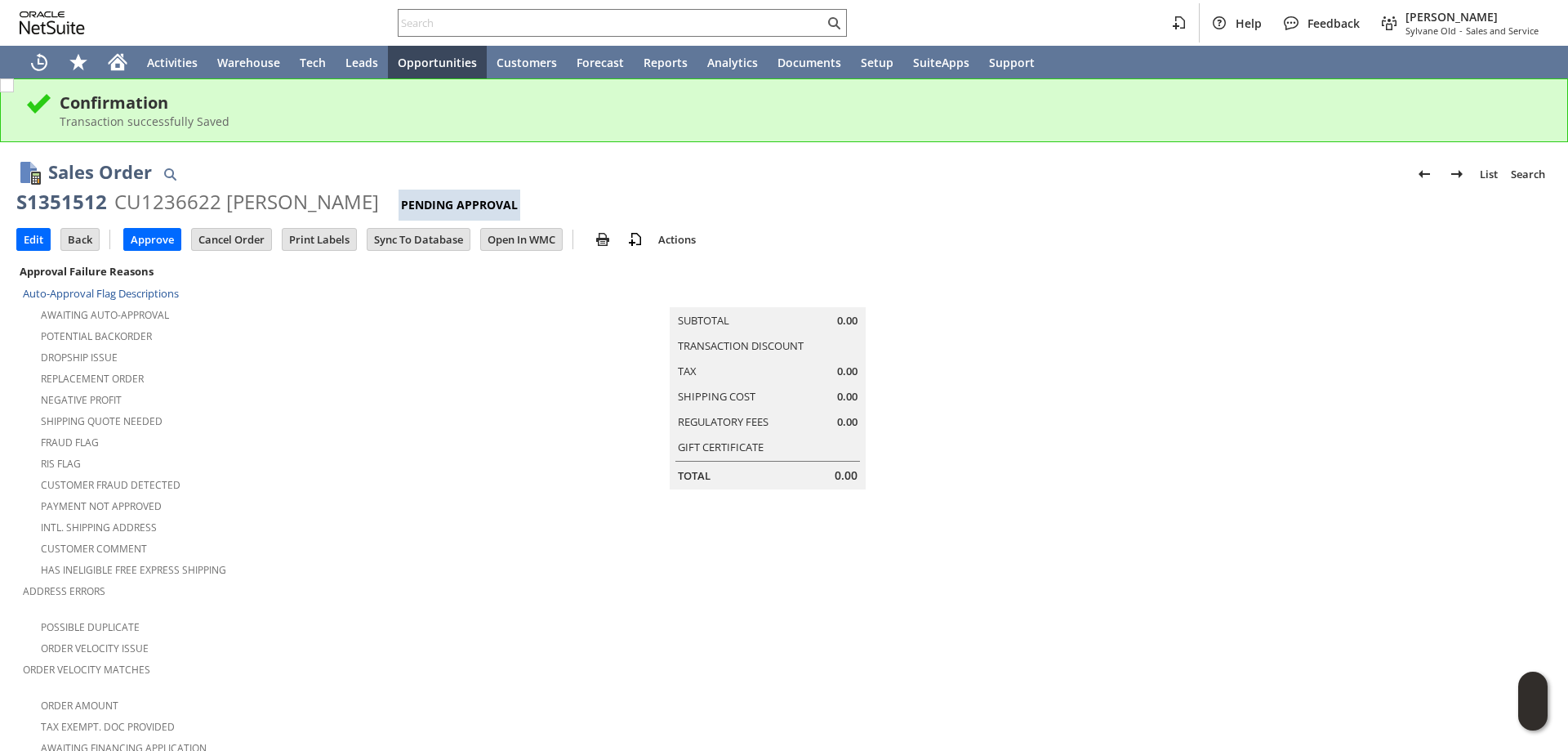
drag, startPoint x: 400, startPoint y: 201, endPoint x: 18, endPoint y: 200, distance: 382.0
click at [18, 200] on div "S1351512 CU1236622 Michael McNamara Pending Approval" at bounding box center [784, 204] width 1535 height 32
copy div "S1351512 CU1236622 Michael McNamara"
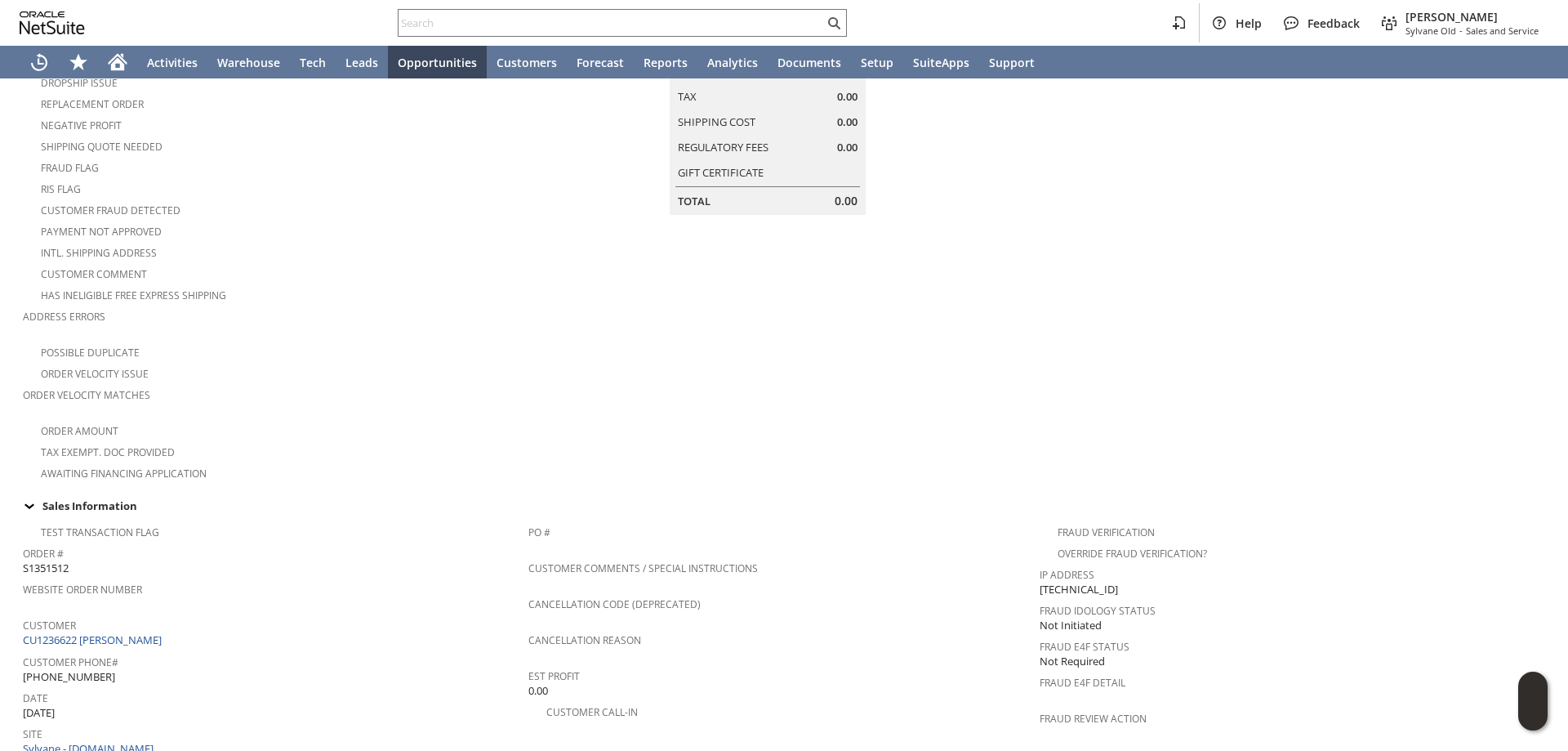
scroll to position [327, 0]
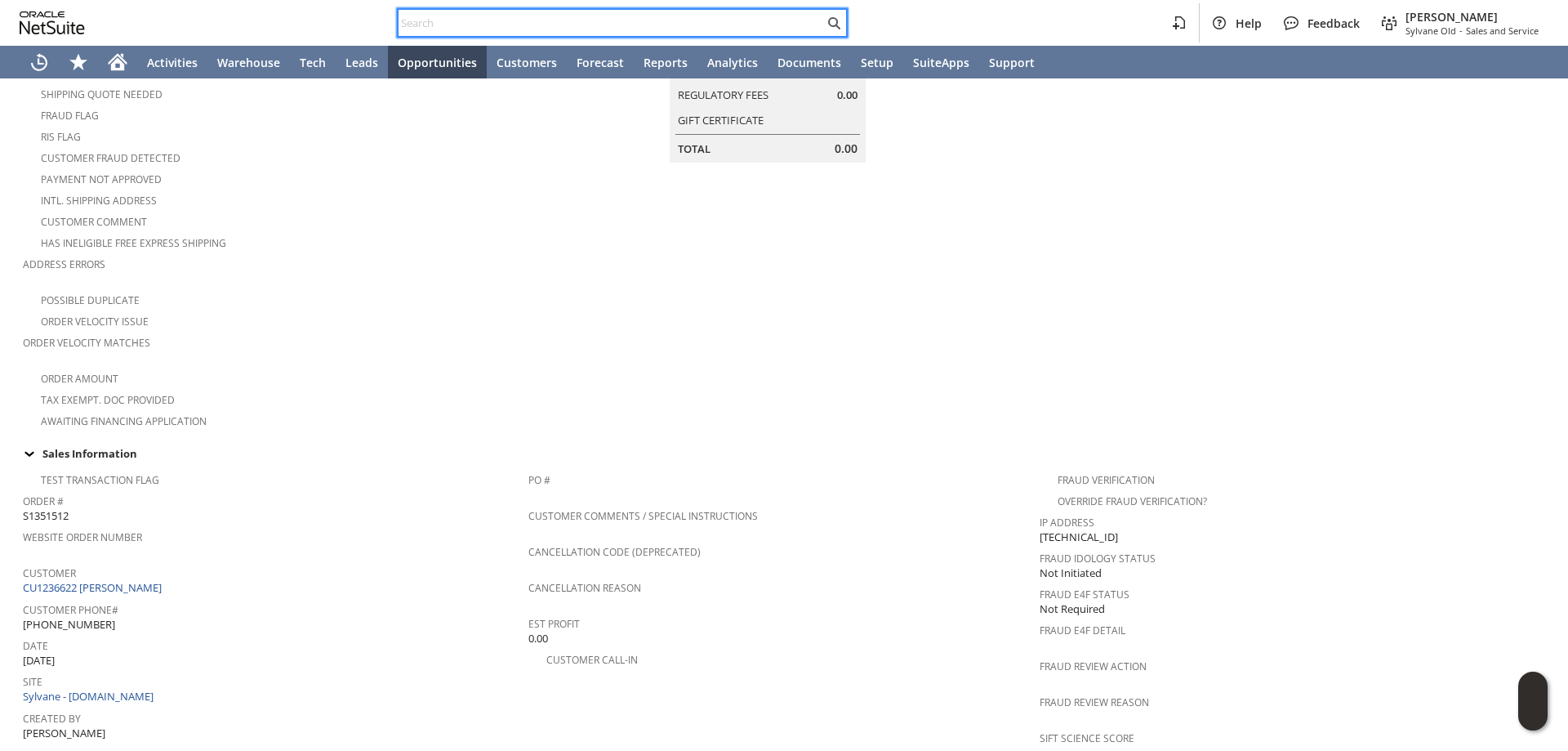
click at [658, 16] on input "text" at bounding box center [611, 22] width 425 height 20
paste input "7135828909"
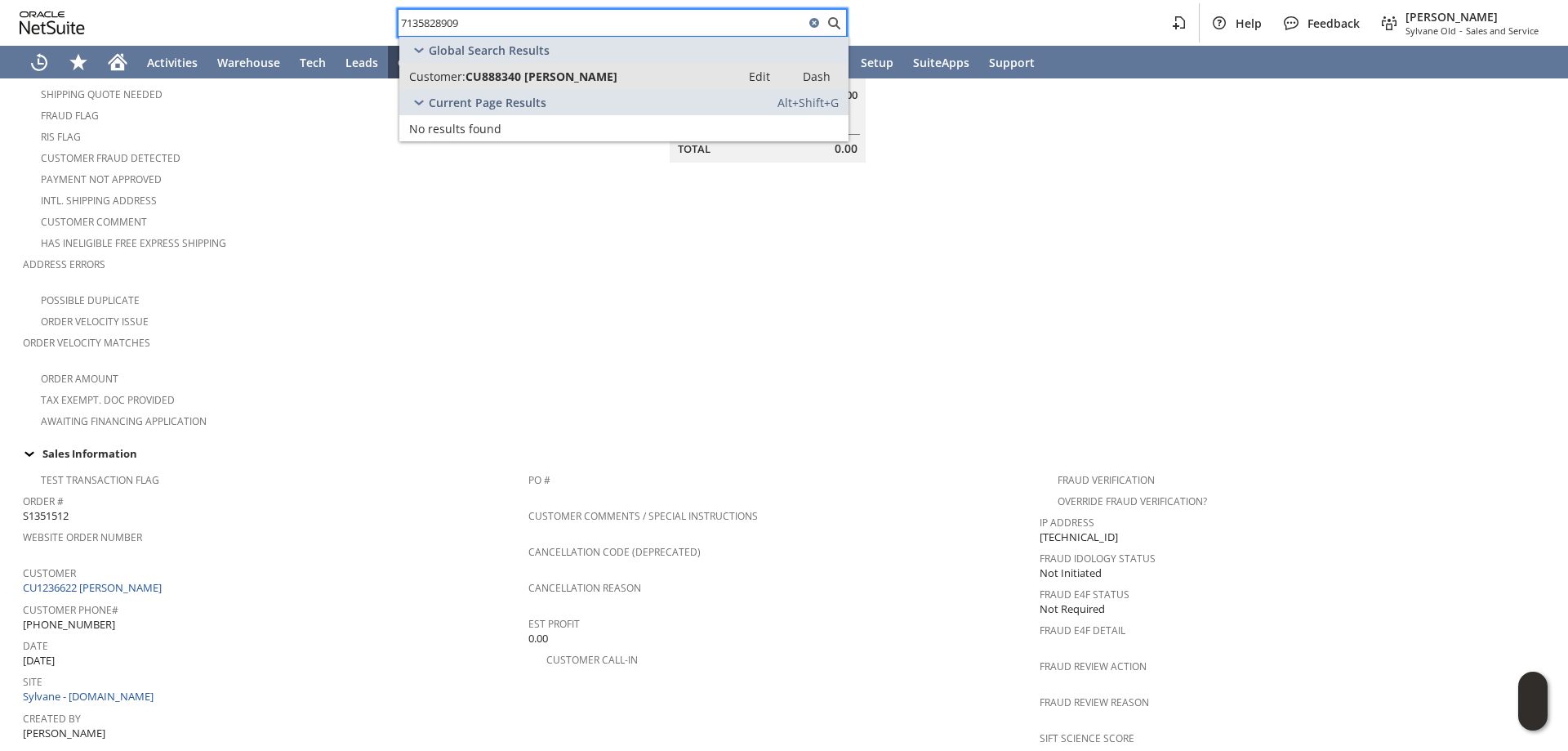
type input "7135828909"
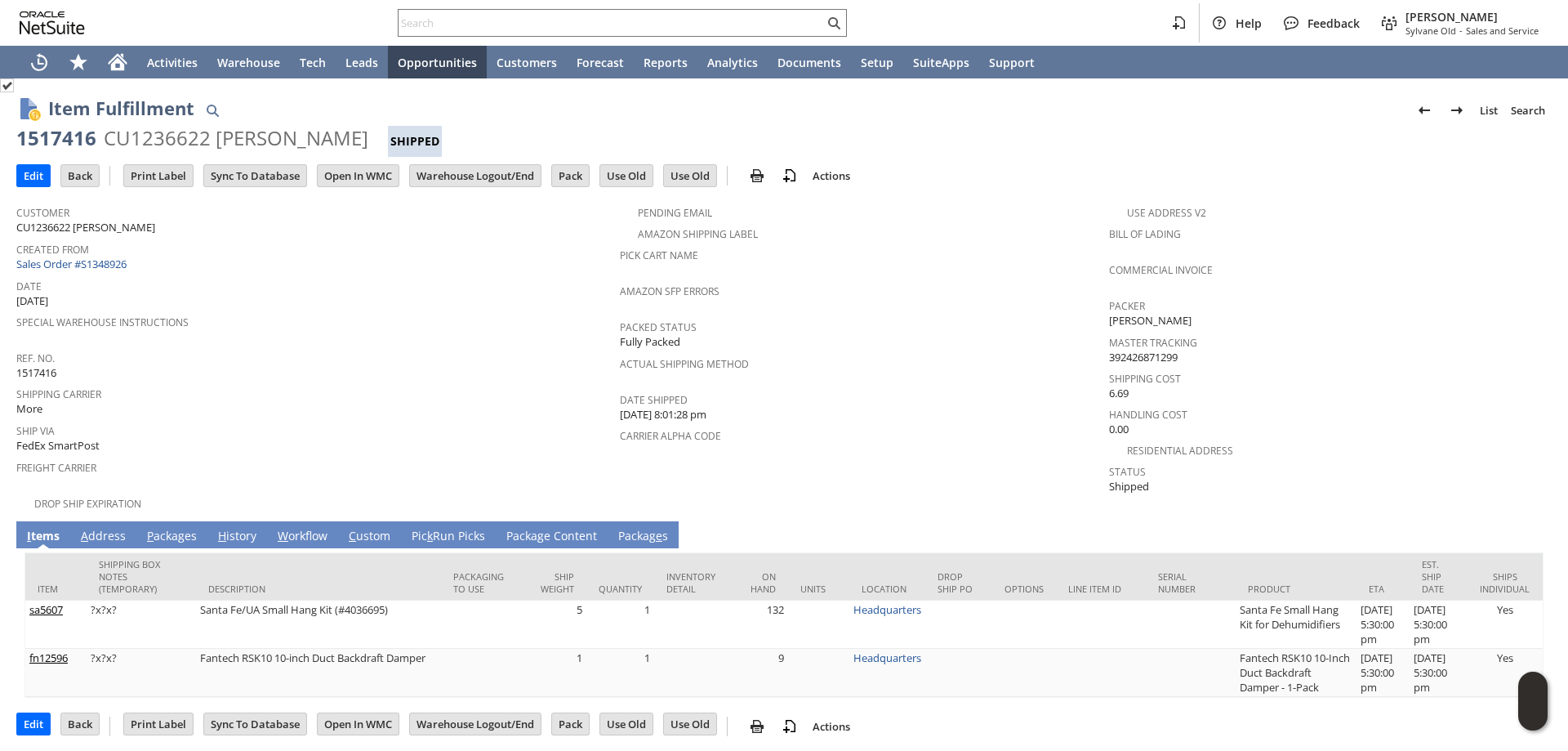
click at [180, 527] on link "P ackages" at bounding box center [172, 536] width 58 height 18
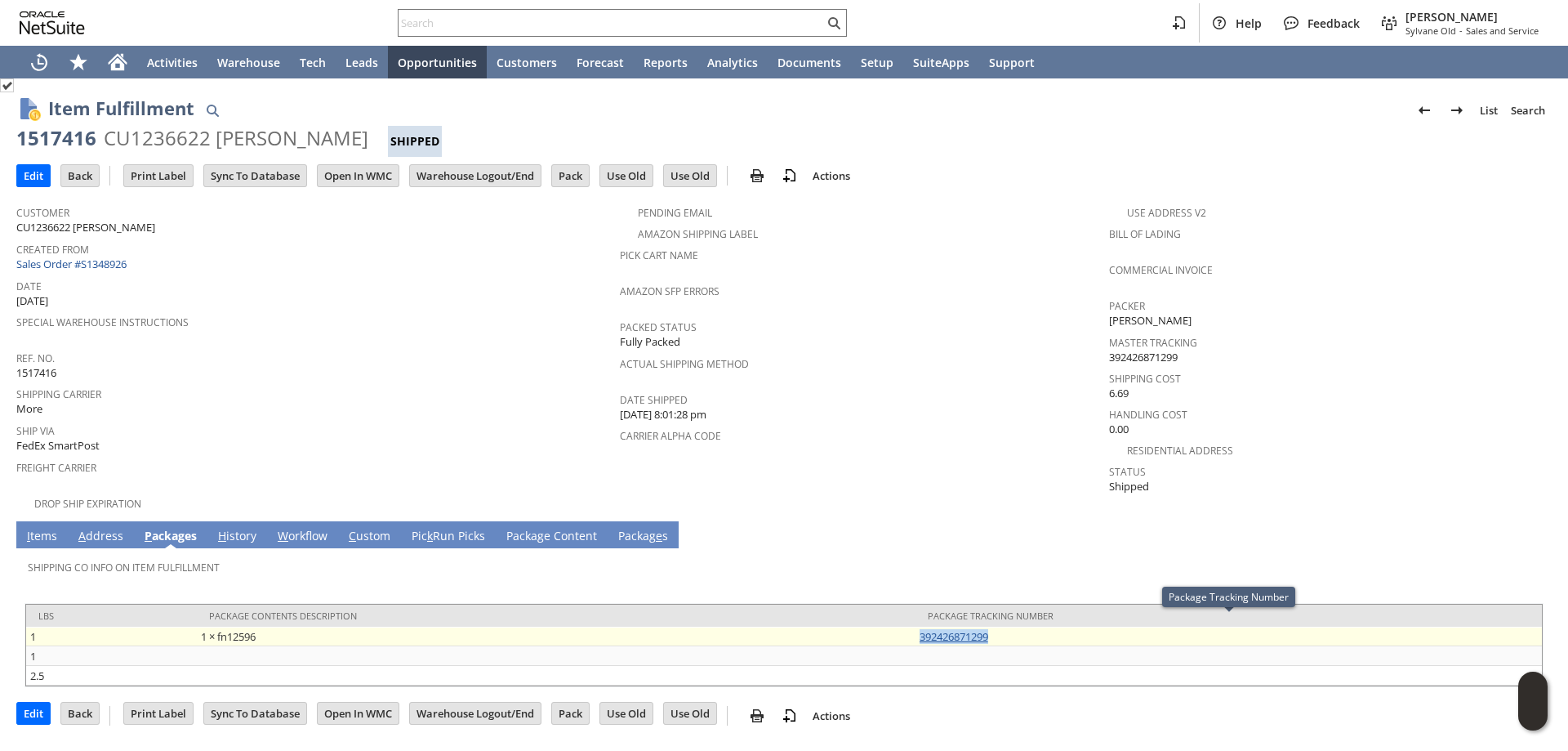
drag, startPoint x: 1010, startPoint y: 625, endPoint x: 922, endPoint y: 630, distance: 88.1
click at [922, 630] on td "392426871299" at bounding box center [1229, 636] width 627 height 20
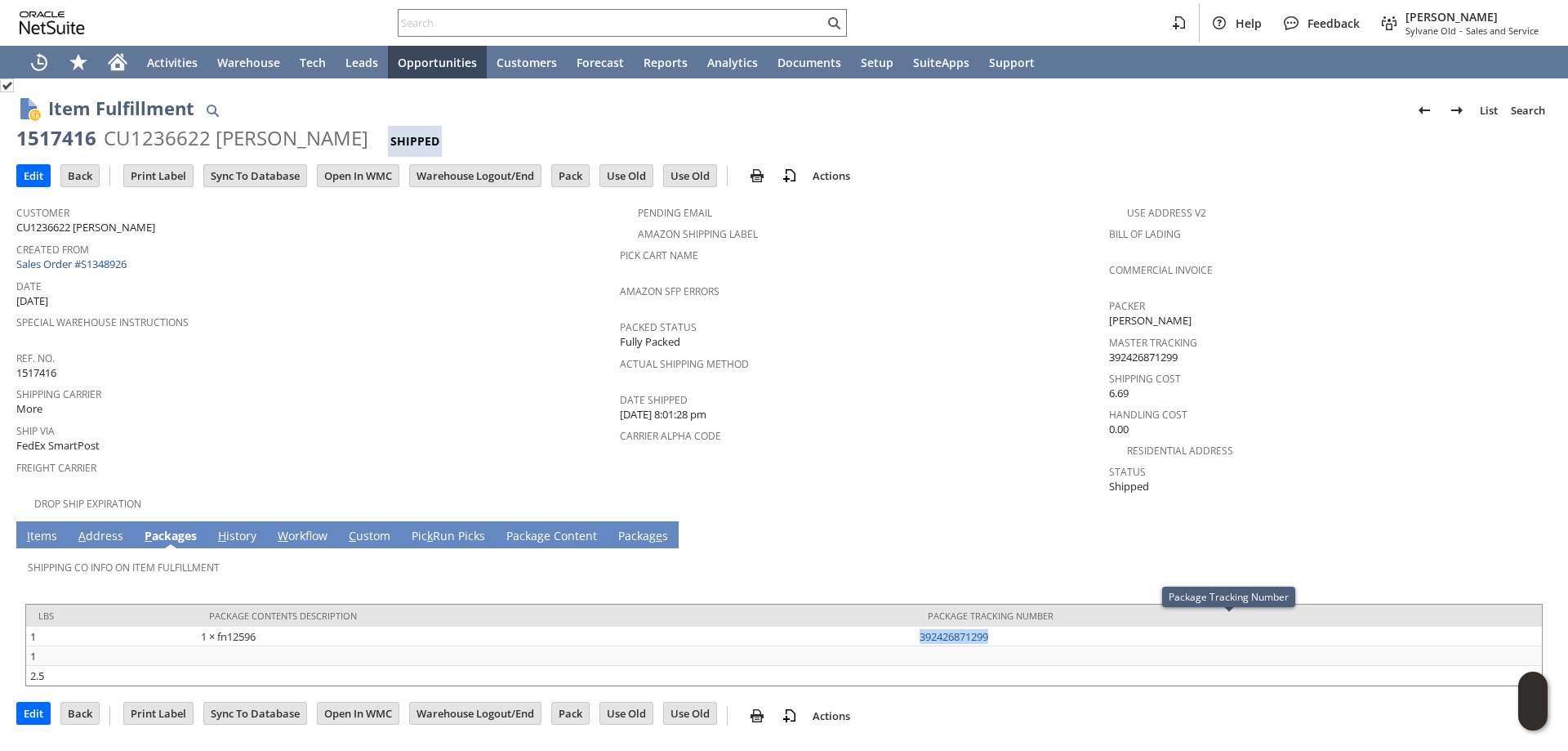
copy link "392426871299"
click at [39, 527] on link "I tems" at bounding box center [42, 536] width 39 height 18
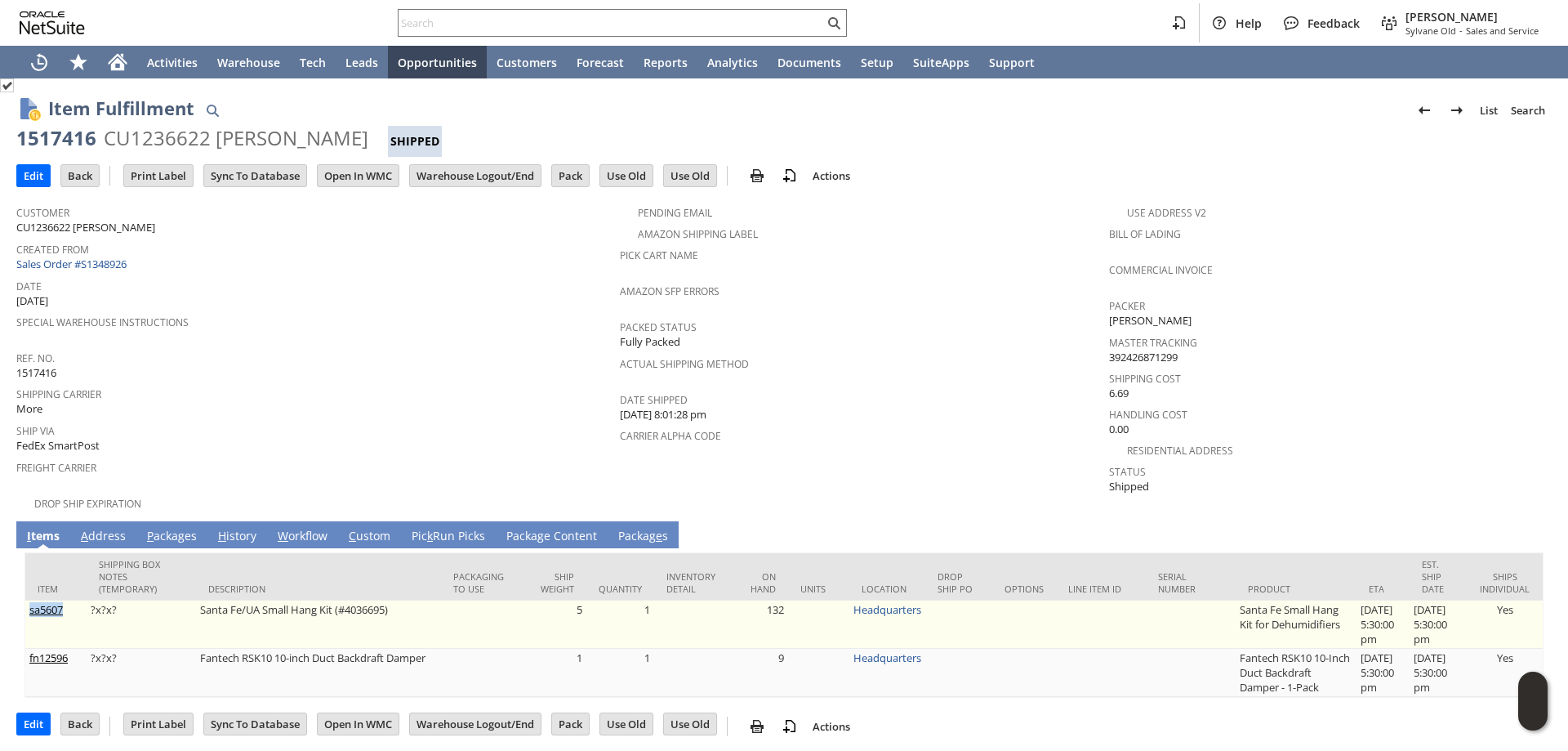
drag, startPoint x: 69, startPoint y: 602, endPoint x: 43, endPoint y: 604, distance: 26.1
click at [26, 606] on td "sa5607" at bounding box center [56, 624] width 61 height 48
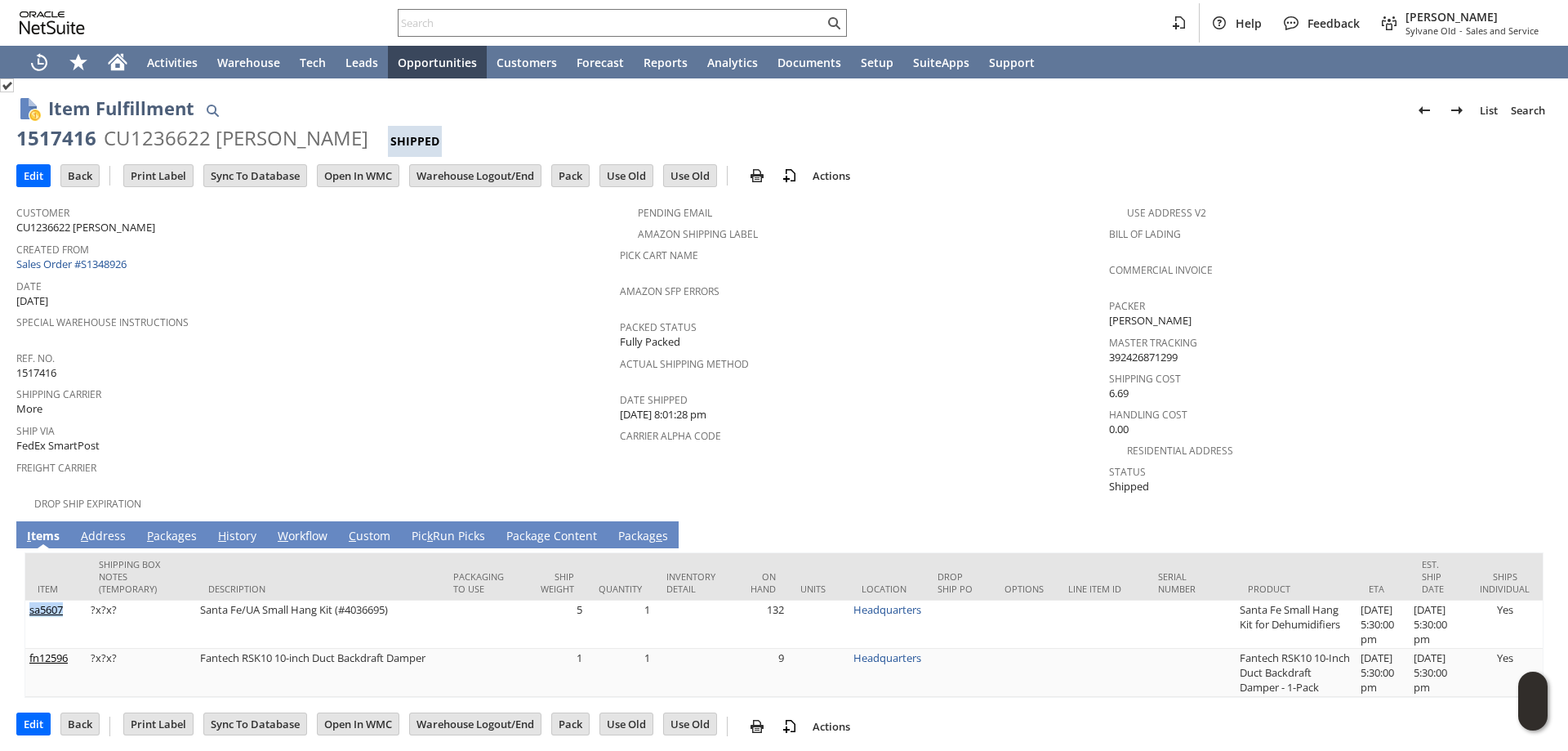
copy link "sa5607"
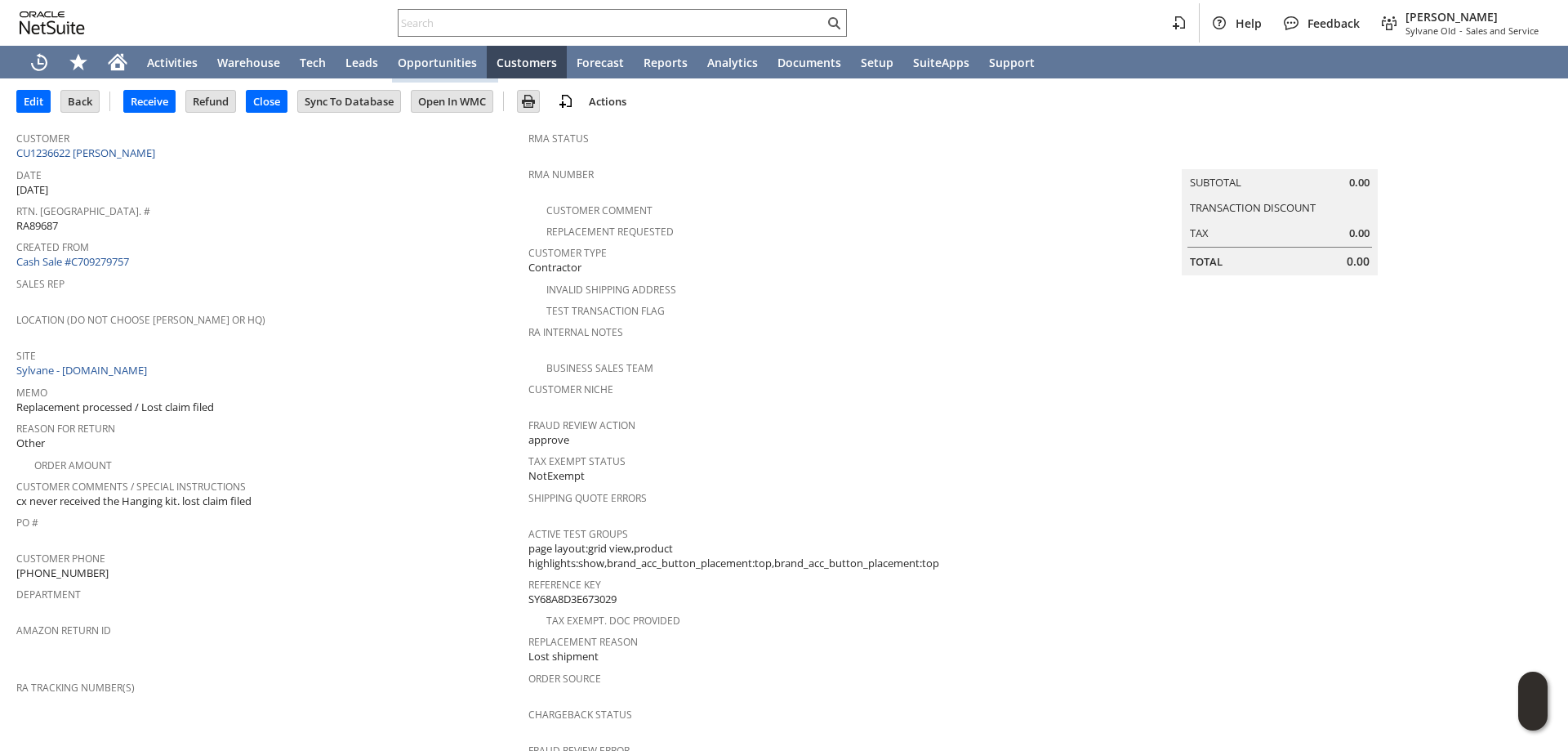
scroll to position [408, 0]
